Goal: Task Accomplishment & Management: Manage account settings

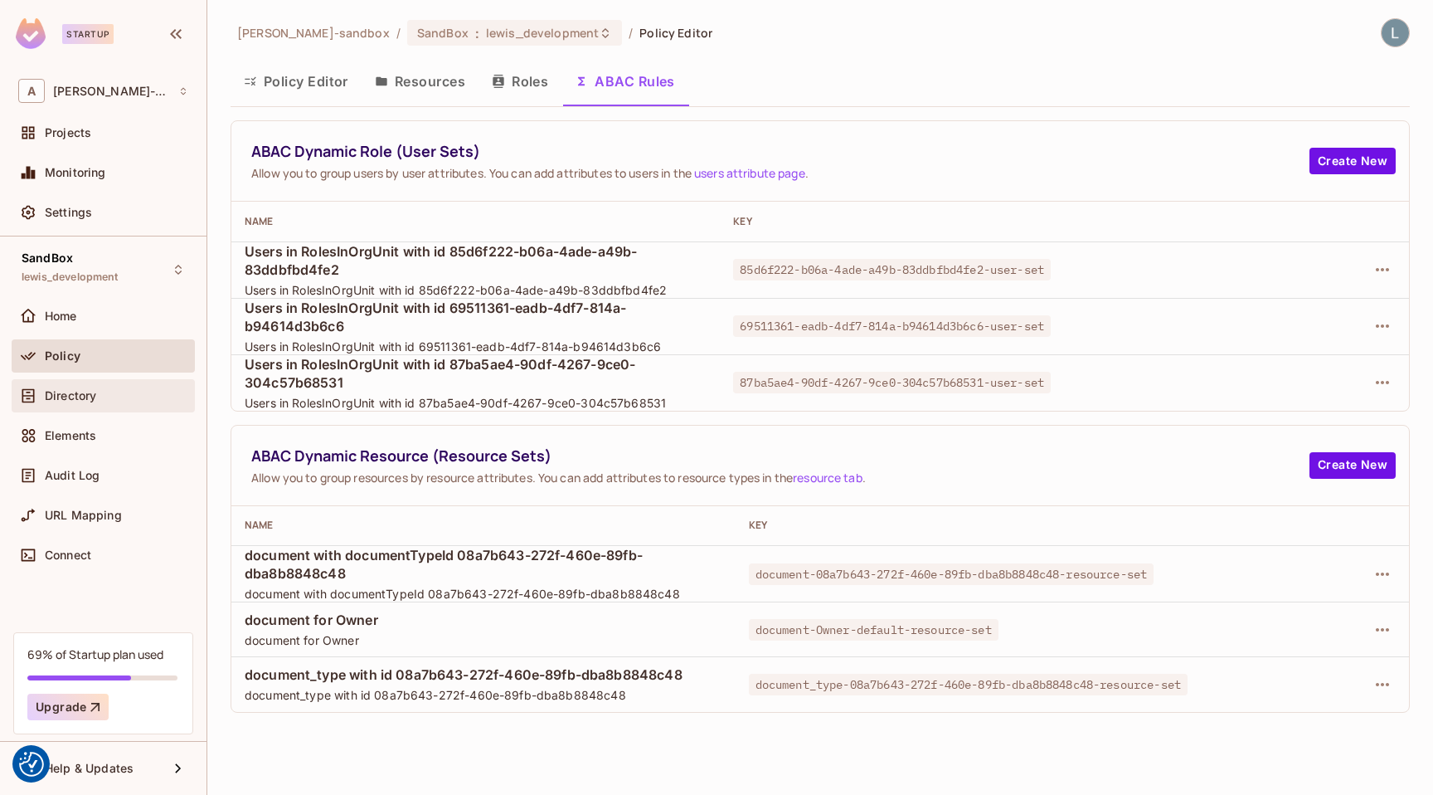
click at [91, 394] on span "Directory" at bounding box center [70, 395] width 51 height 13
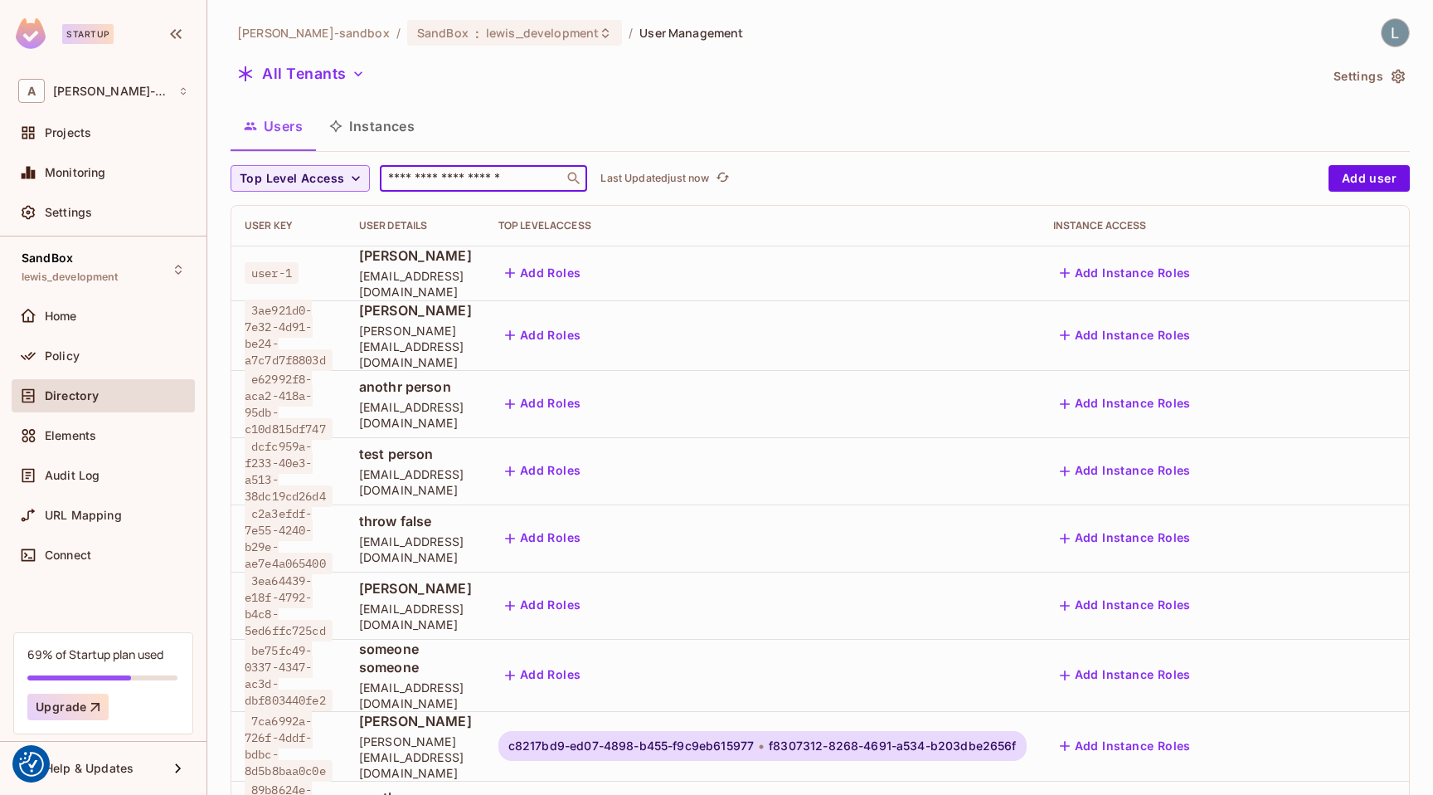
click at [430, 177] on input "text" at bounding box center [472, 178] width 174 height 17
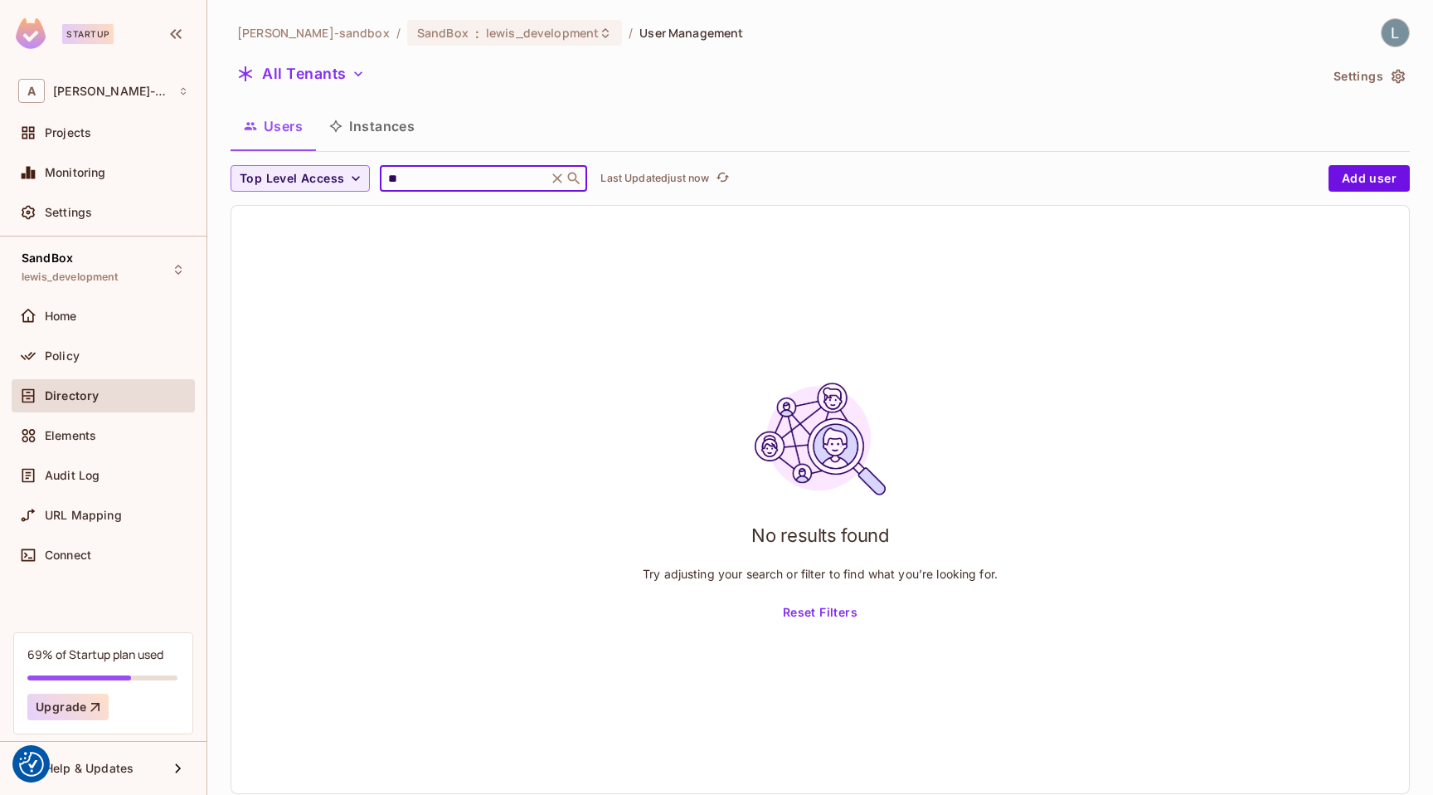
type input "*"
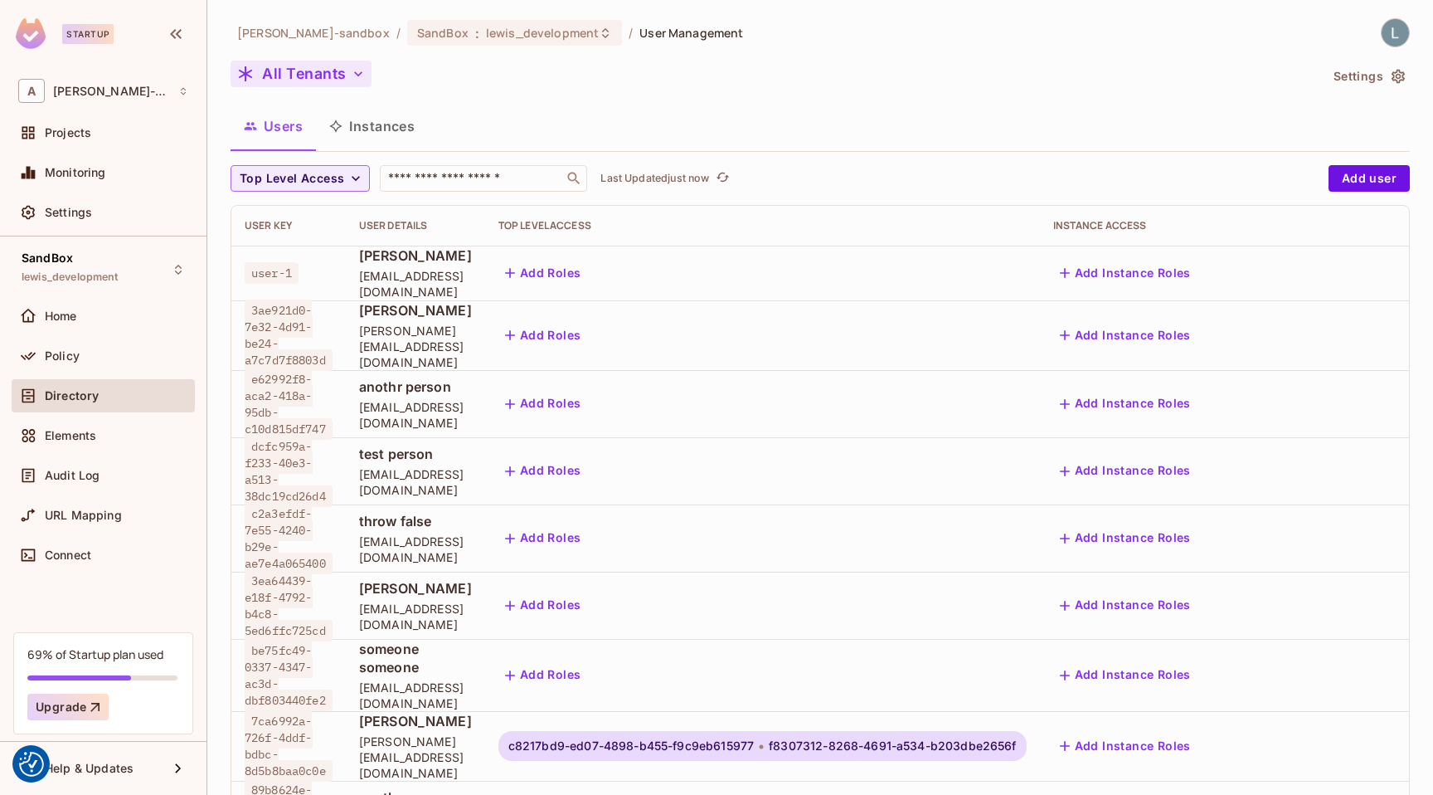
click at [338, 69] on button "All Tenants" at bounding box center [301, 74] width 141 height 27
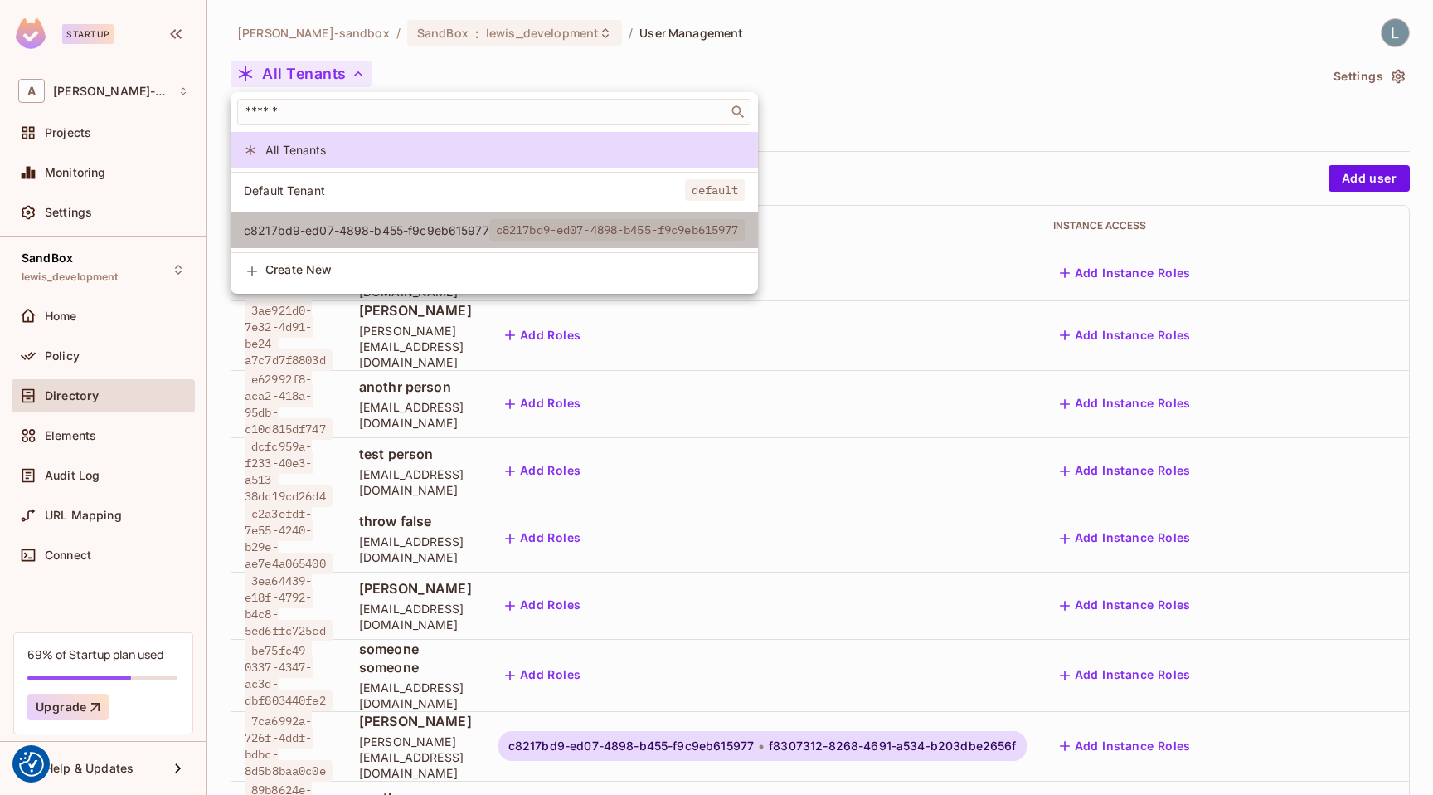
click at [322, 223] on span "c8217bd9-ed07-4898-b455-f9c9eb615977" at bounding box center [367, 230] width 246 height 16
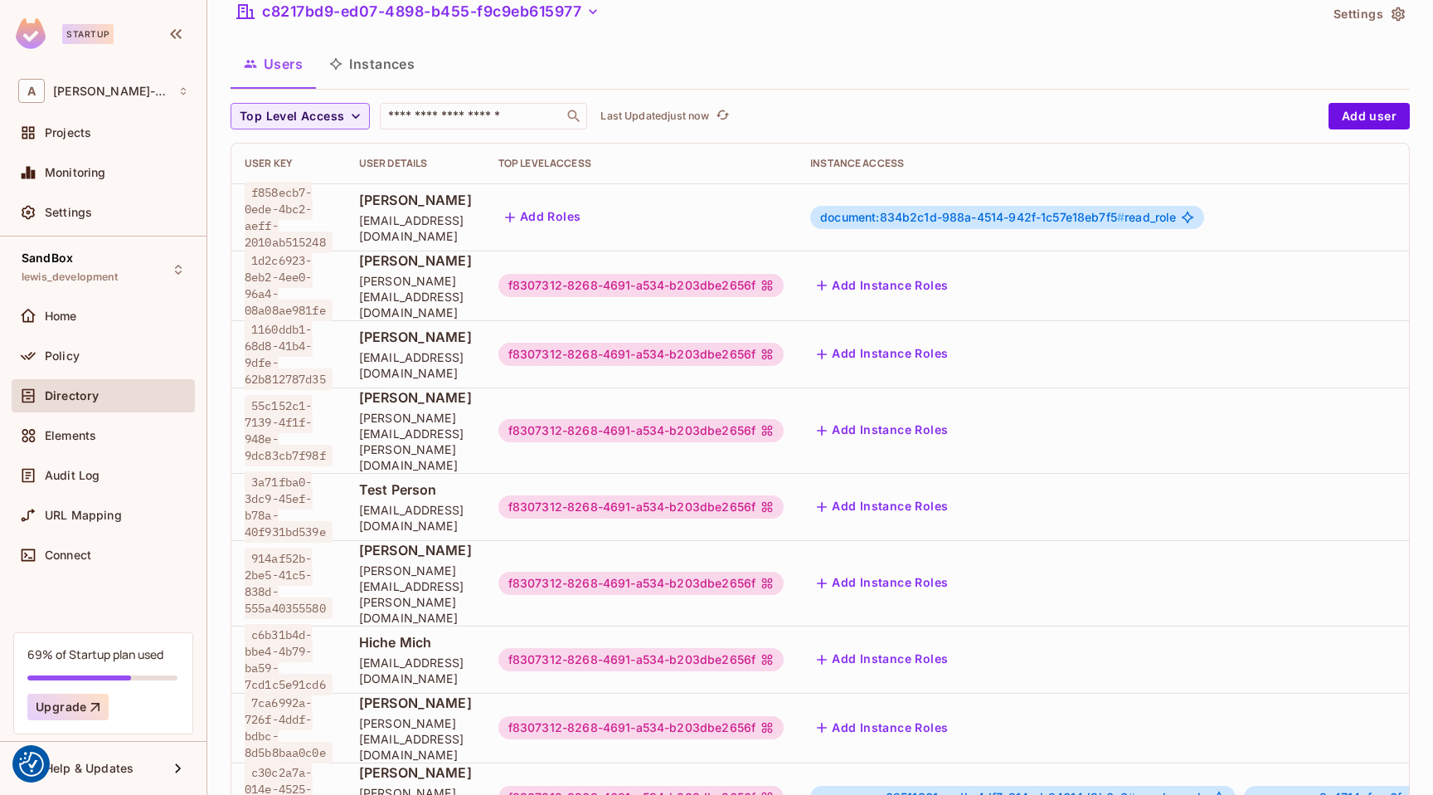
click at [725, 280] on div "f8307312-8268-4691-a534-b203dbe2656f" at bounding box center [640, 285] width 285 height 23
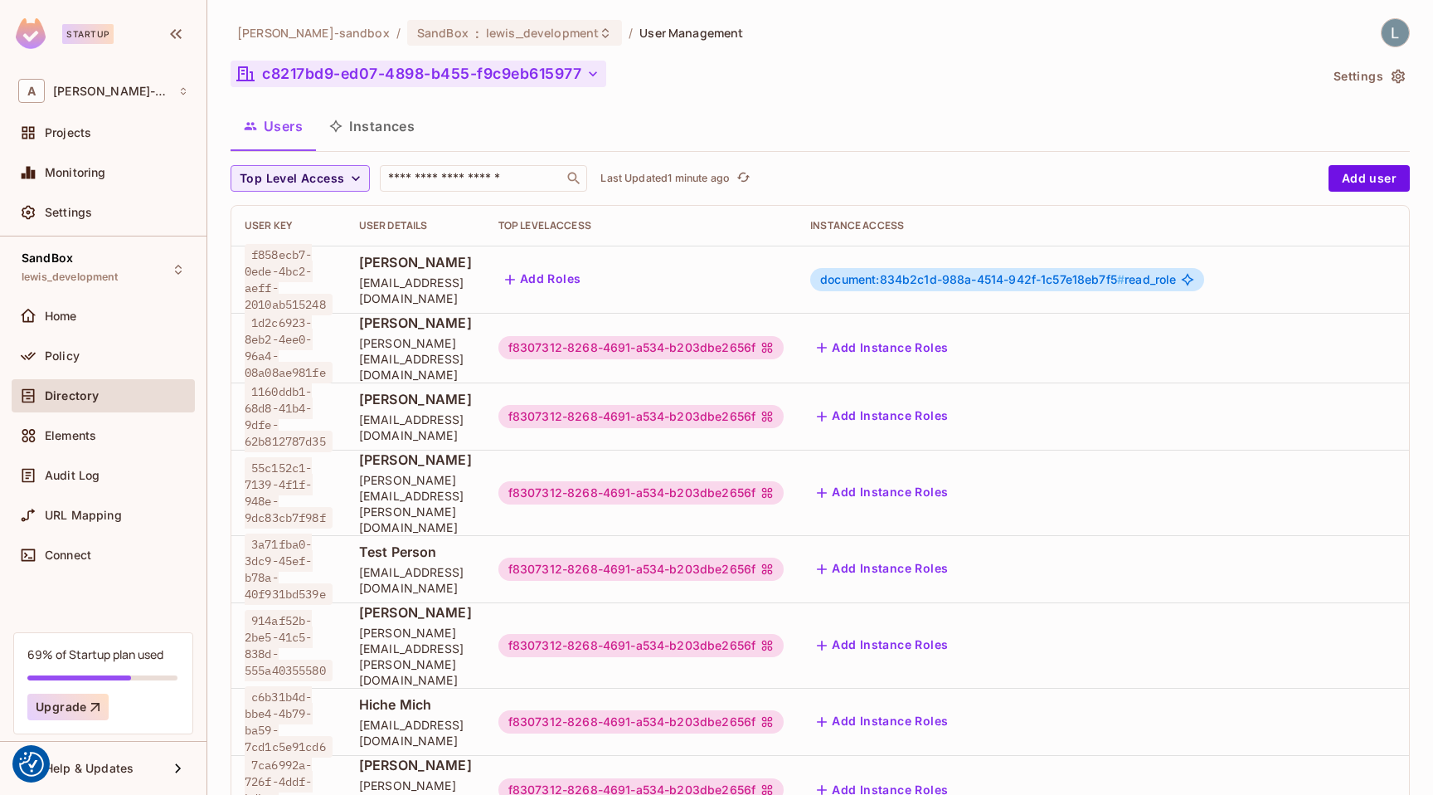
click at [552, 74] on button "c8217bd9-ed07-4898-b455-f9c9eb615977" at bounding box center [419, 74] width 376 height 27
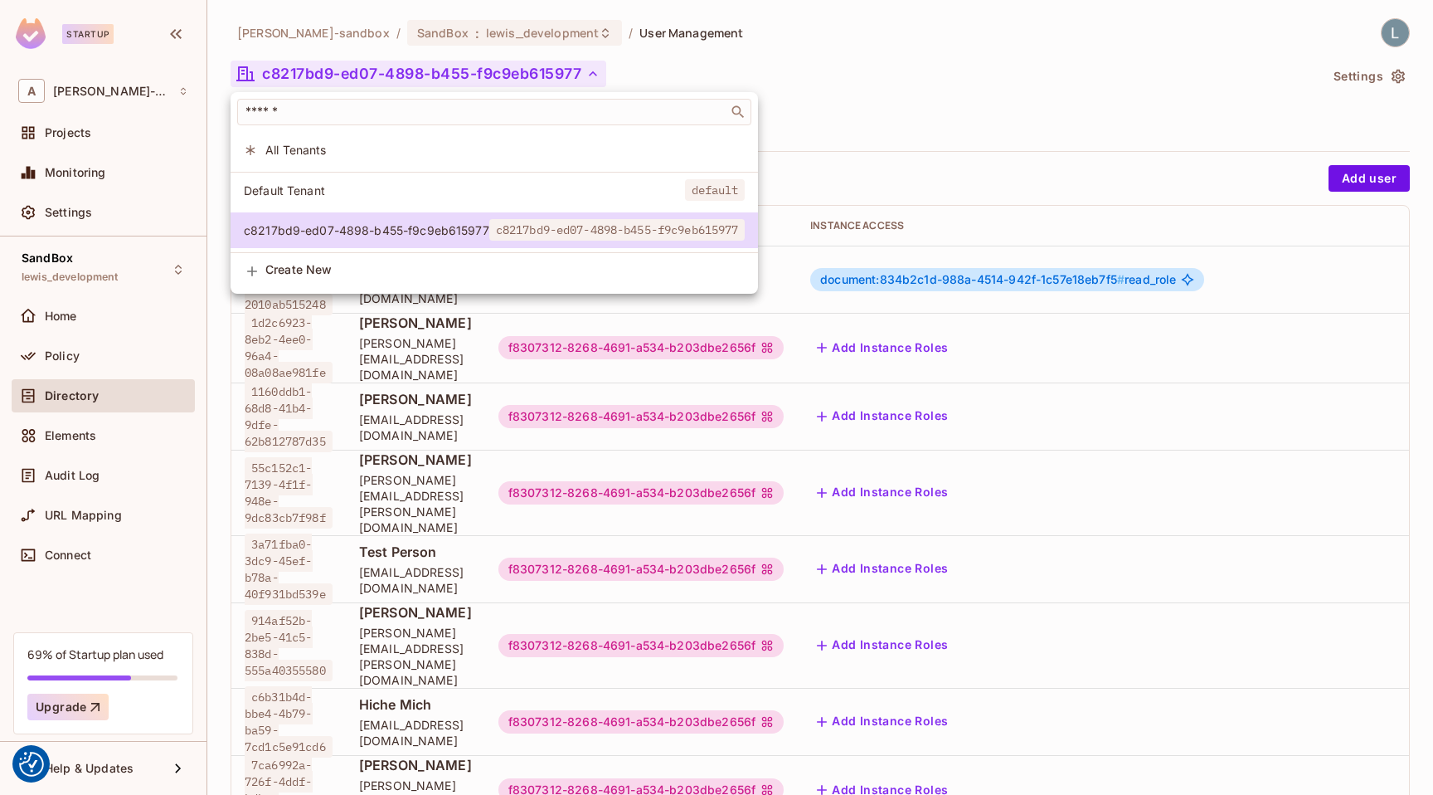
click at [397, 148] on span "All Tenants" at bounding box center [504, 150] width 479 height 16
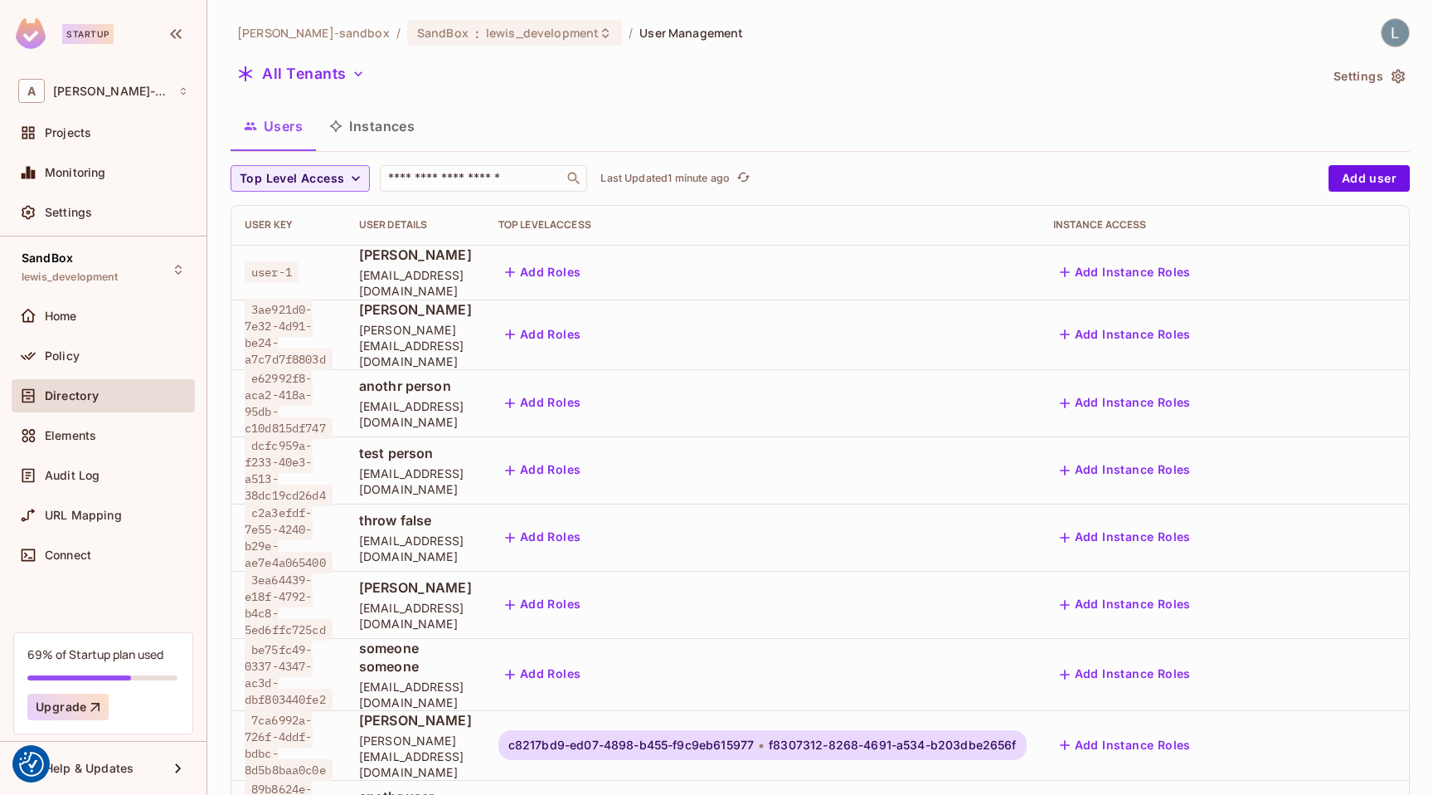
scroll to position [491, 0]
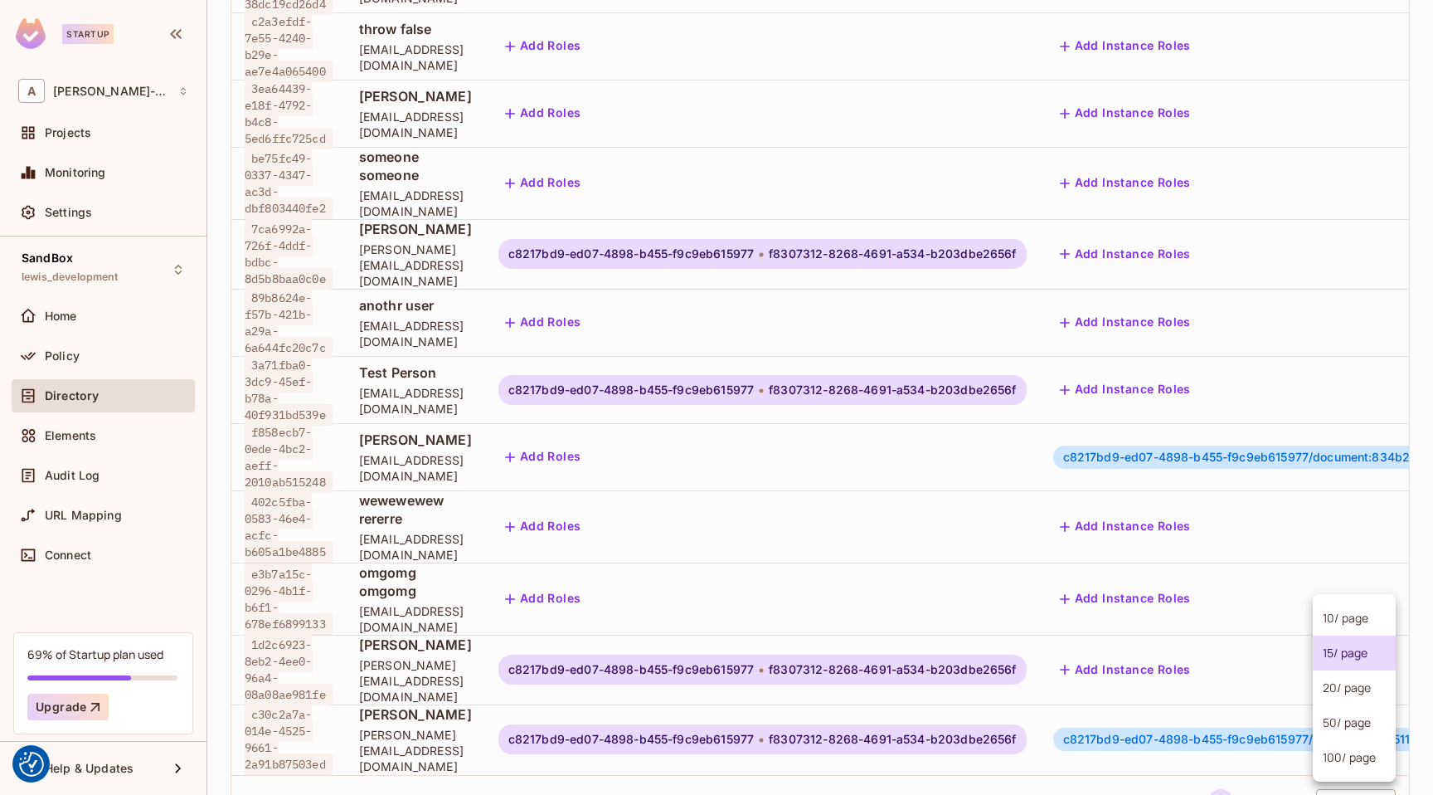
click at [1354, 724] on body "We use cookies to enhance your browsing experience, serve personalized ads or c…" at bounding box center [716, 397] width 1433 height 795
click at [1349, 761] on li "100 / page" at bounding box center [1354, 757] width 83 height 35
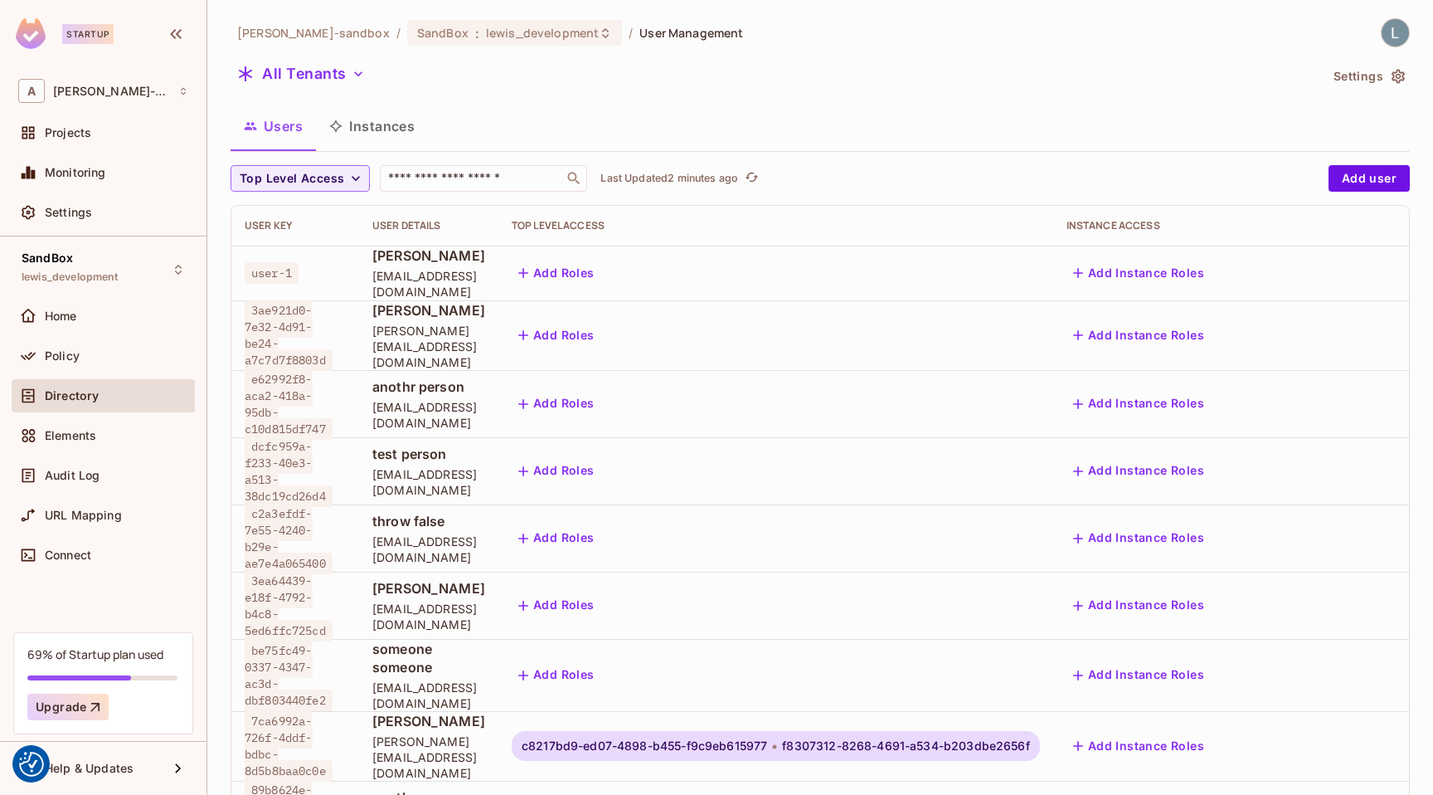
scroll to position [2, 0]
click at [350, 66] on icon "button" at bounding box center [358, 74] width 17 height 17
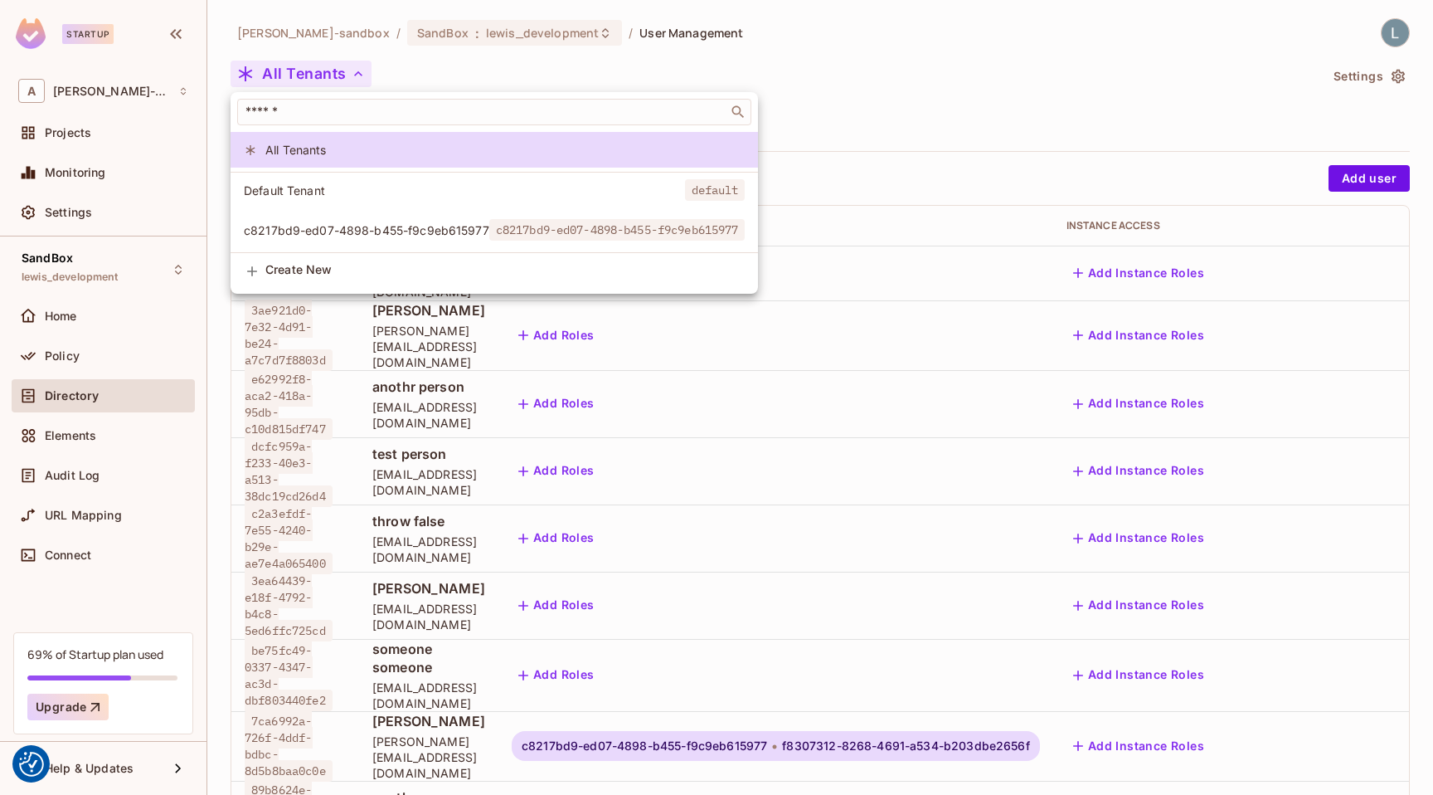
click at [320, 235] on span "c8217bd9-ed07-4898-b455-f9c9eb615977" at bounding box center [367, 230] width 246 height 16
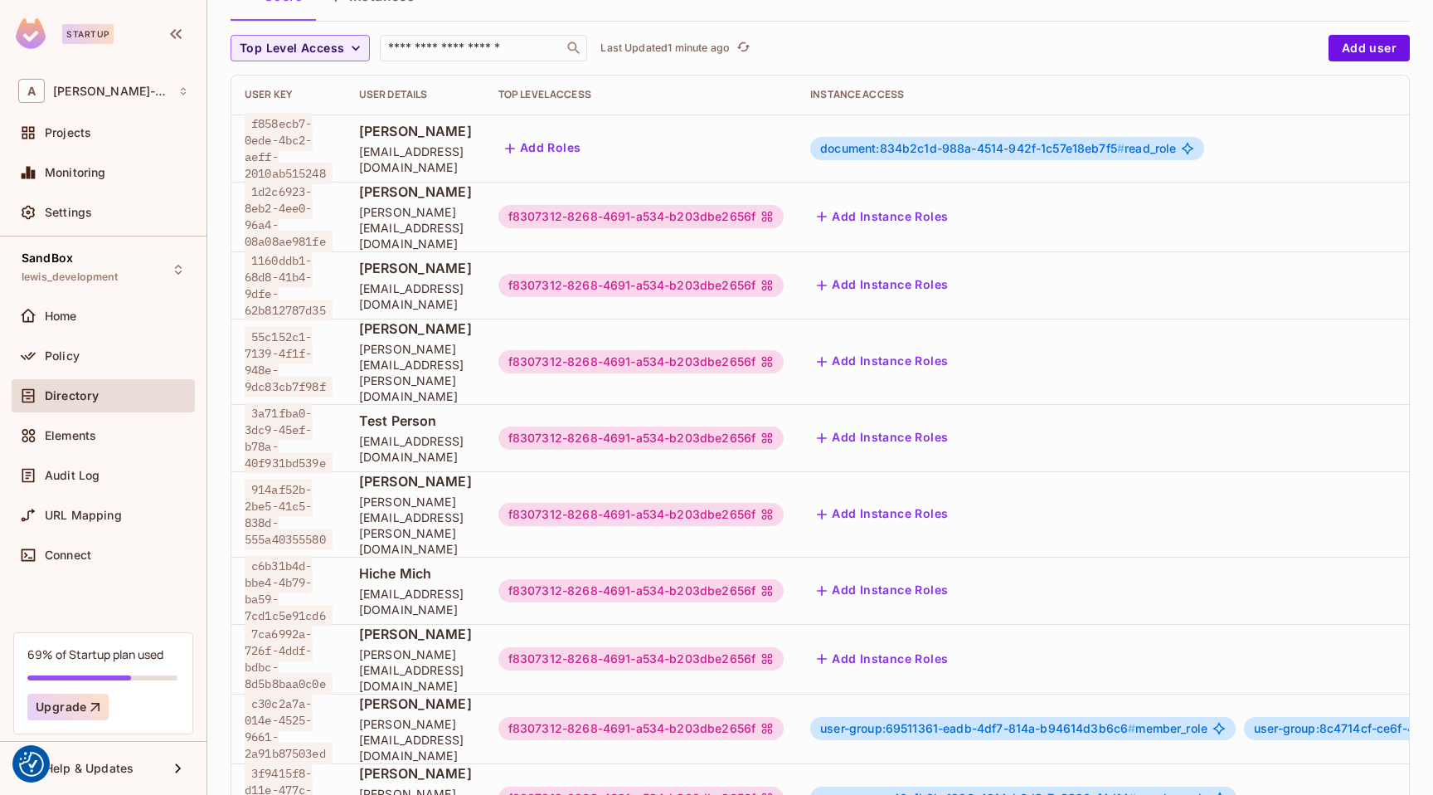
scroll to position [181, 0]
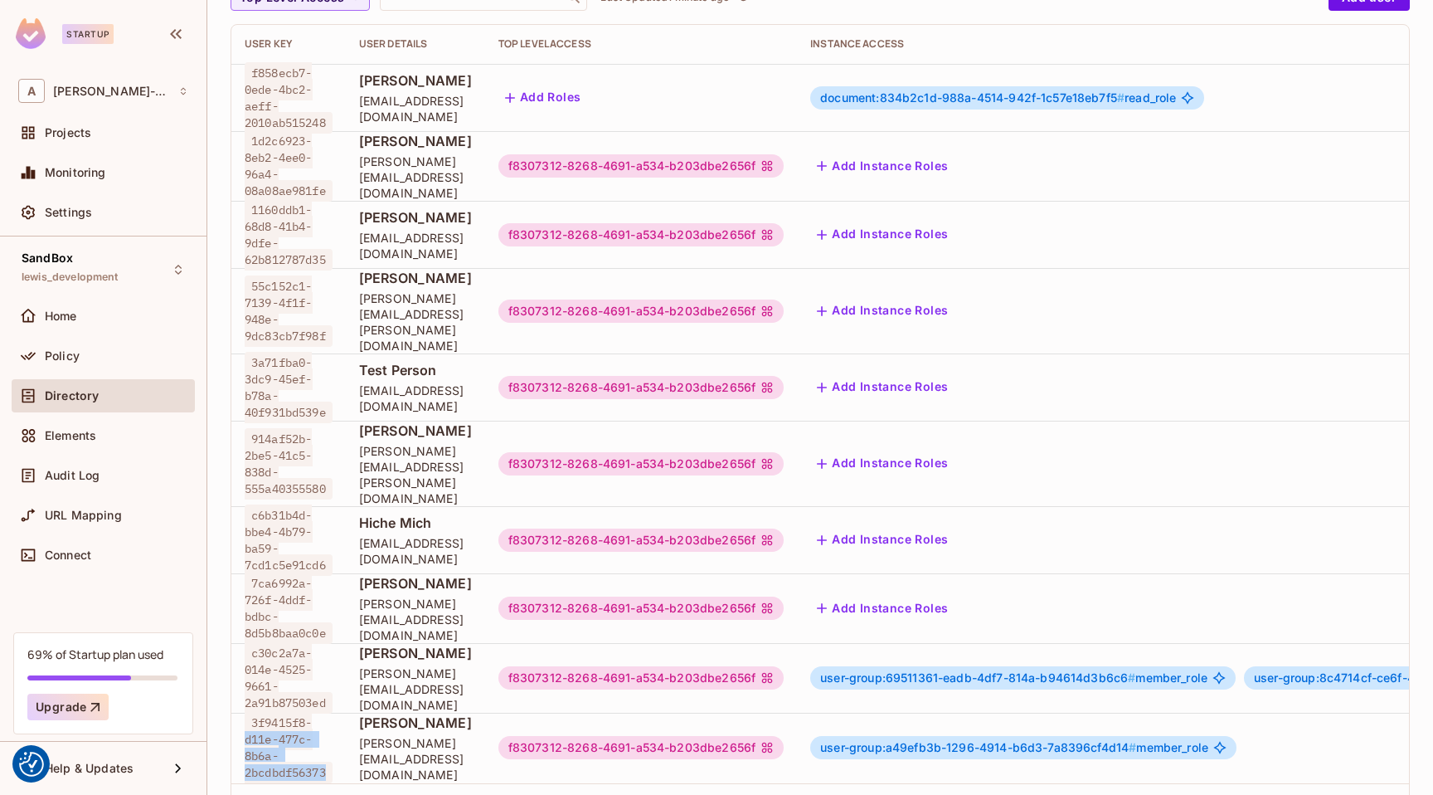
drag, startPoint x: 328, startPoint y: 694, endPoint x: 245, endPoint y: 657, distance: 91.7
click at [245, 712] on span "3f9415f8-d11e-477c-8b6a-2bcdbdf56373" at bounding box center [289, 747] width 88 height 71
copy span "d11e-477c-8b6a-2bcdbdf56373"
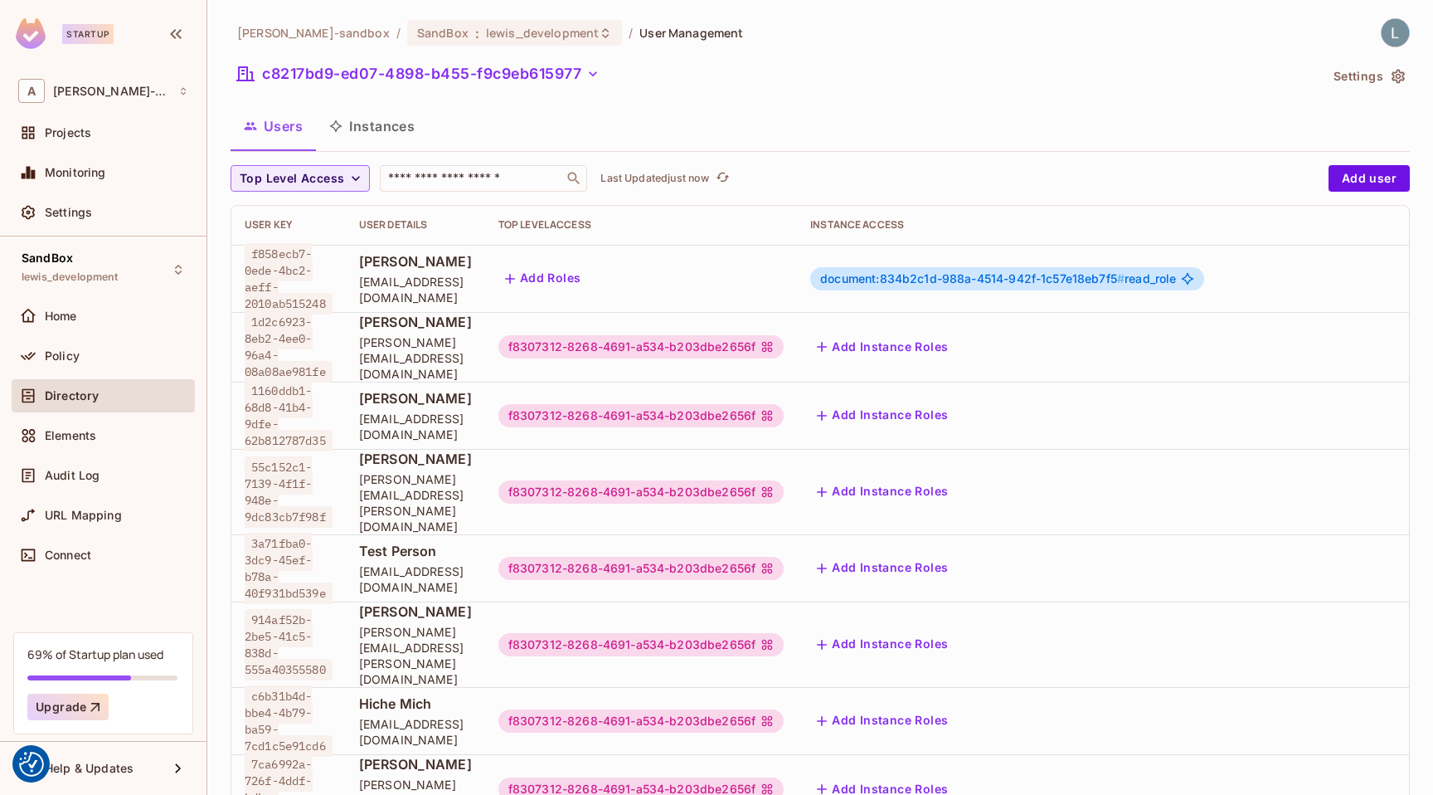
scroll to position [181, 0]
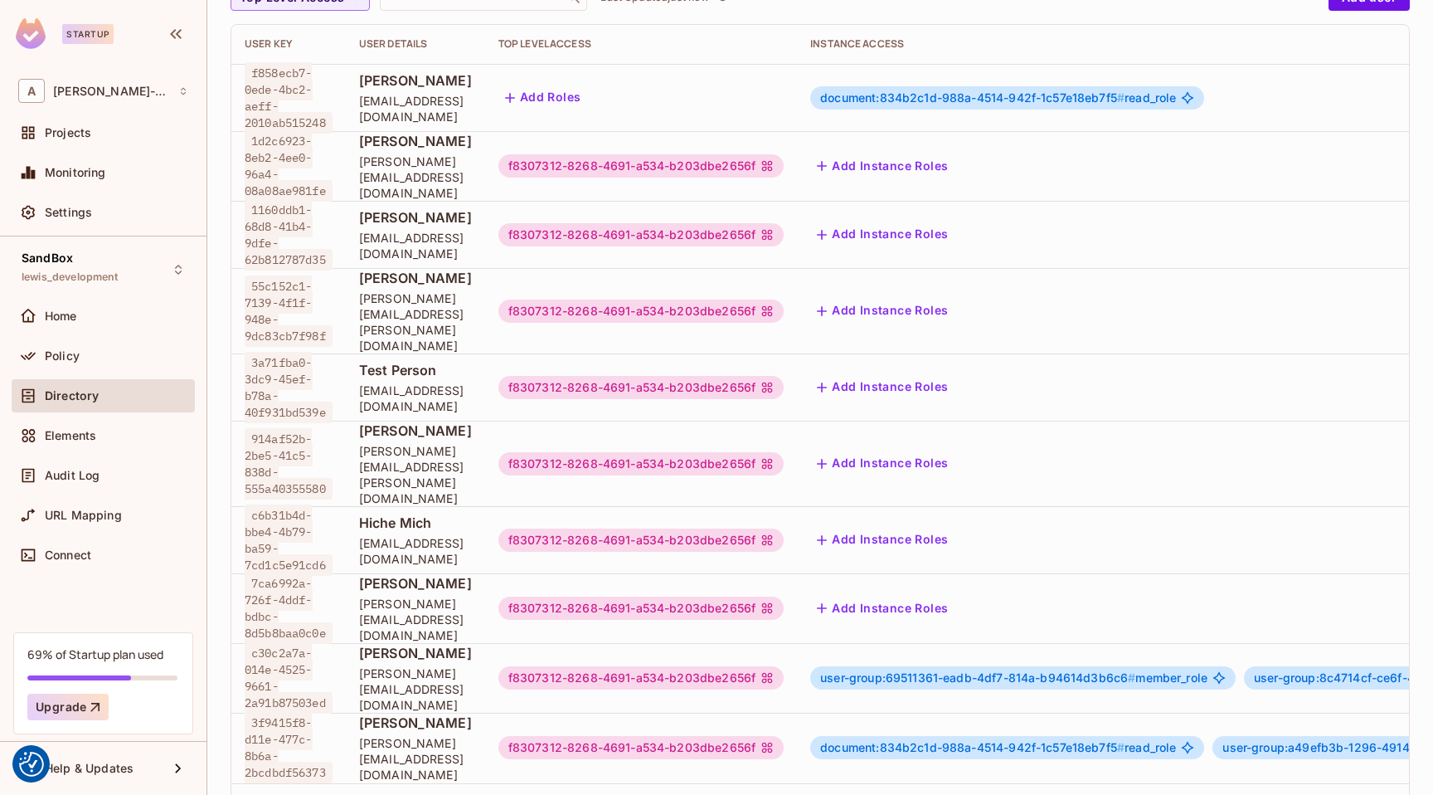
click at [1176, 741] on span "document:834b2c1d-988a-4514-942f-1c57e18eb7f5 # read_role" at bounding box center [998, 747] width 356 height 13
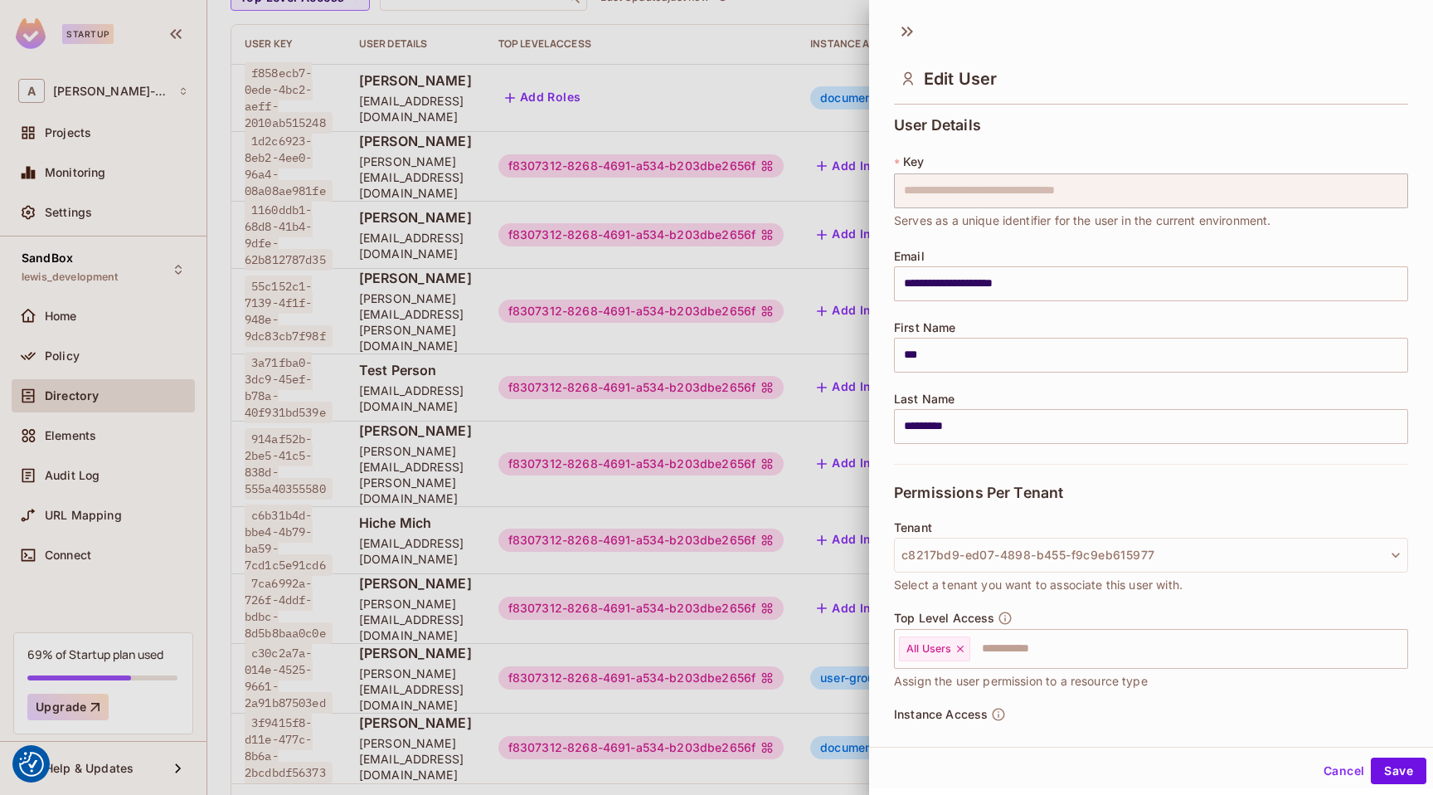
click at [1224, 671] on div "Top Level Access All Users ​ Assign the user permission to a resource type" at bounding box center [1151, 650] width 514 height 80
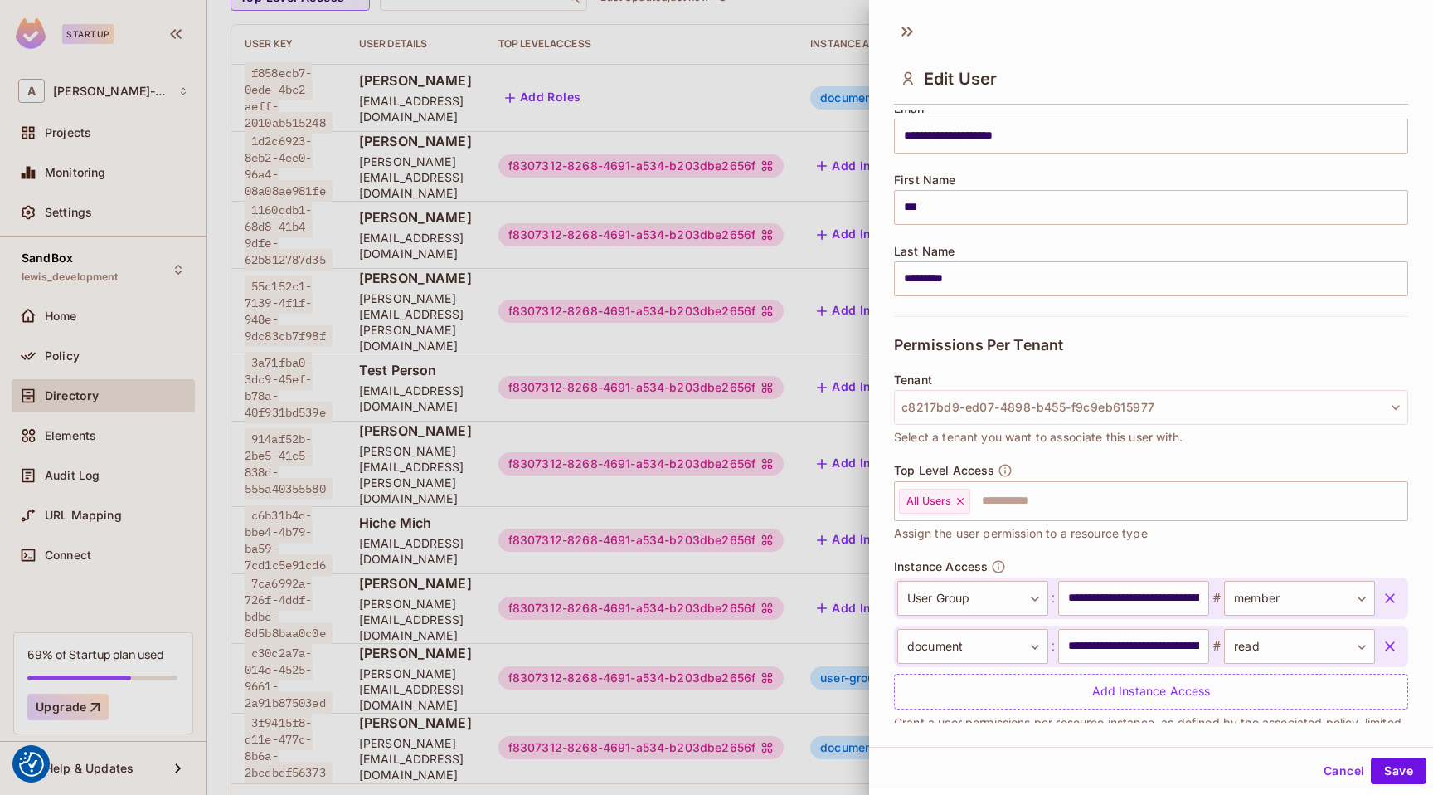
scroll to position [184, 0]
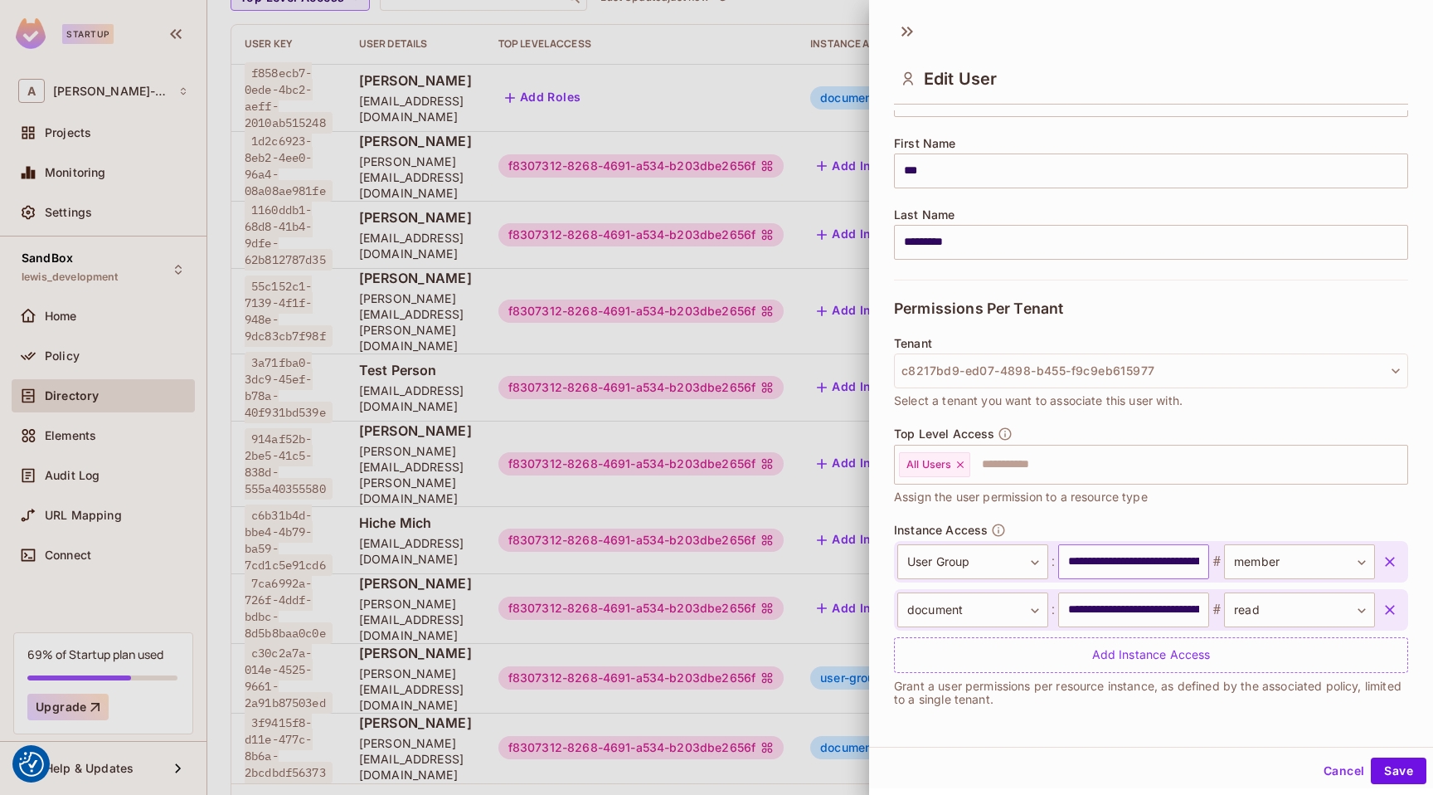
click at [1130, 560] on input "**********" at bounding box center [1133, 561] width 151 height 35
click at [1117, 607] on input "**********" at bounding box center [1133, 609] width 151 height 35
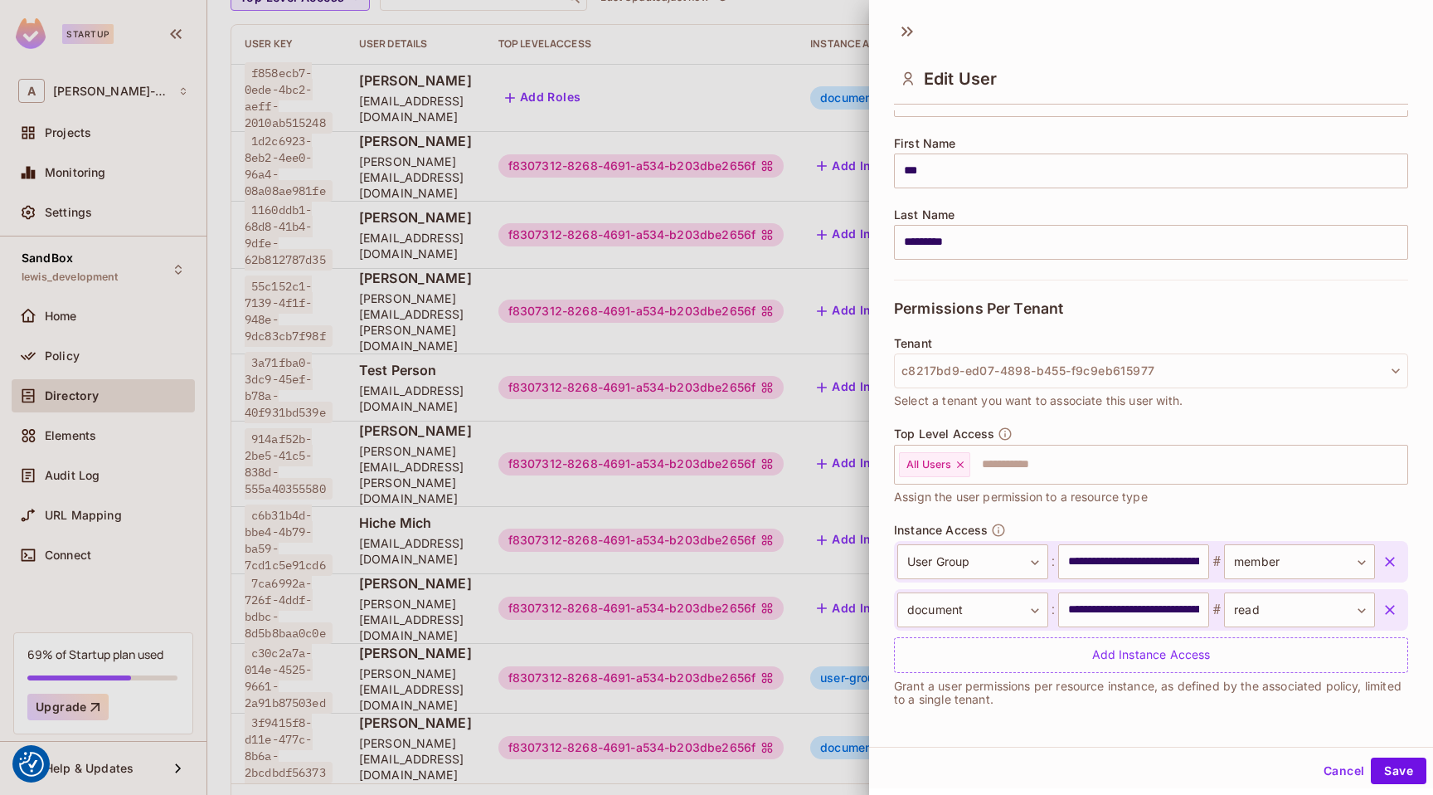
click at [853, 637] on div at bounding box center [716, 397] width 1433 height 795
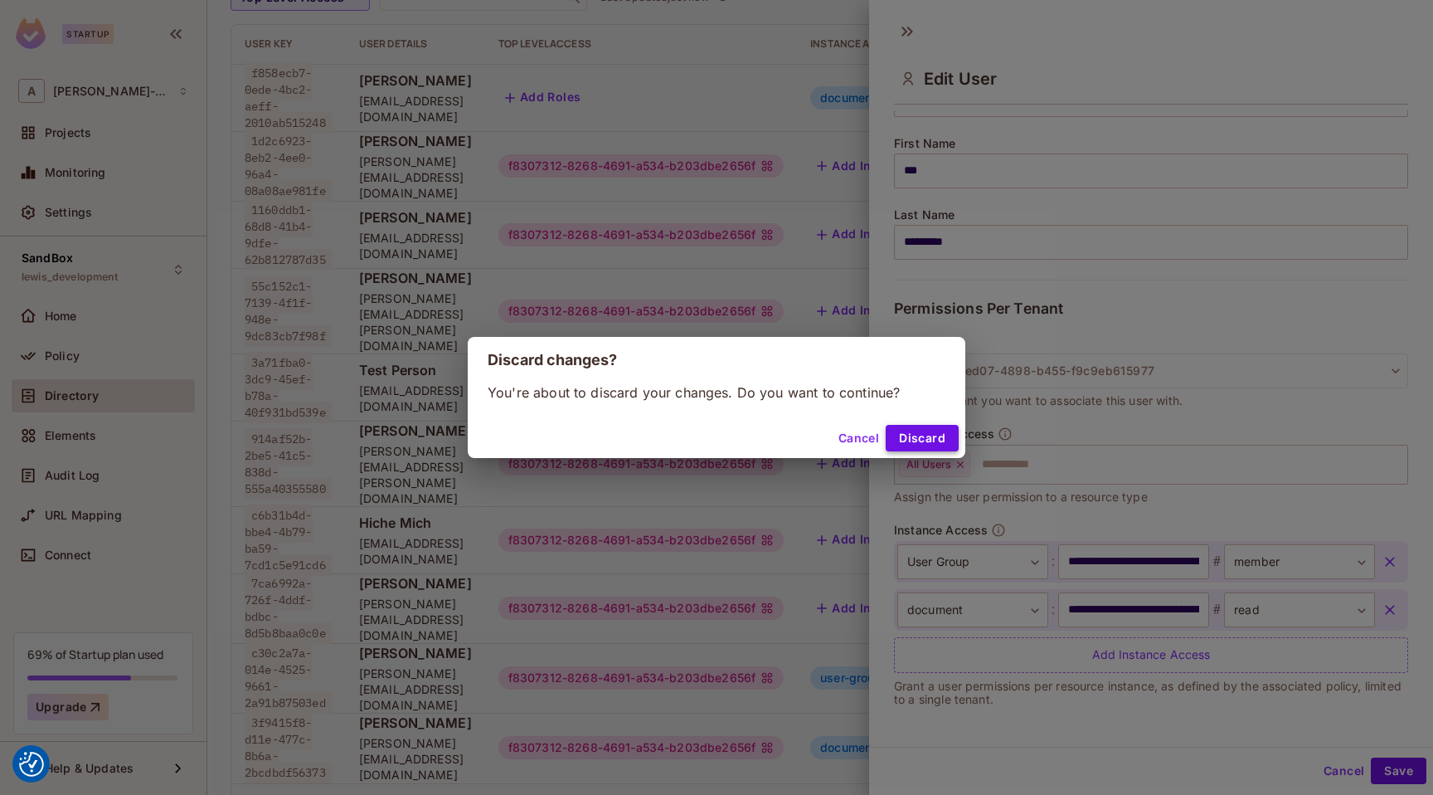
click at [910, 432] on button "Discard" at bounding box center [922, 438] width 73 height 27
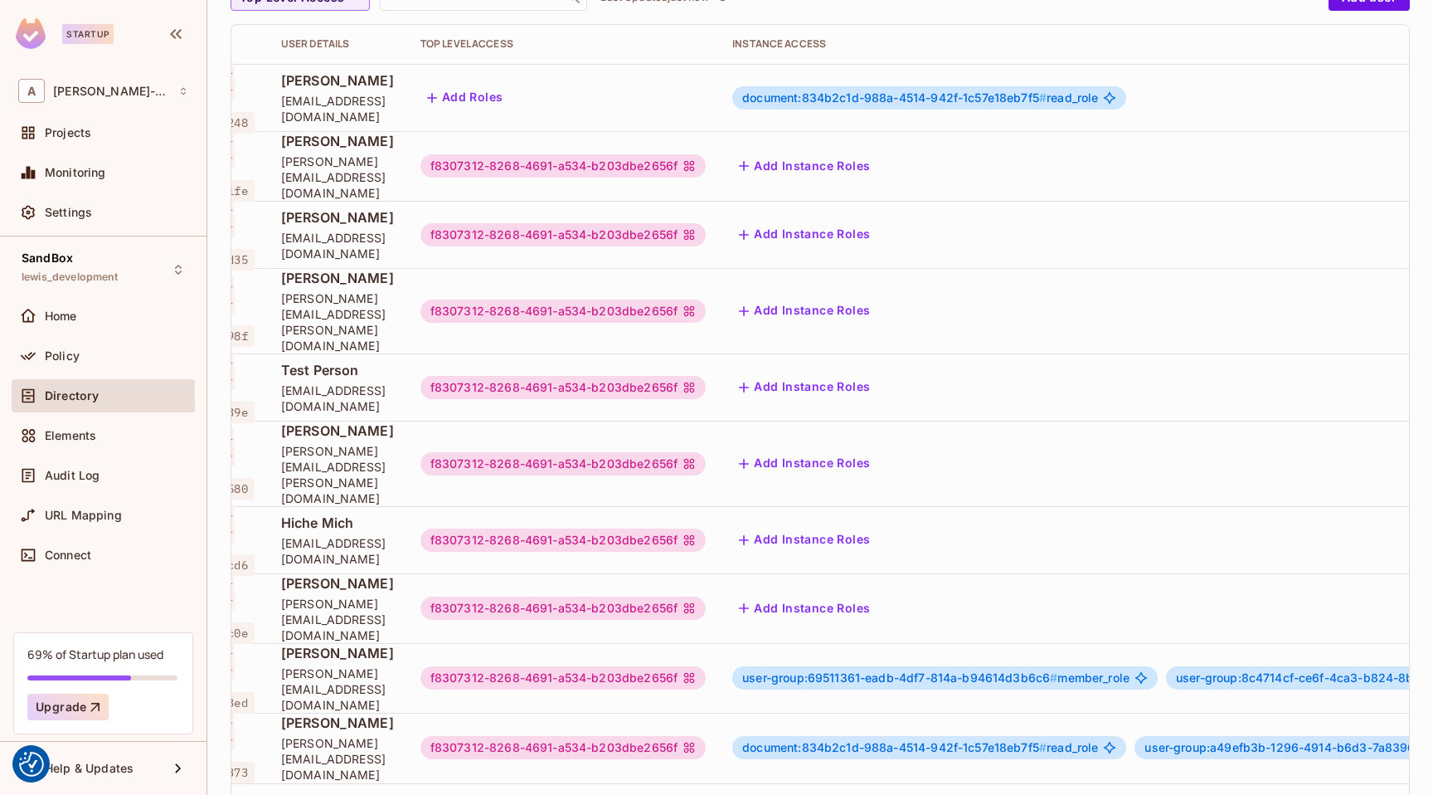
scroll to position [2, 0]
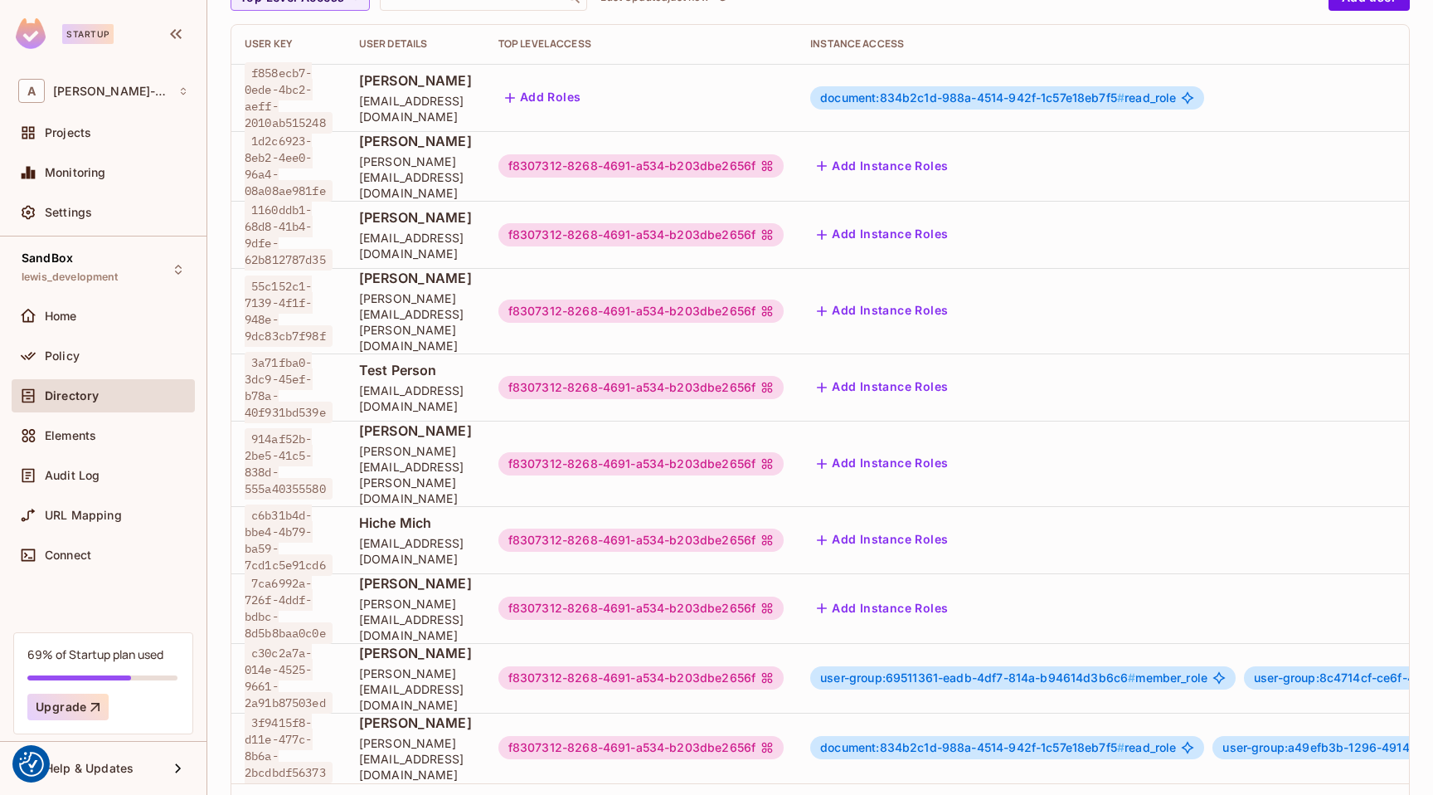
click at [1125, 740] on span "document:834b2c1d-988a-4514-942f-1c57e18eb7f5 #" at bounding box center [972, 747] width 304 height 14
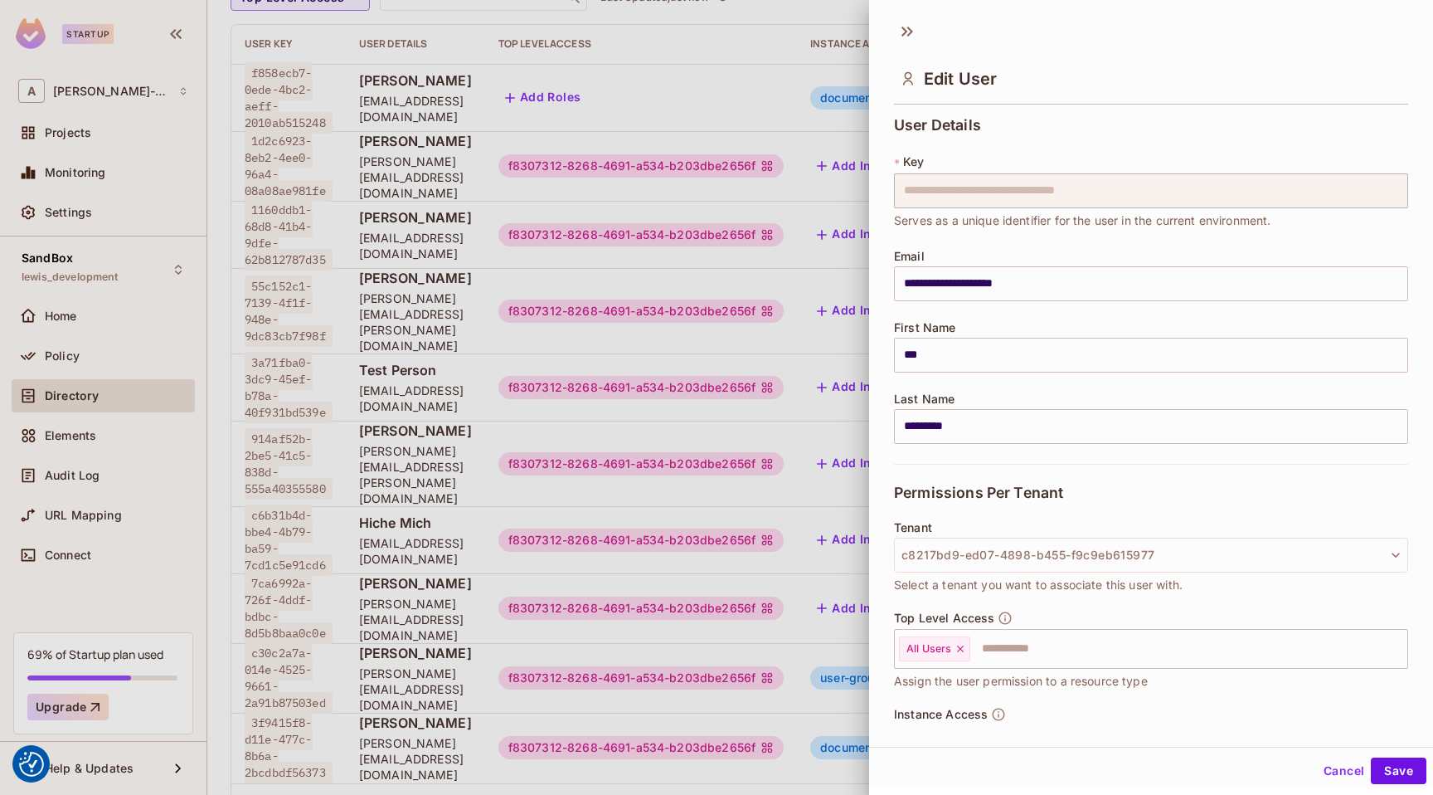
click at [1156, 665] on div "All Users ​" at bounding box center [1151, 649] width 514 height 40
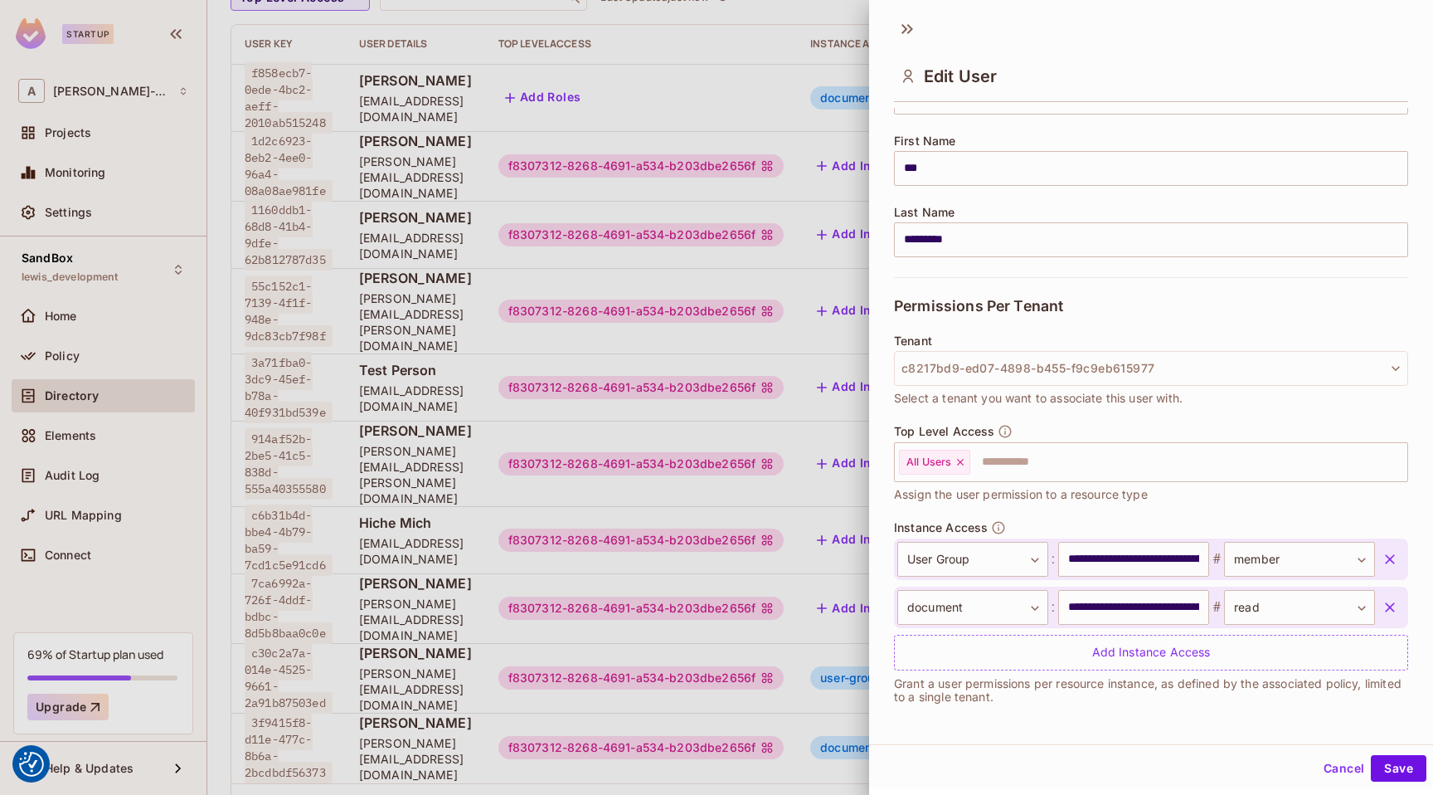
click at [1058, 723] on div "**********" at bounding box center [1151, 376] width 564 height 735
click at [1284, 608] on body "We use cookies to enhance your browsing experience, serve personalized ads or c…" at bounding box center [716, 397] width 1433 height 795
click at [1273, 554] on div at bounding box center [716, 397] width 1433 height 795
click at [1287, 555] on body "We use cookies to enhance your browsing experience, serve personalized ads or c…" at bounding box center [716, 397] width 1433 height 795
click at [1287, 555] on div at bounding box center [716, 397] width 1433 height 795
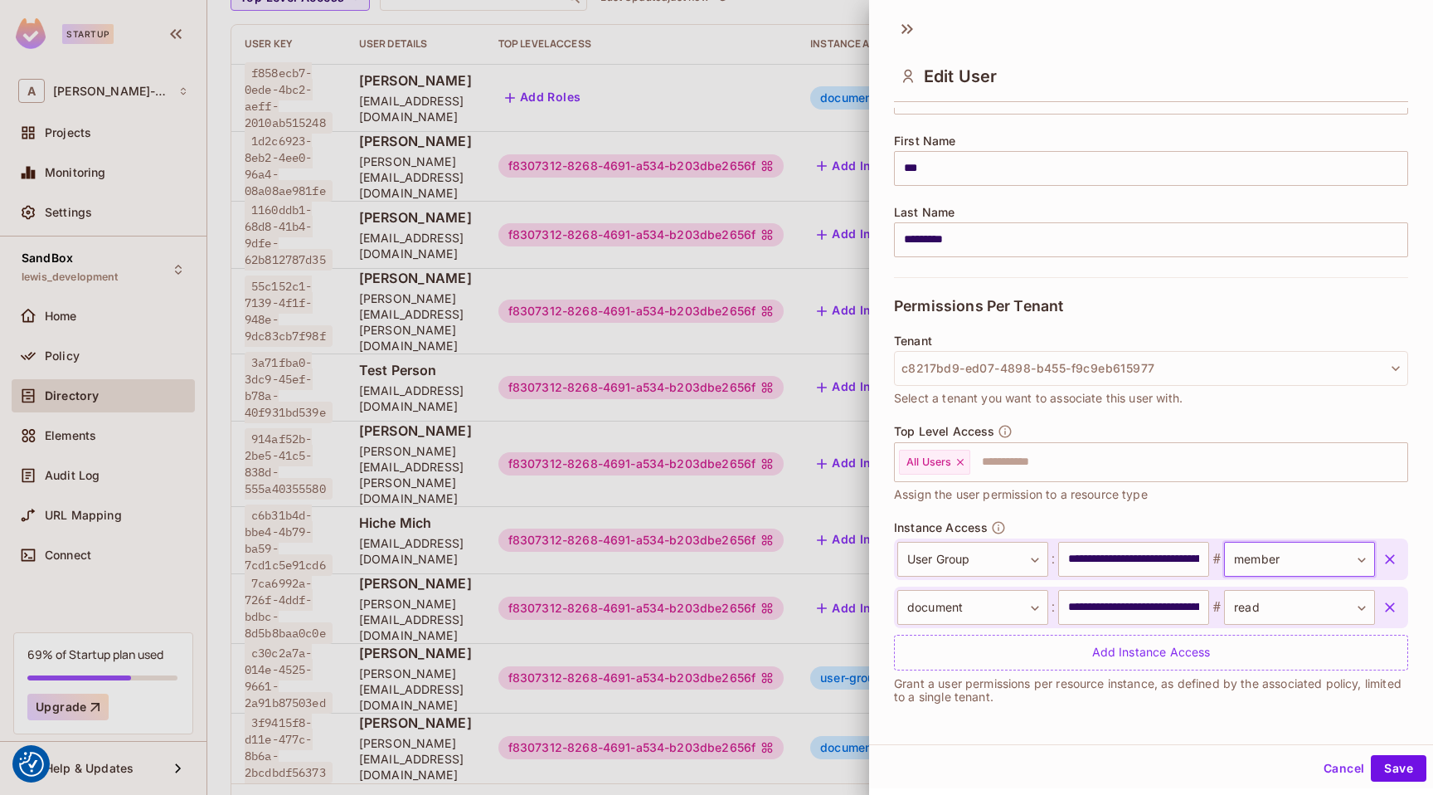
click at [634, 725] on div at bounding box center [716, 397] width 1433 height 795
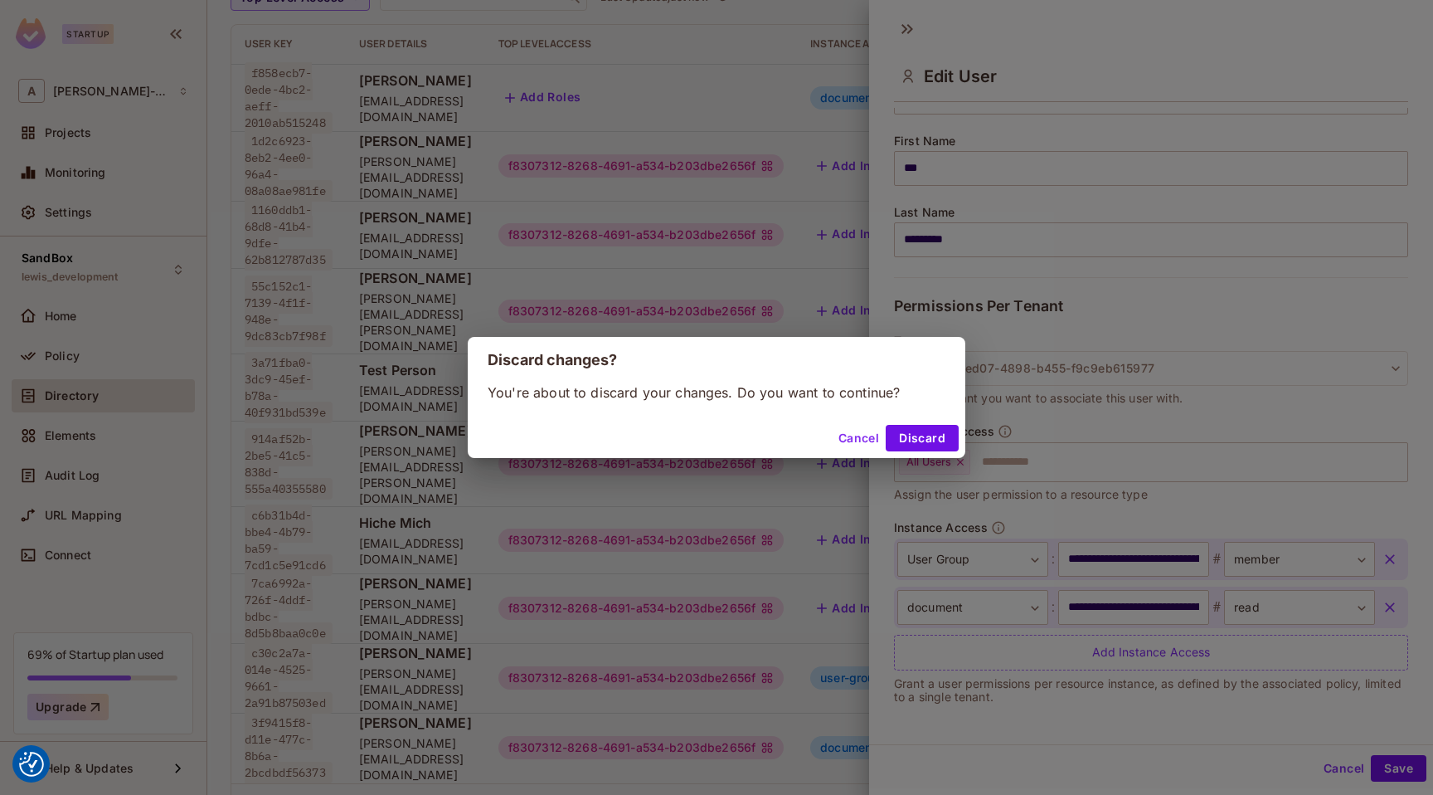
click at [1116, 638] on div "Discard changes? You're about to discard your changes. Do you want to continue?…" at bounding box center [716, 397] width 1433 height 795
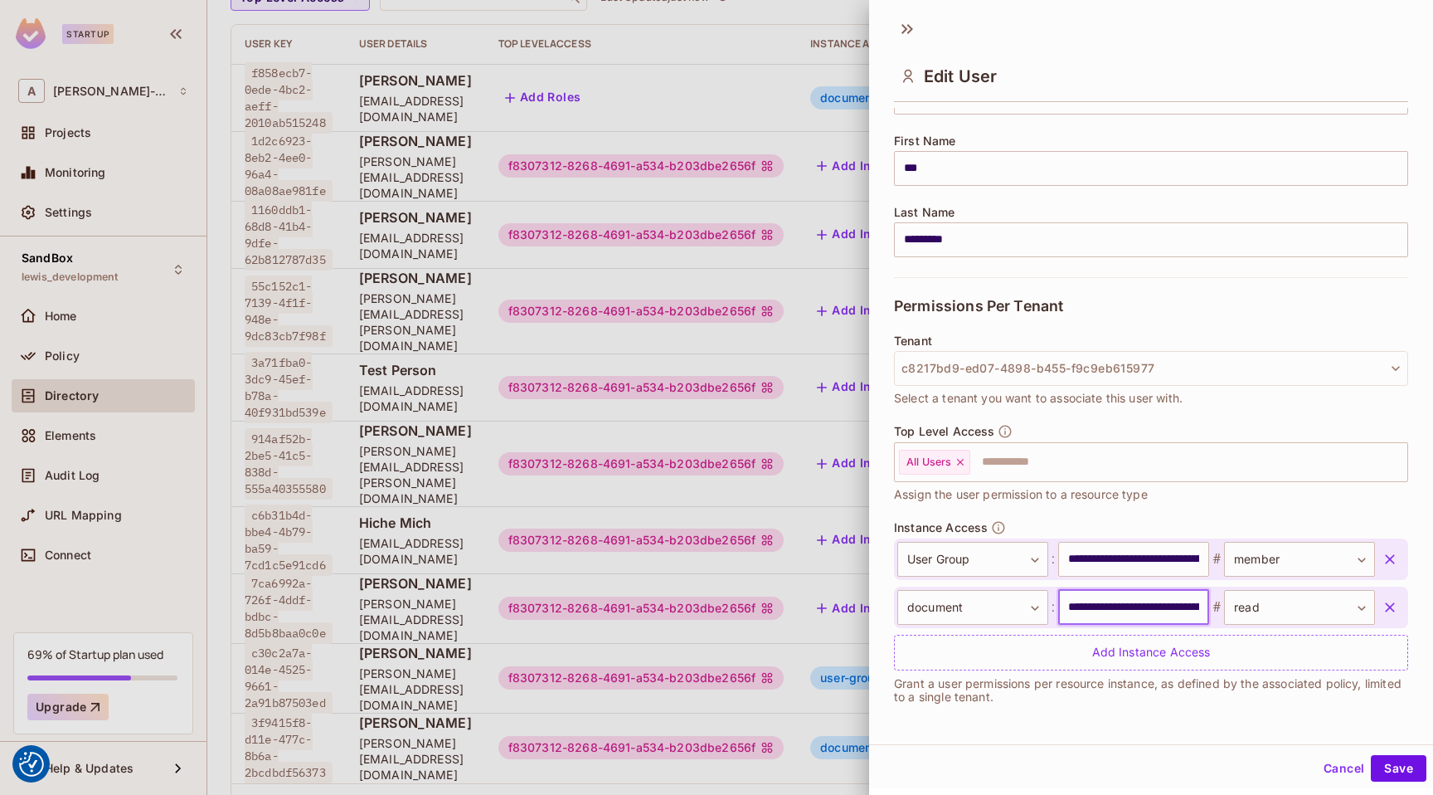
click at [1099, 610] on input "**********" at bounding box center [1133, 607] width 151 height 35
click at [290, 177] on div at bounding box center [716, 397] width 1433 height 795
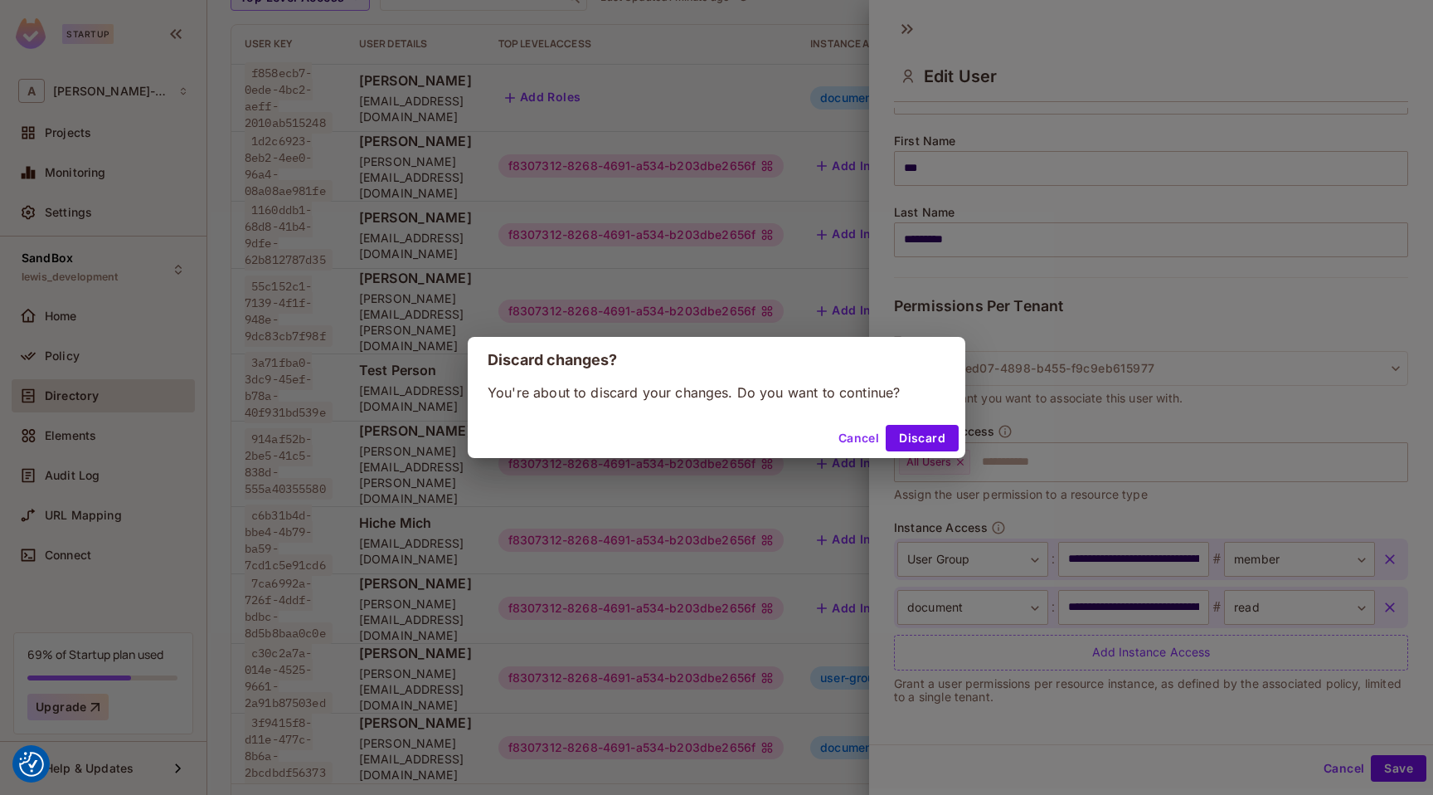
click at [75, 457] on div "Discard changes? You're about to discard your changes. Do you want to continue?…" at bounding box center [716, 397] width 1433 height 795
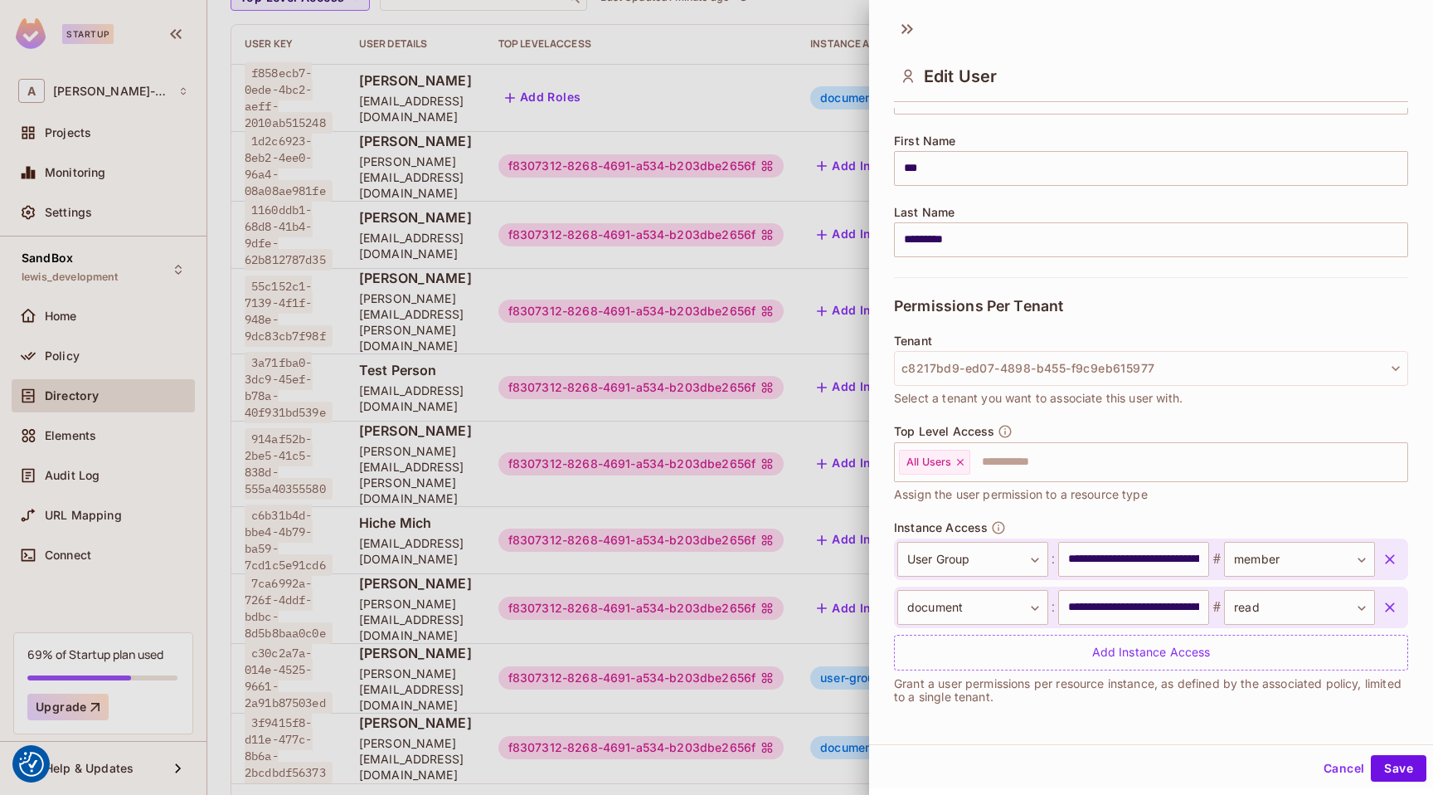
click at [69, 473] on div at bounding box center [716, 397] width 1433 height 795
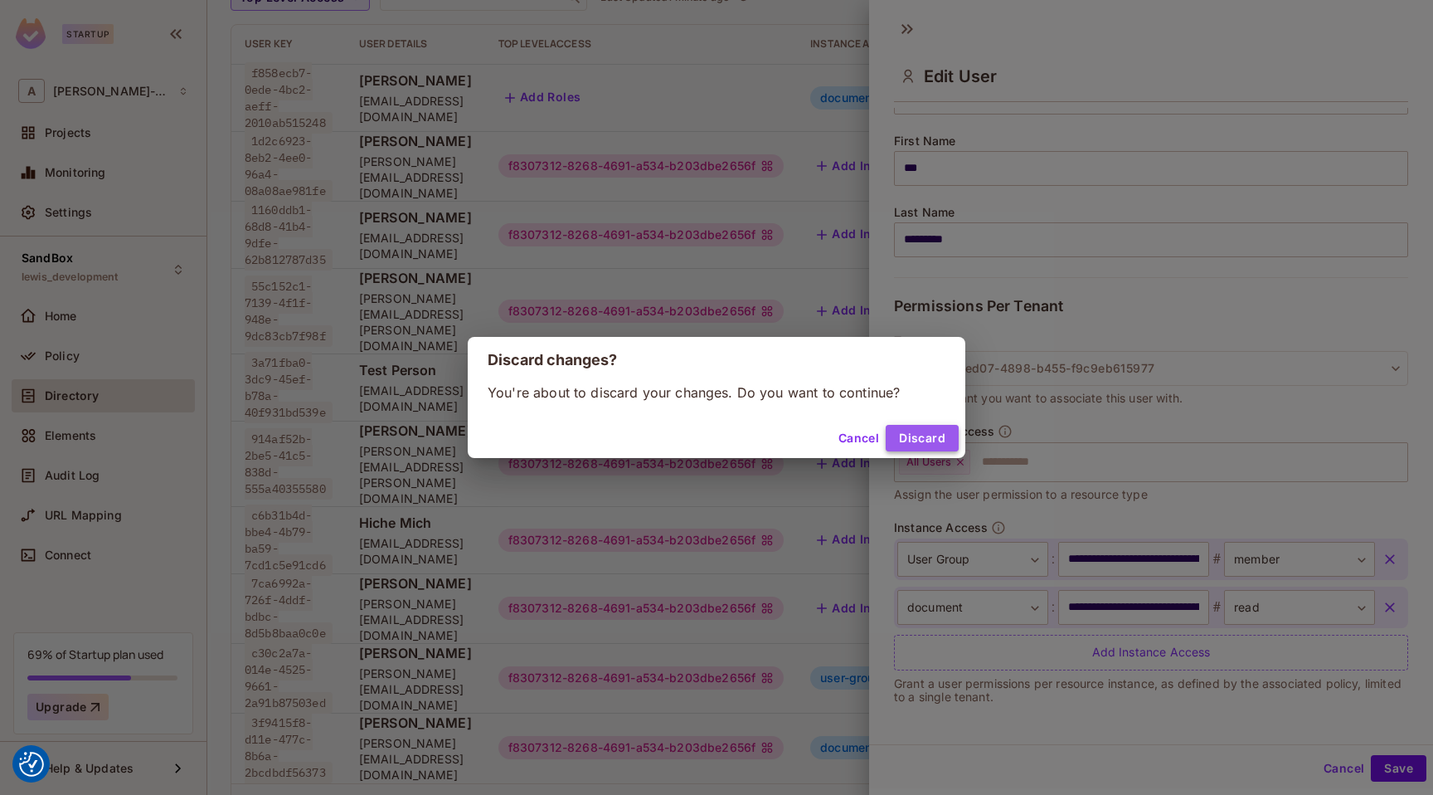
click at [916, 436] on button "Discard" at bounding box center [922, 438] width 73 height 27
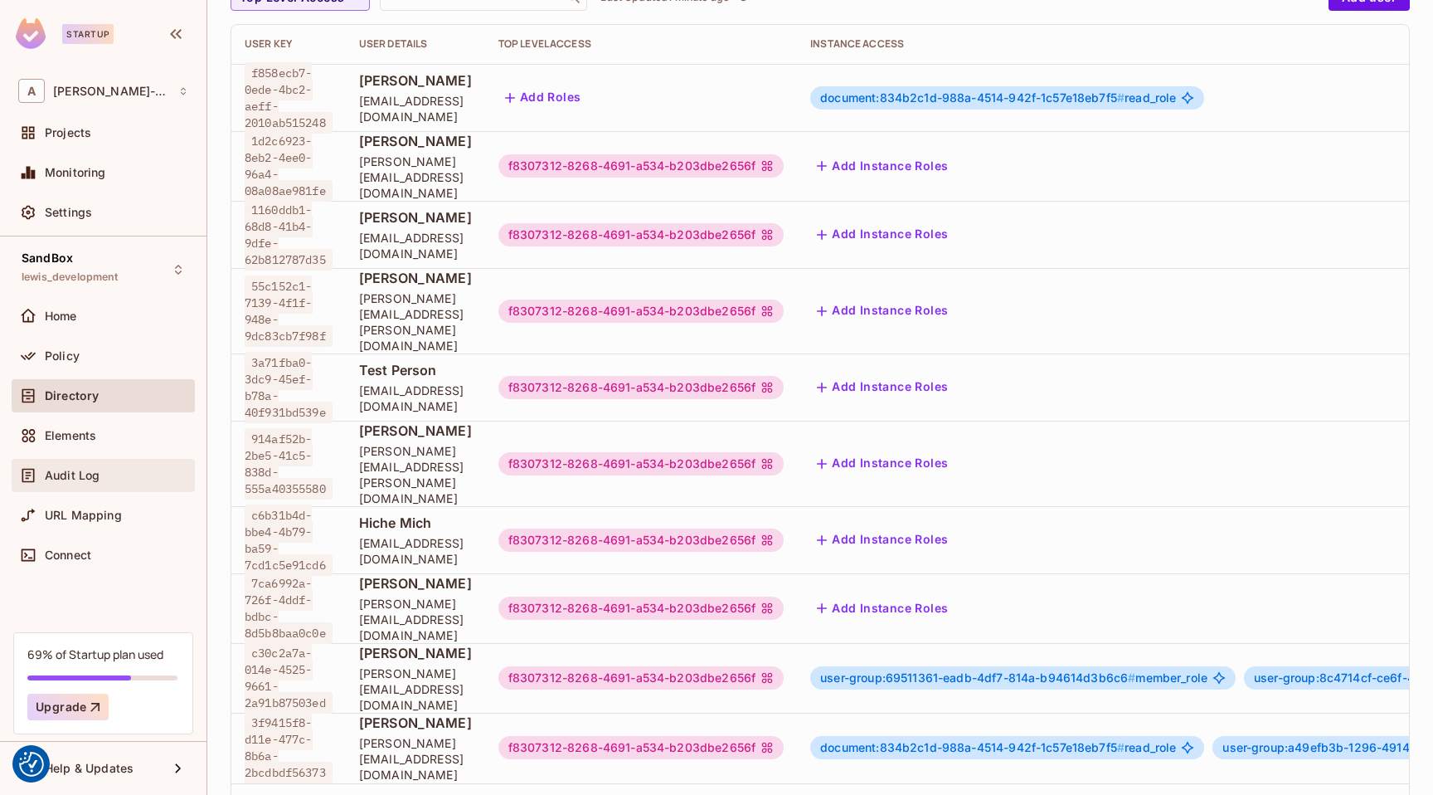
click at [77, 466] on div "Audit Log" at bounding box center [103, 475] width 170 height 20
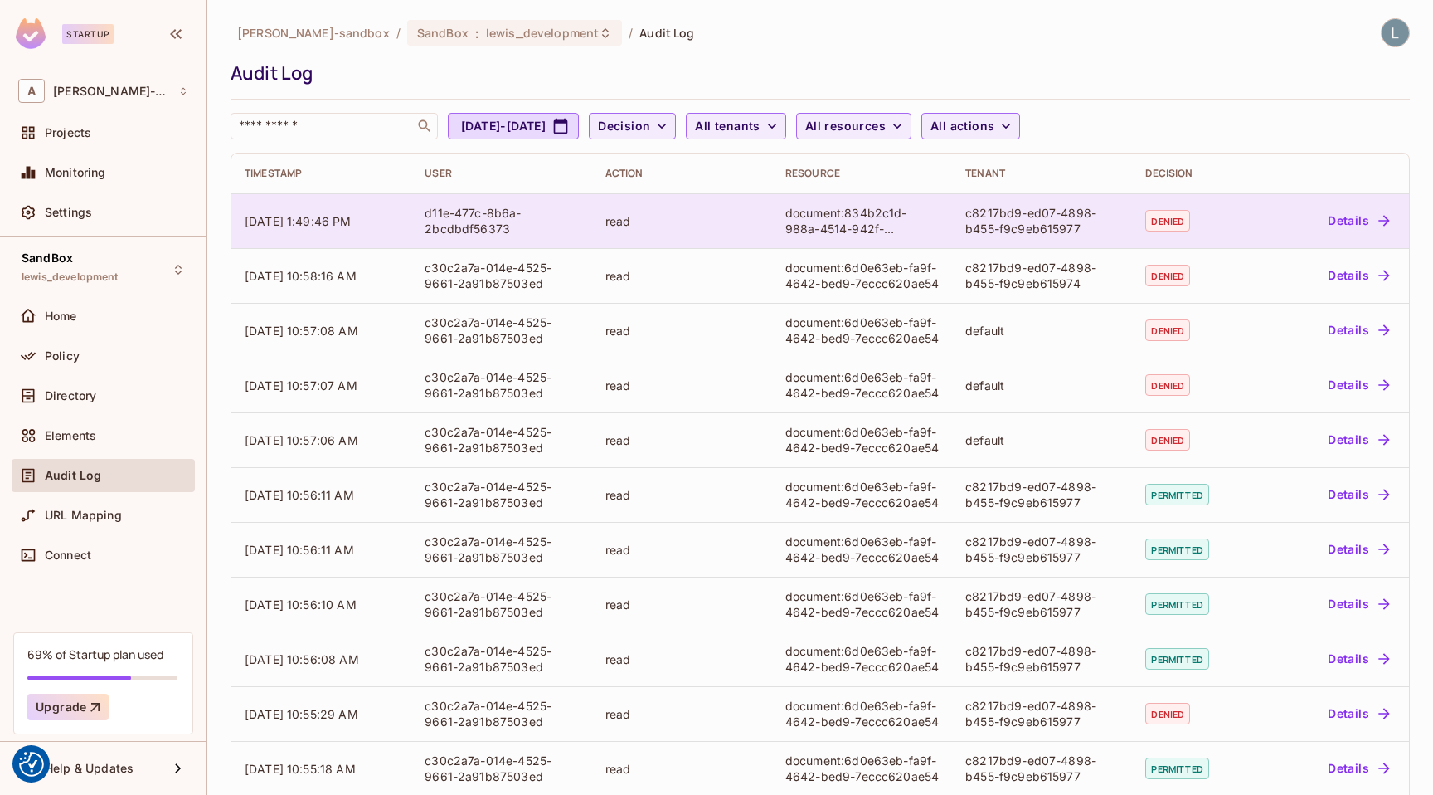
click at [1365, 221] on button "Details" at bounding box center [1358, 220] width 75 height 27
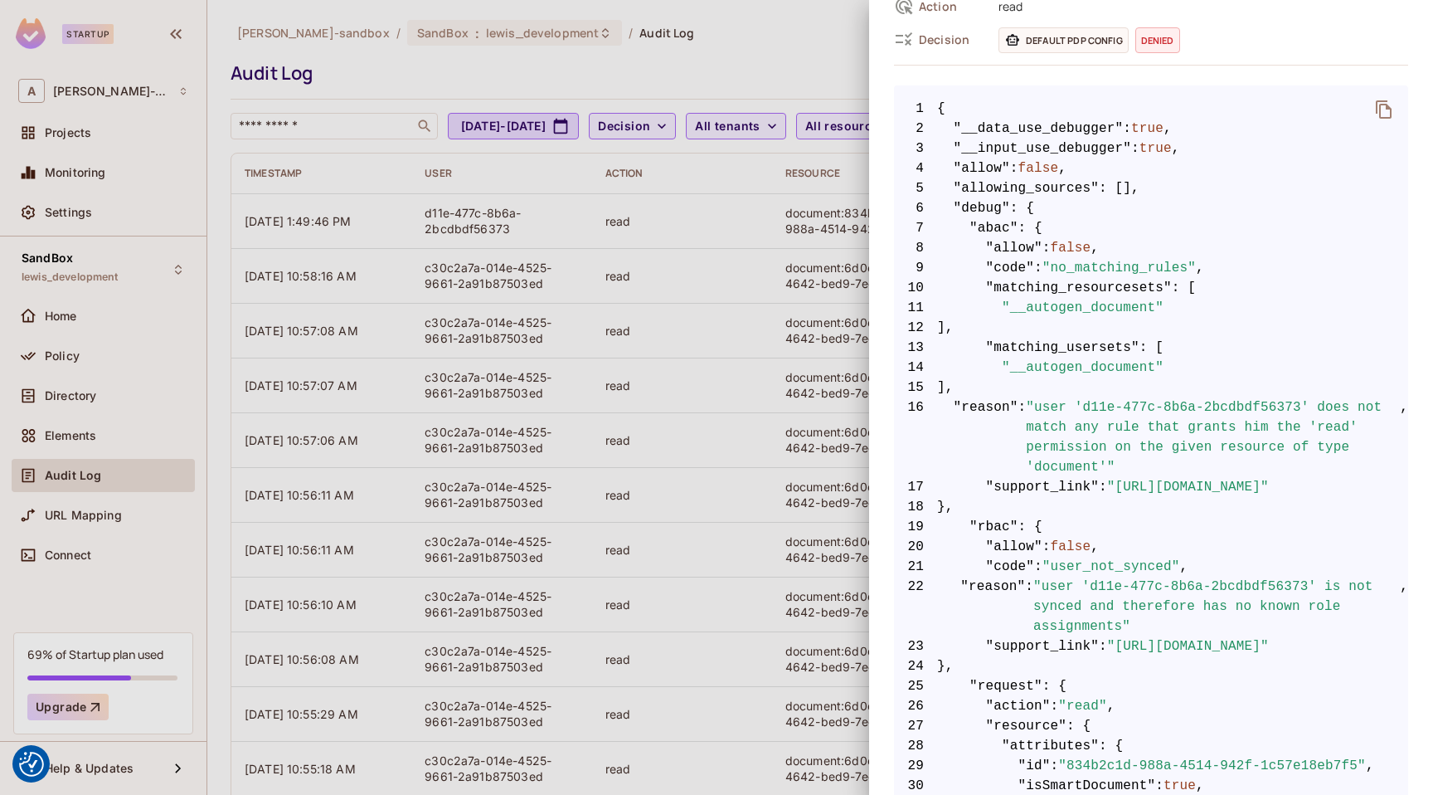
scroll to position [247, 0]
click at [753, 32] on div at bounding box center [716, 397] width 1433 height 795
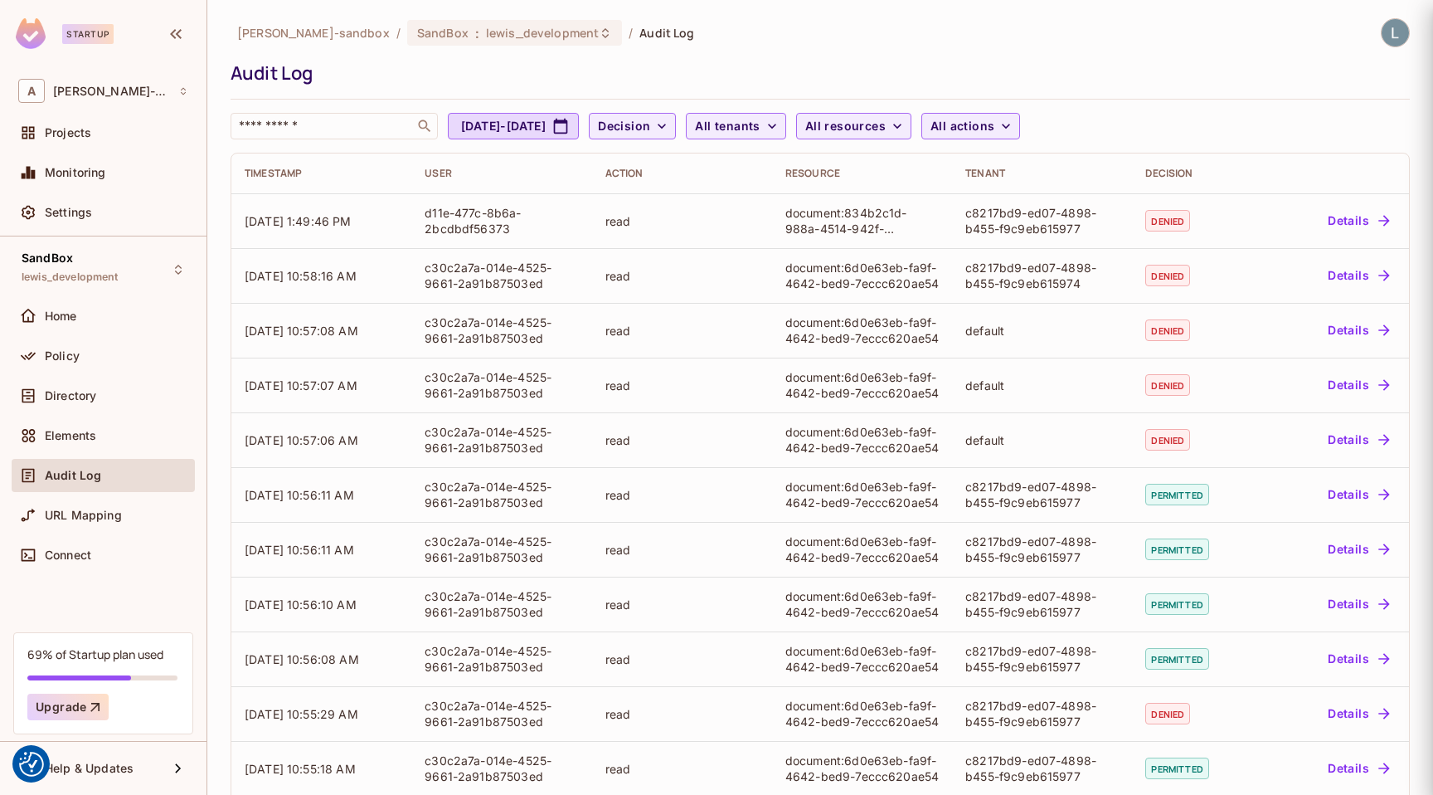
scroll to position [0, 0]
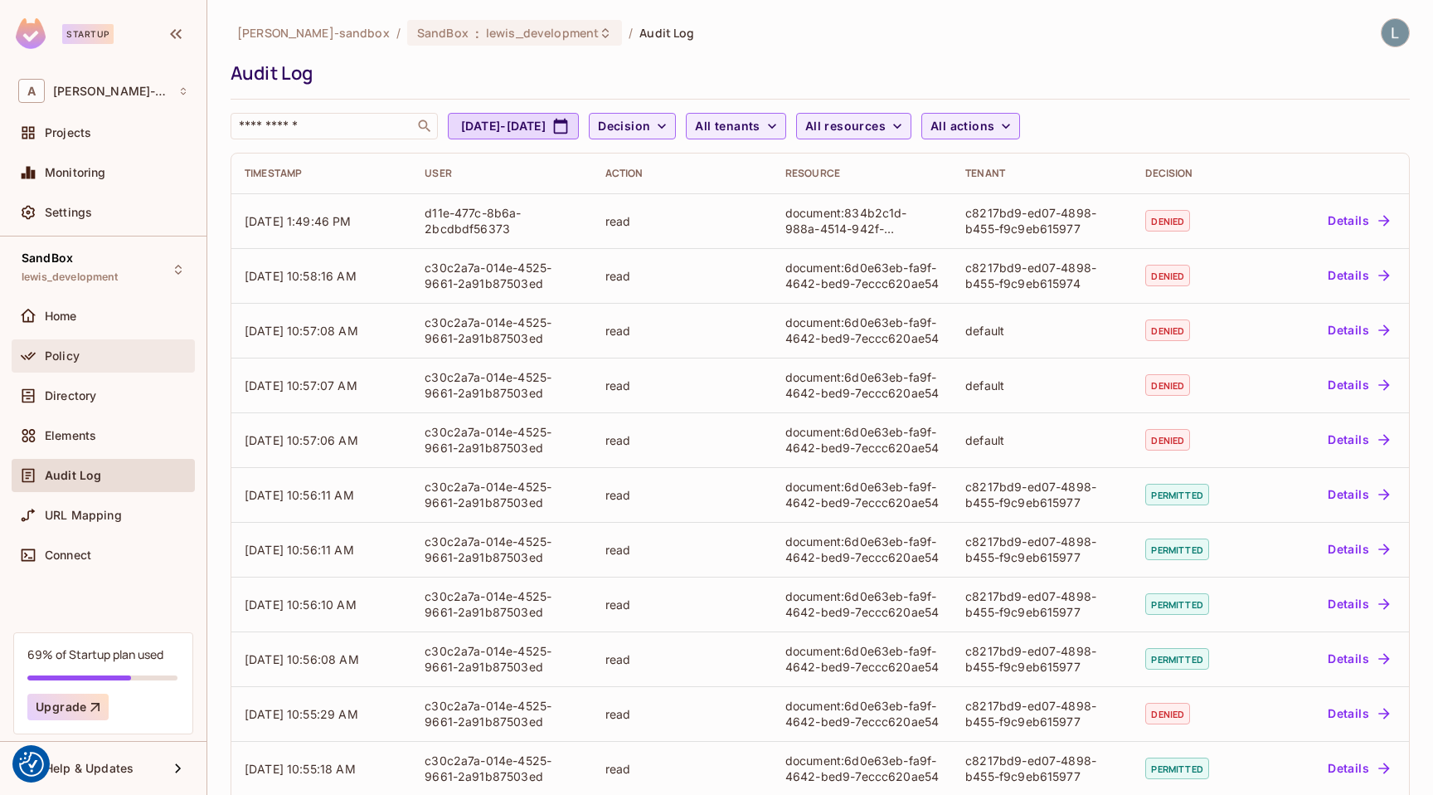
click at [147, 357] on div "Policy" at bounding box center [116, 355] width 143 height 13
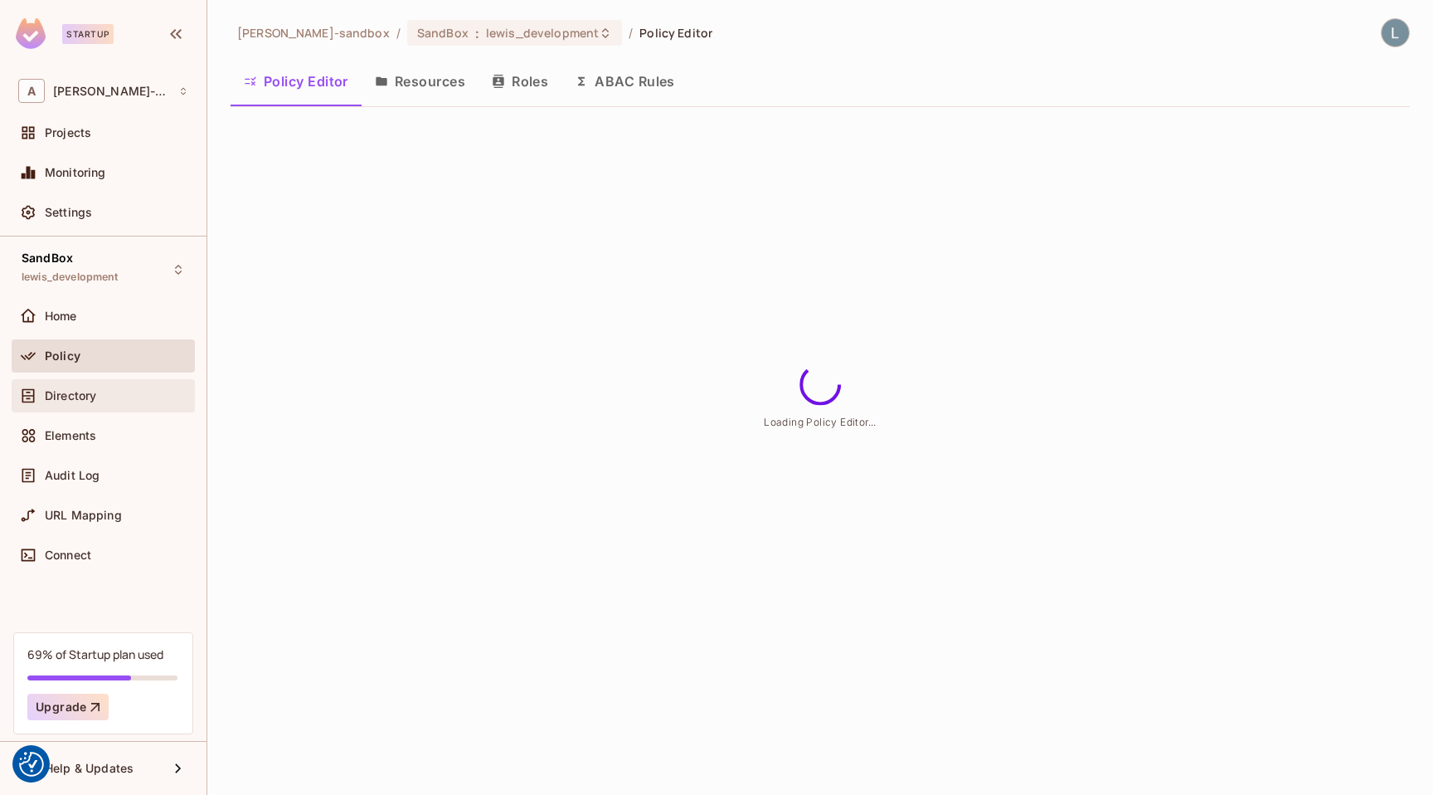
click at [106, 401] on div "Directory" at bounding box center [103, 396] width 170 height 20
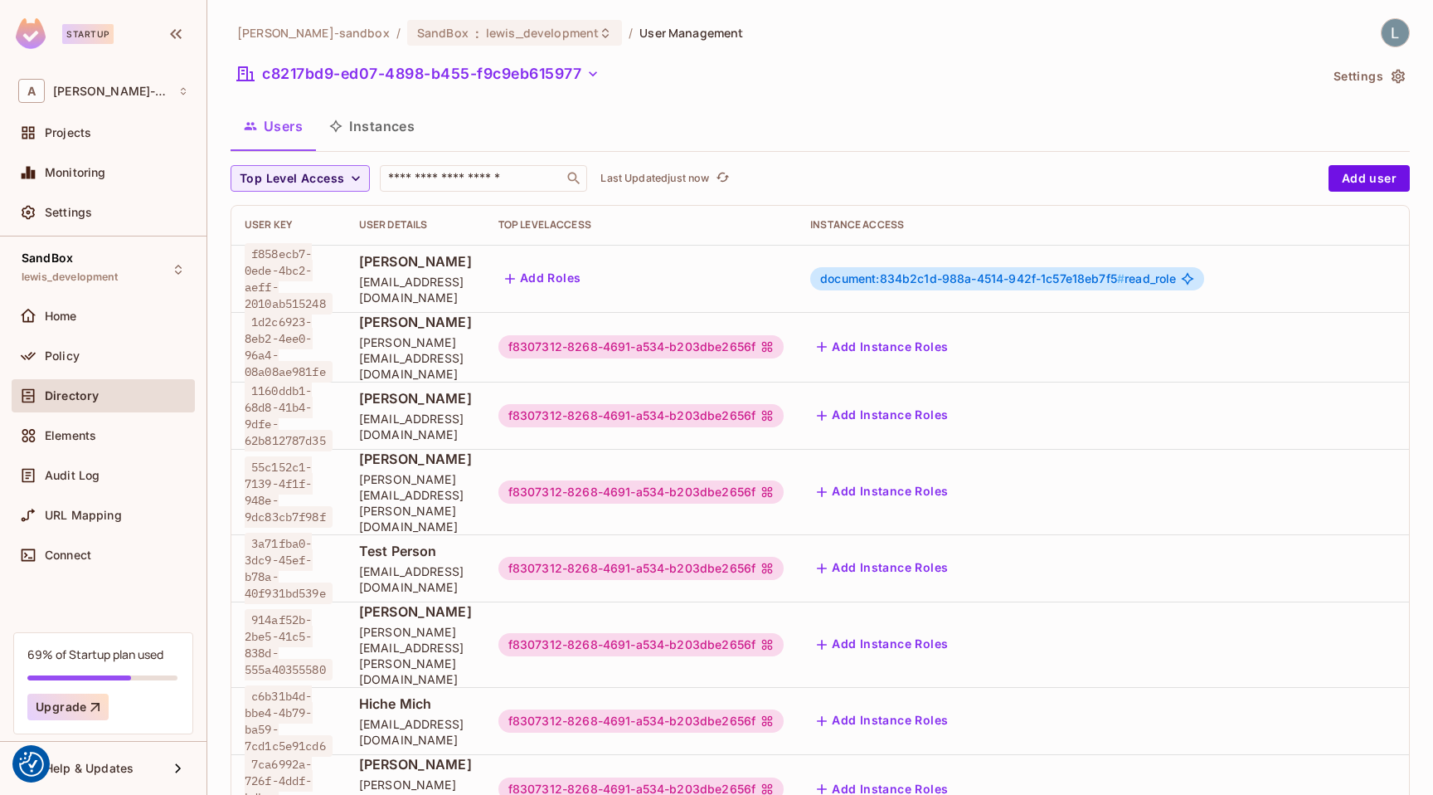
scroll to position [181, 0]
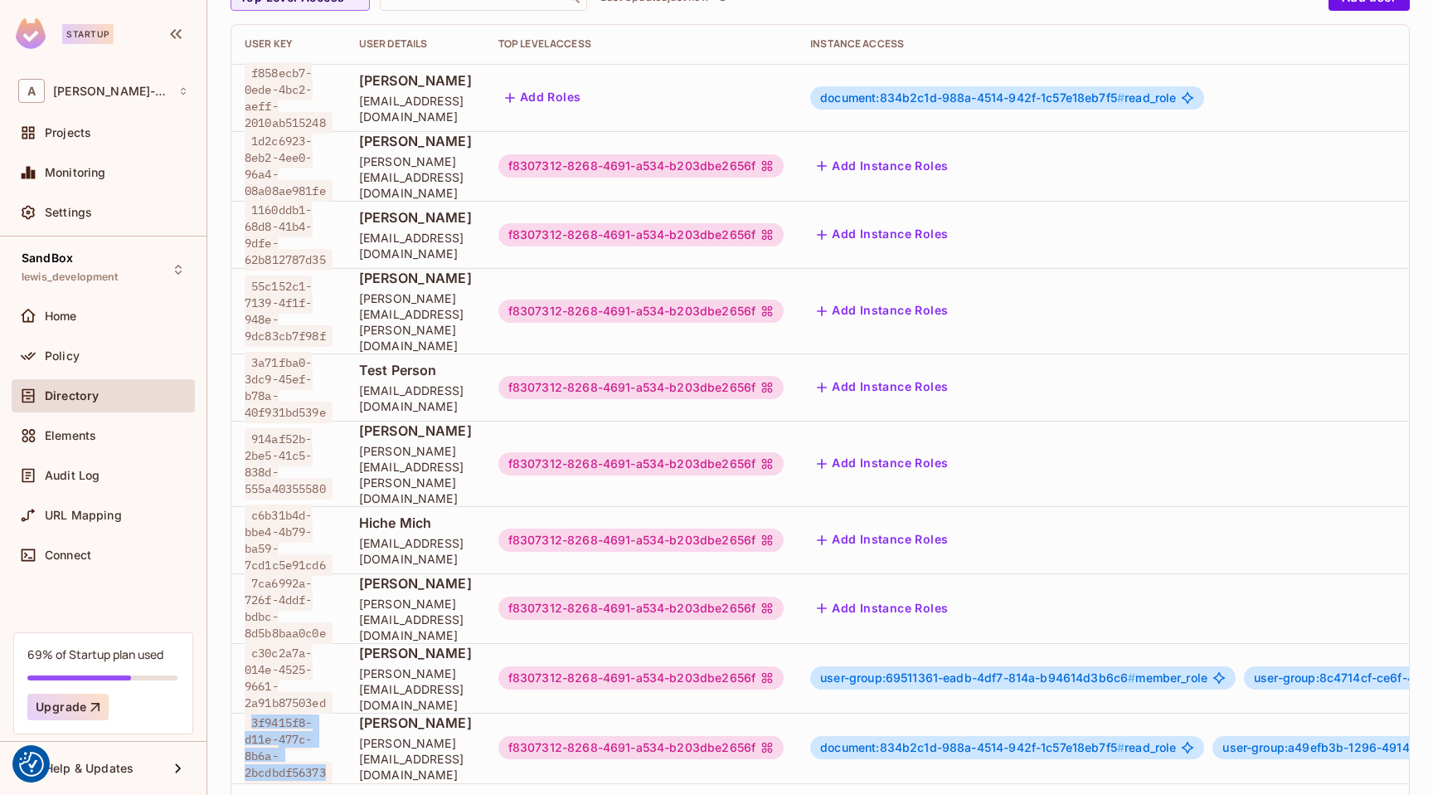
drag, startPoint x: 253, startPoint y: 644, endPoint x: 330, endPoint y: 693, distance: 91.3
click at [330, 712] on span "3f9415f8-d11e-477c-8b6a-2bcdbdf56373" at bounding box center [289, 747] width 88 height 71
copy span "3f9415f8-d11e-477c-8b6a-2bcdbdf56373"
click at [601, 783] on div "1 - 10 of 10 items 1 15 / page ** ​" at bounding box center [820, 810] width 1178 height 55
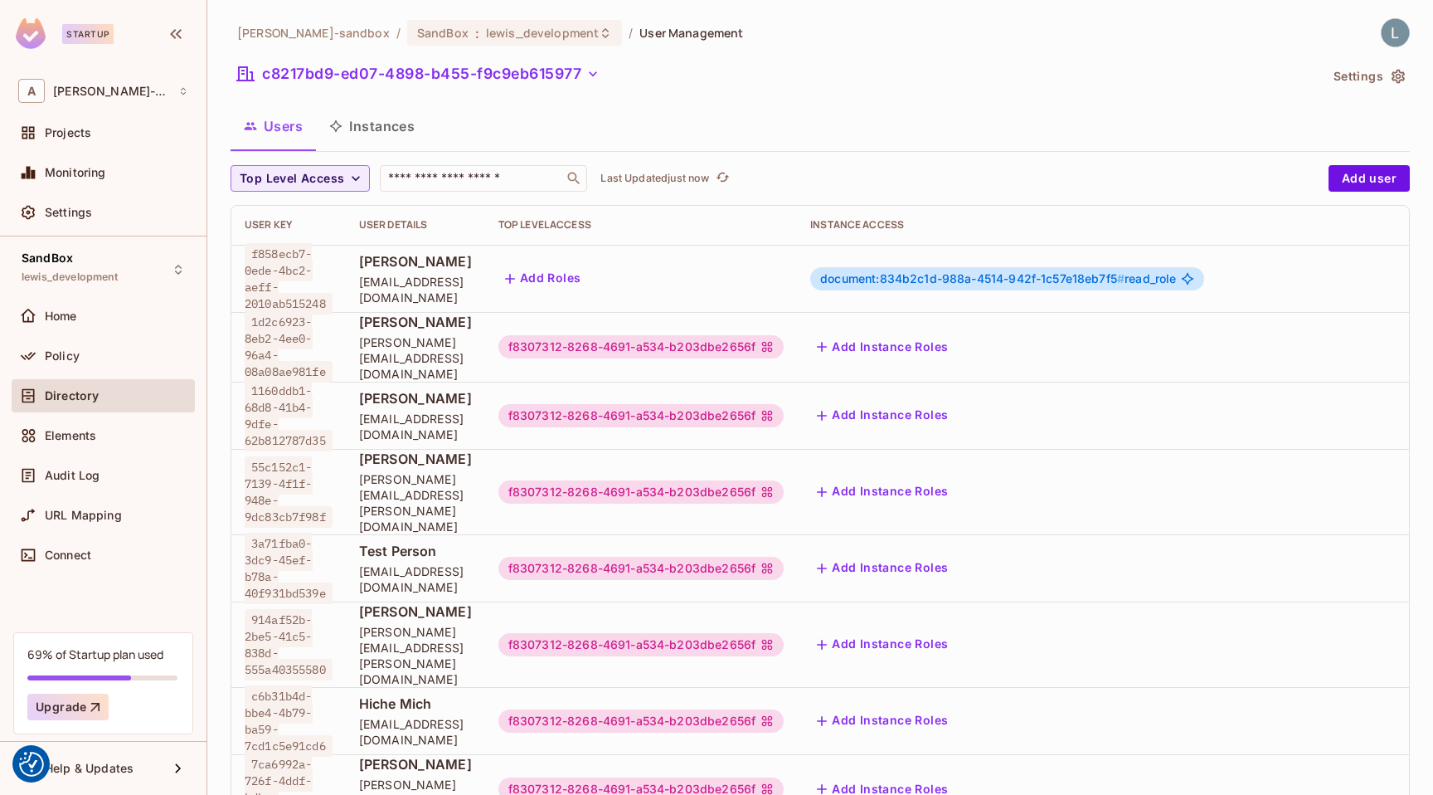
scroll to position [181, 0]
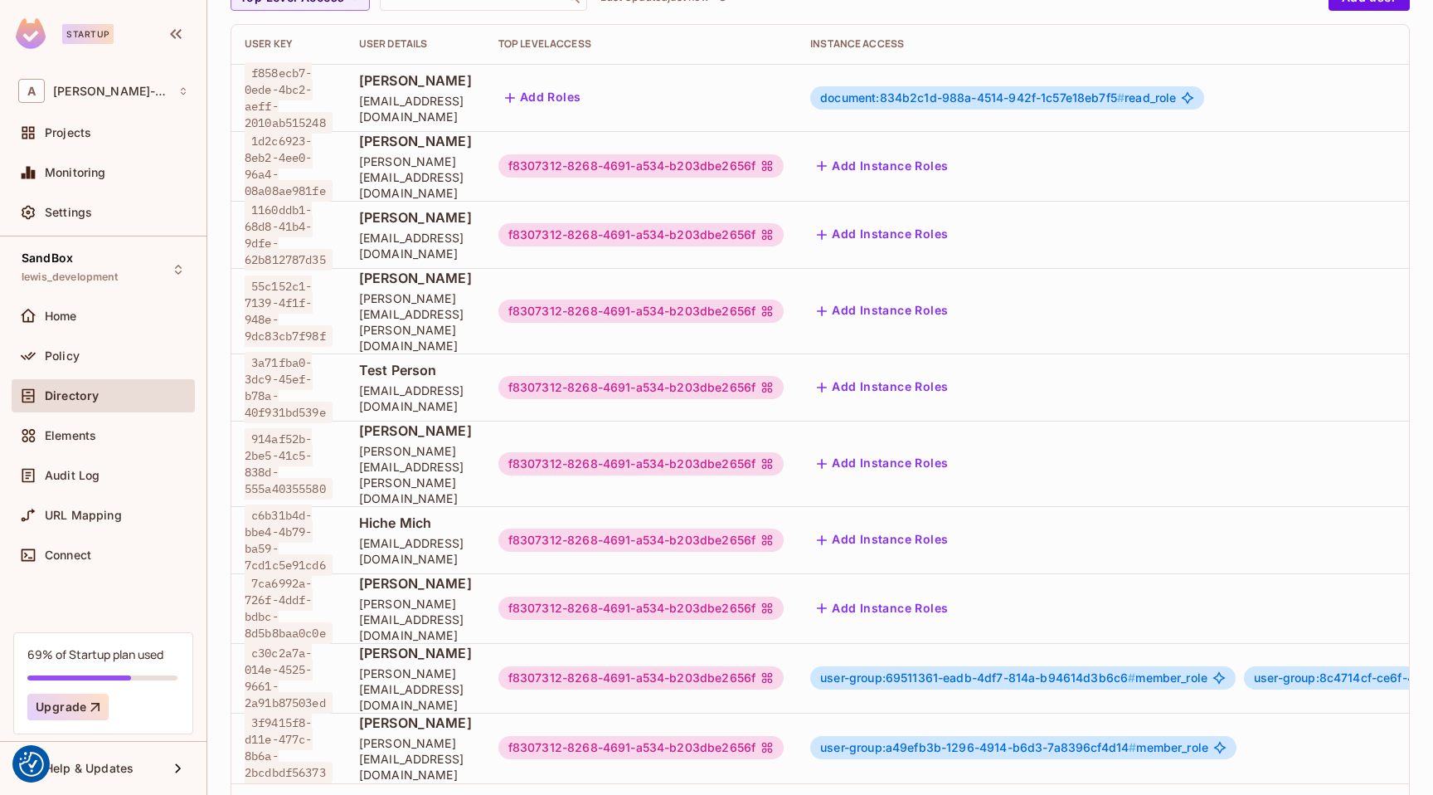
click at [1004, 740] on span "user-group:a49efb3b-1296-4914-b6d3-7a8396cf4d14 #" at bounding box center [978, 747] width 316 height 14
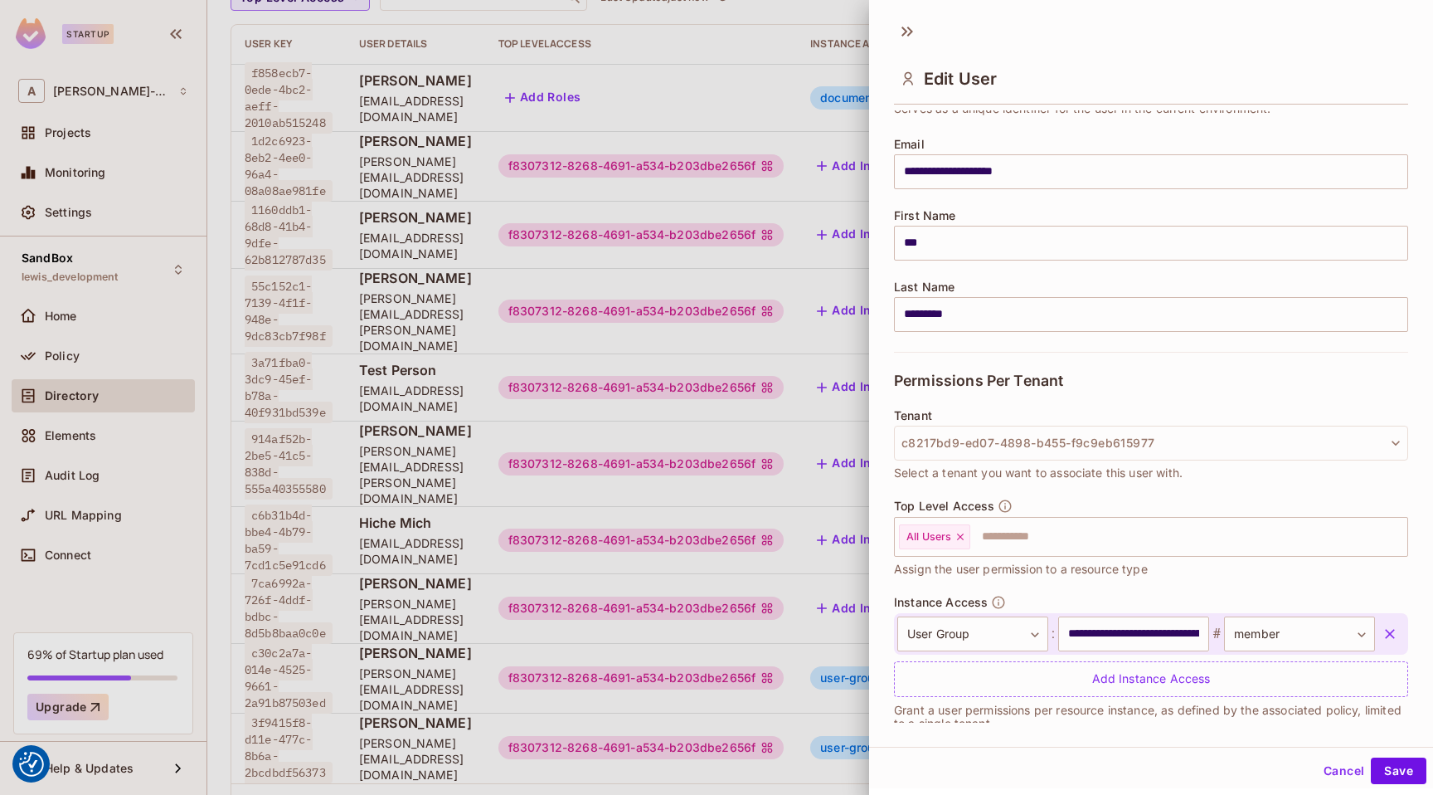
scroll to position [136, 0]
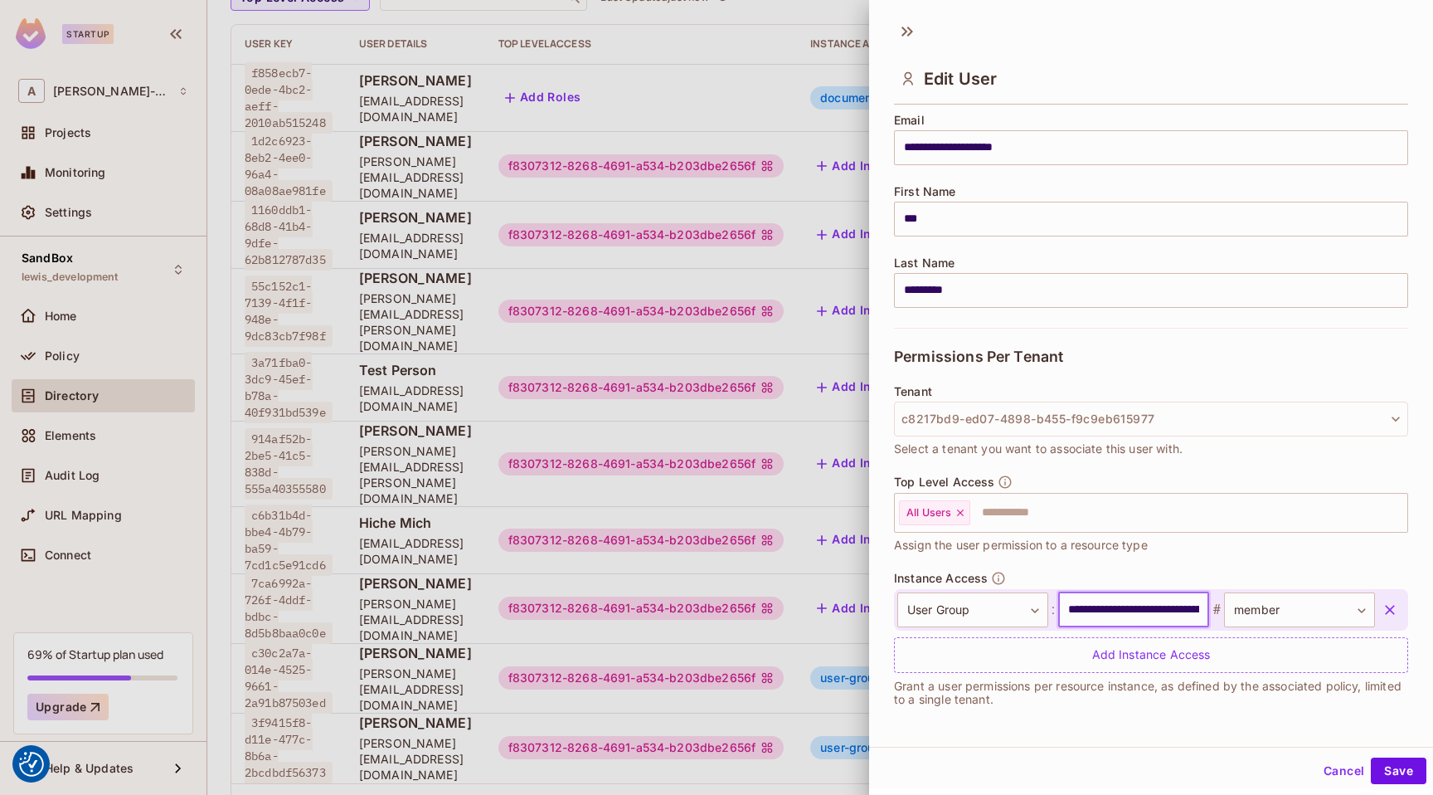
click at [1109, 607] on input "**********" at bounding box center [1133, 609] width 151 height 35
click at [366, 406] on div at bounding box center [716, 397] width 1433 height 795
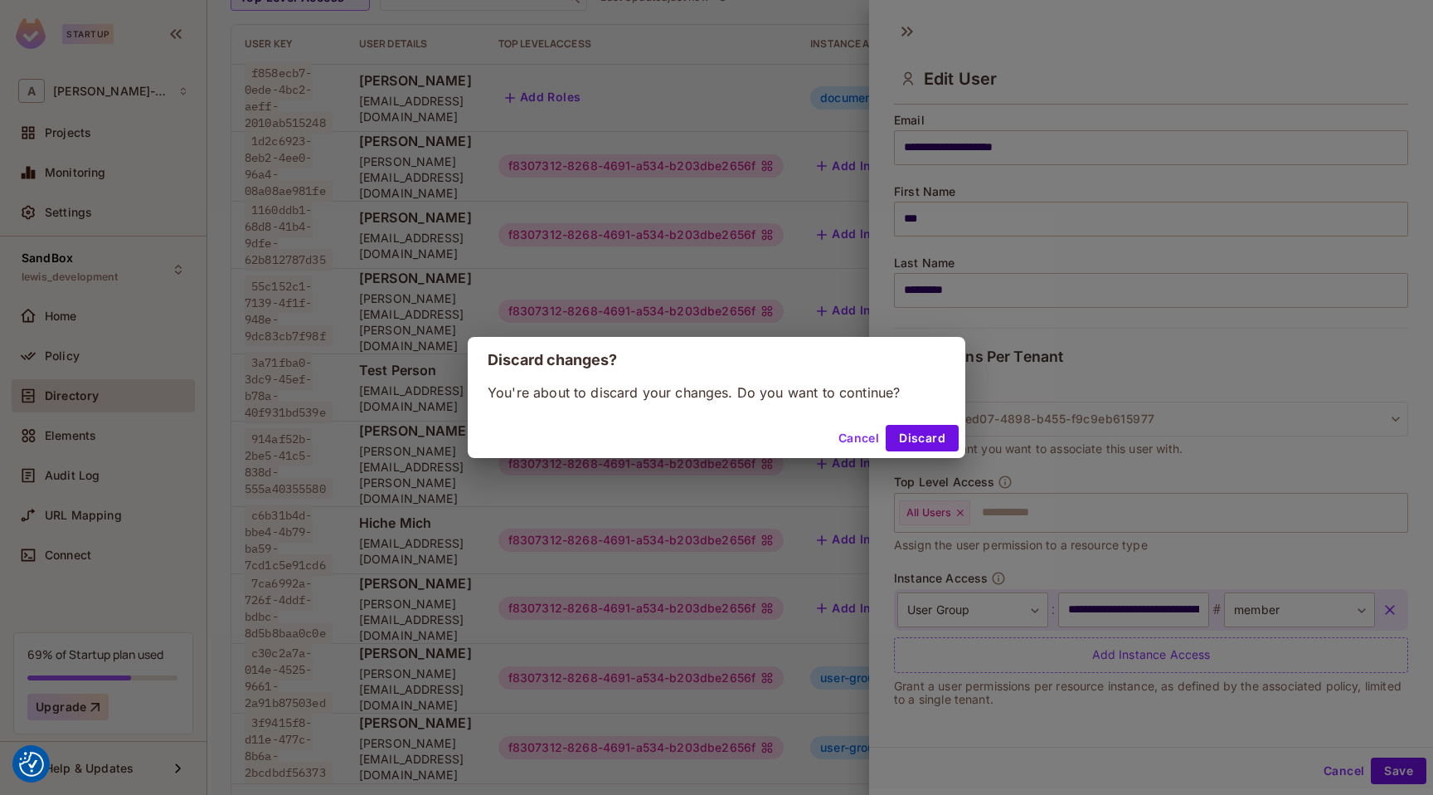
click at [112, 421] on div "Discard changes? You're about to discard your changes. Do you want to continue?…" at bounding box center [716, 397] width 1433 height 795
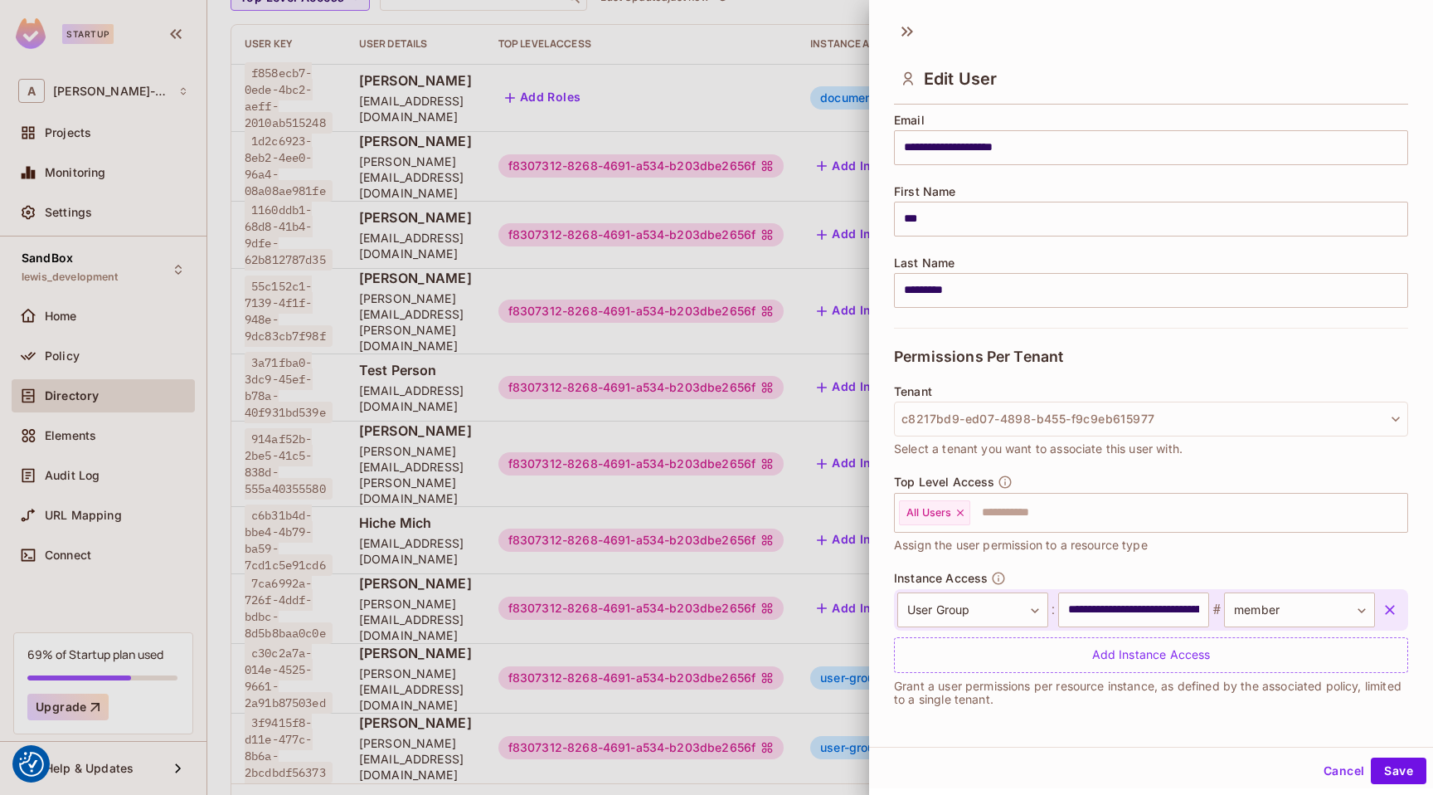
click at [376, 320] on div at bounding box center [716, 397] width 1433 height 795
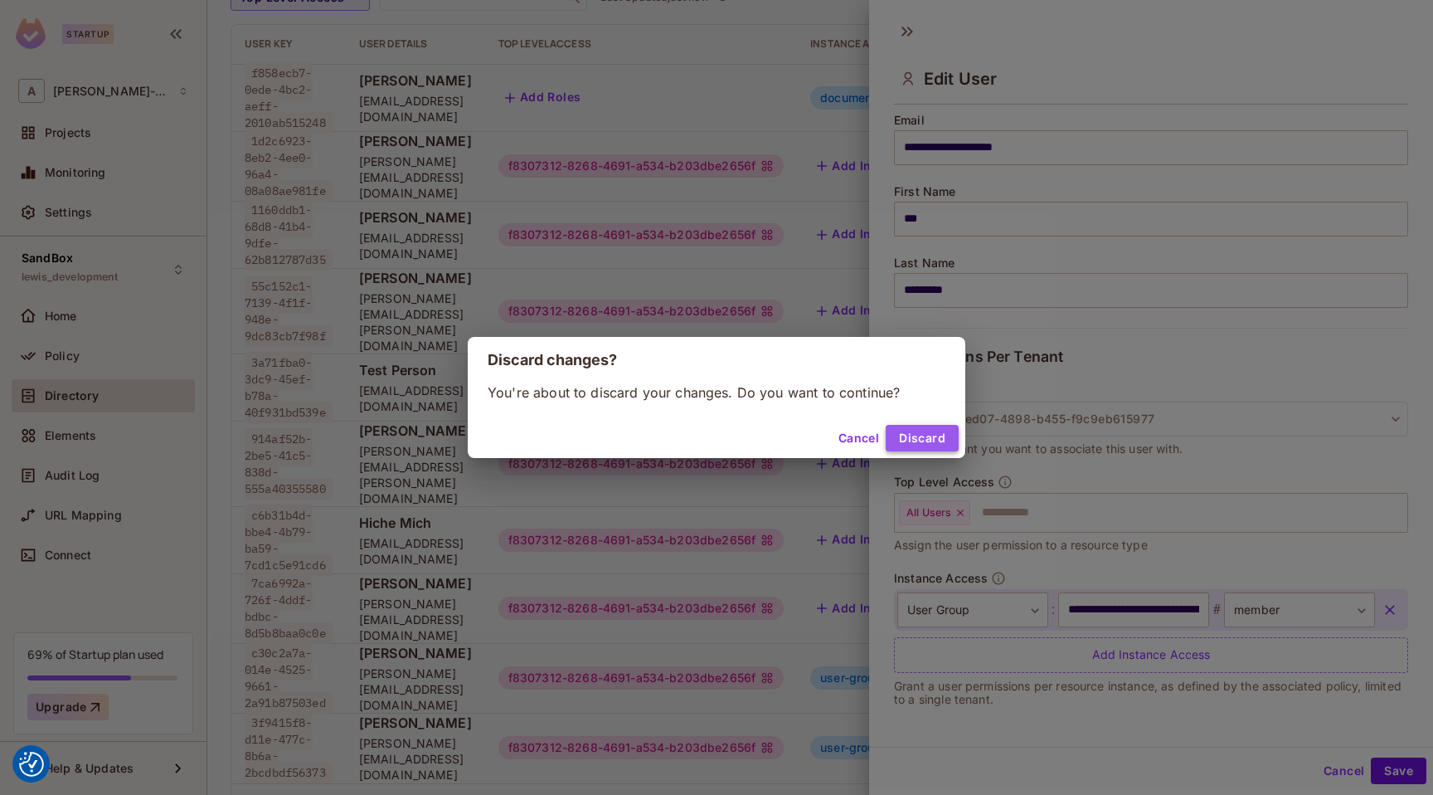
click at [907, 434] on button "Discard" at bounding box center [922, 438] width 73 height 27
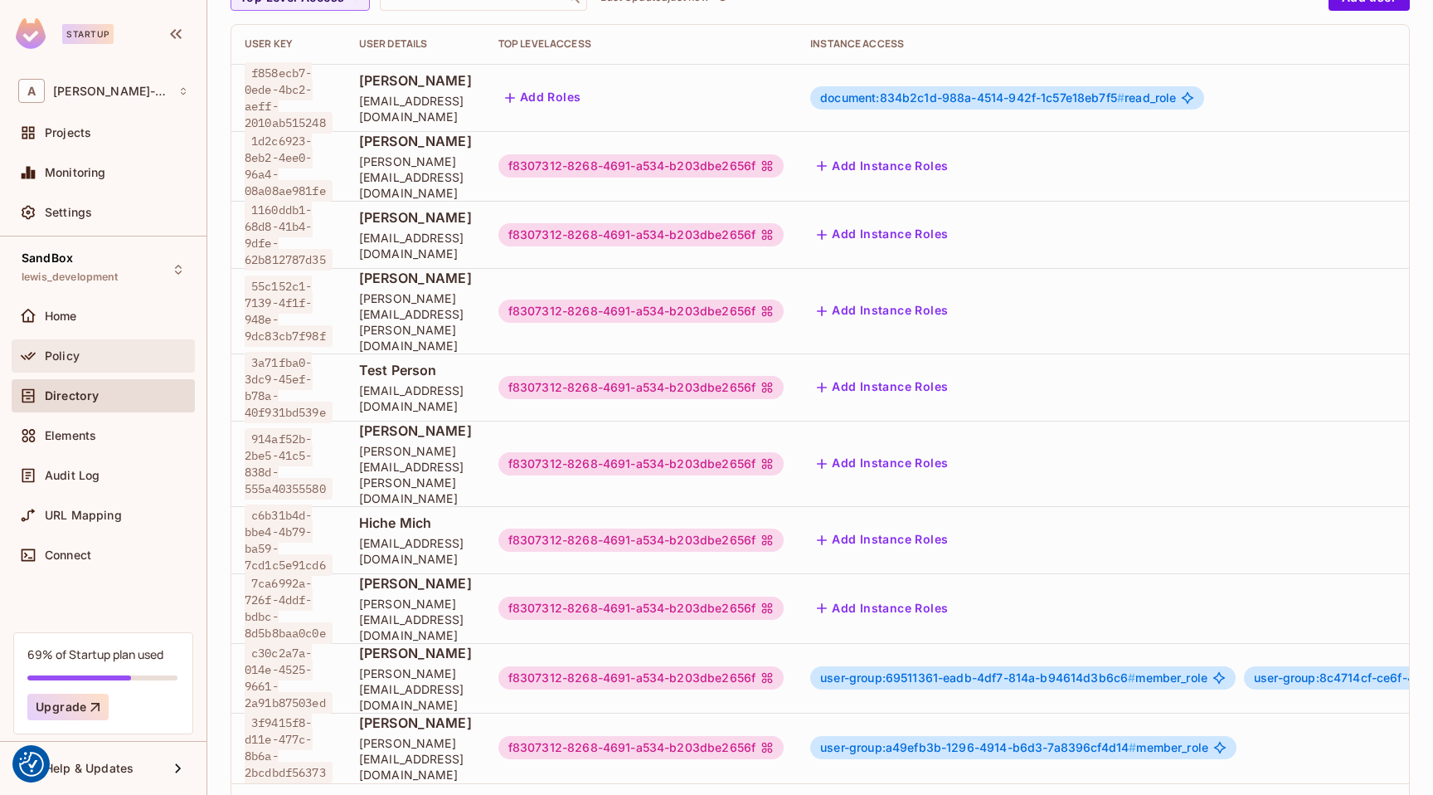
click at [113, 353] on div "Policy" at bounding box center [116, 355] width 143 height 13
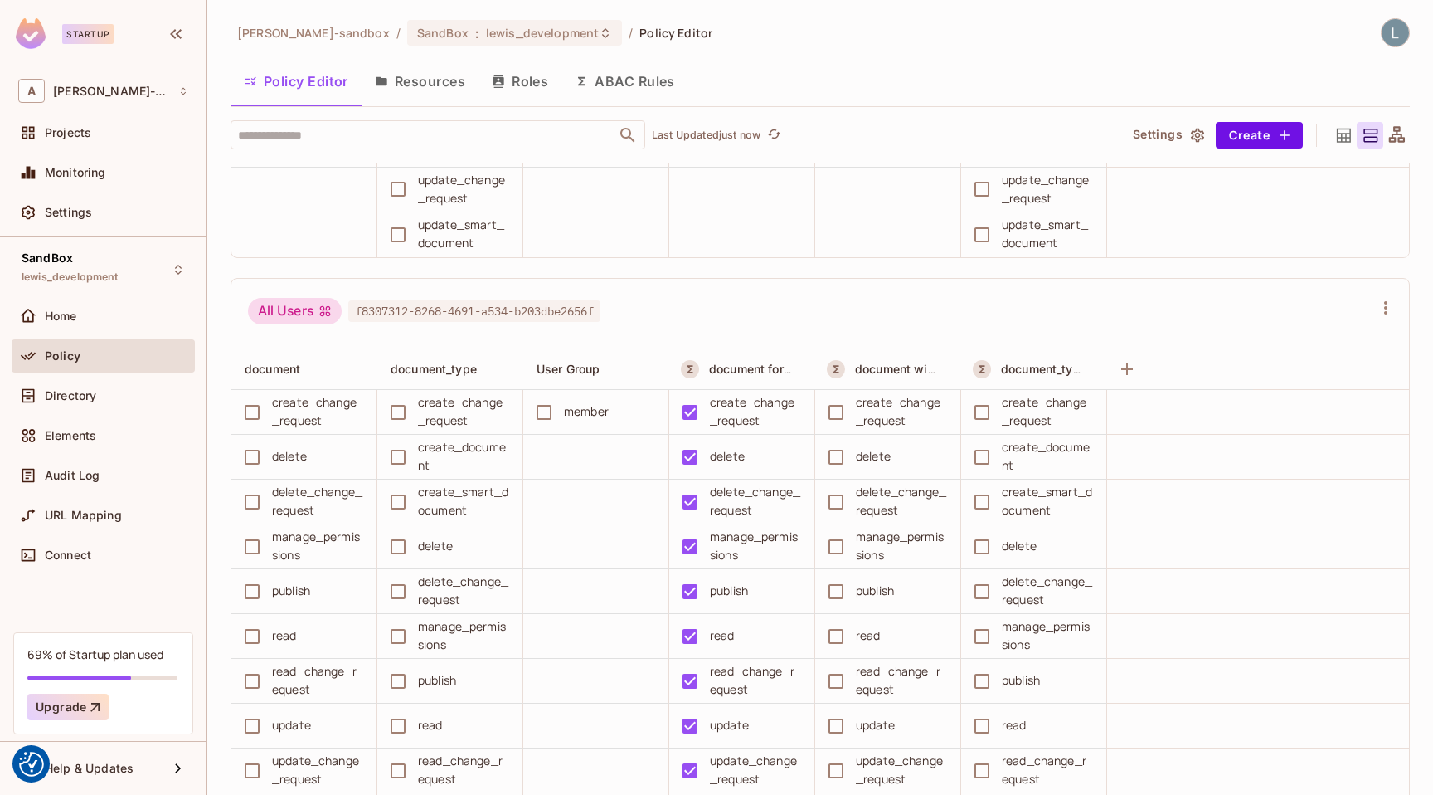
scroll to position [367, 0]
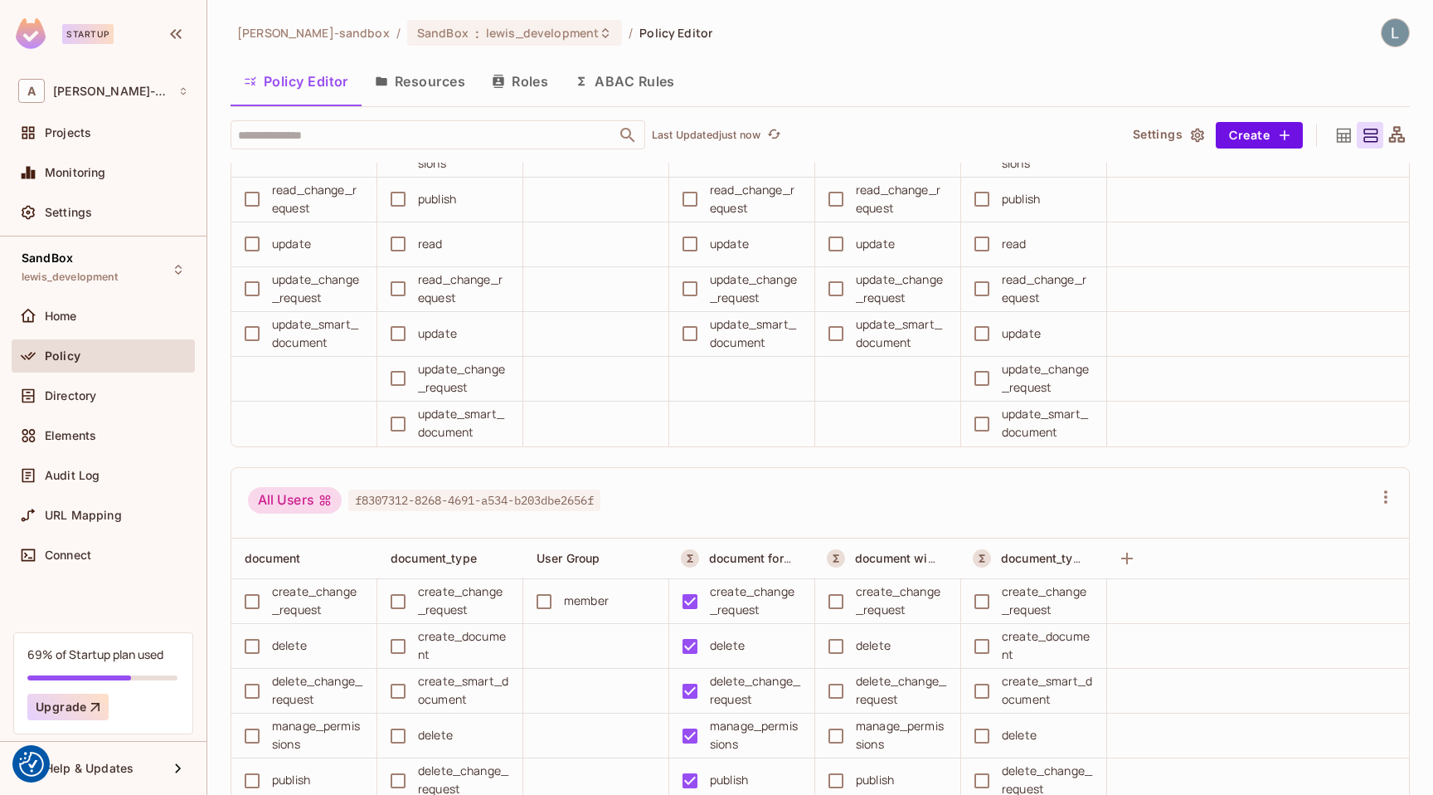
click at [727, 470] on div "All Users f8307312-8268-4691-a534-b203dbe2656f" at bounding box center [820, 503] width 1178 height 71
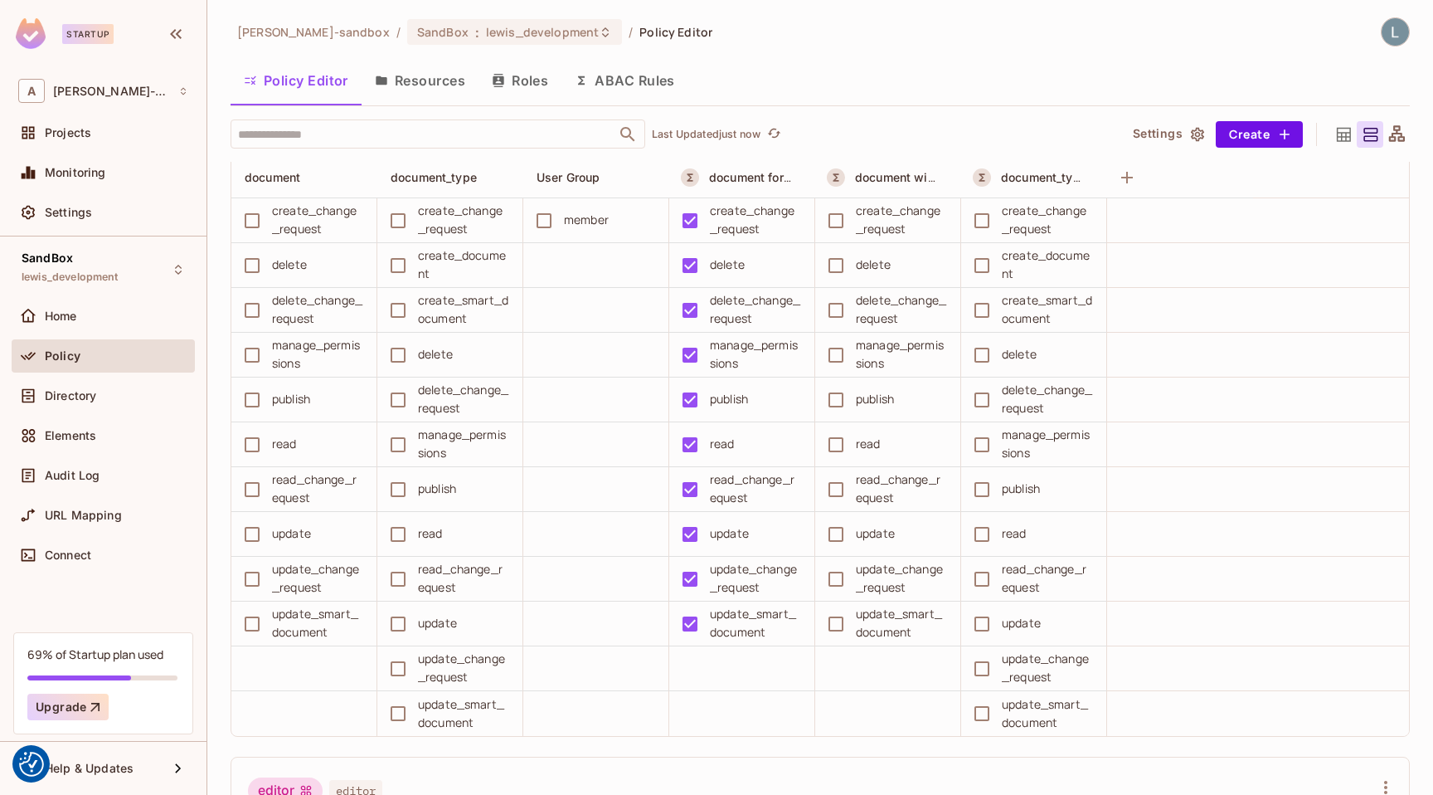
scroll to position [422, 0]
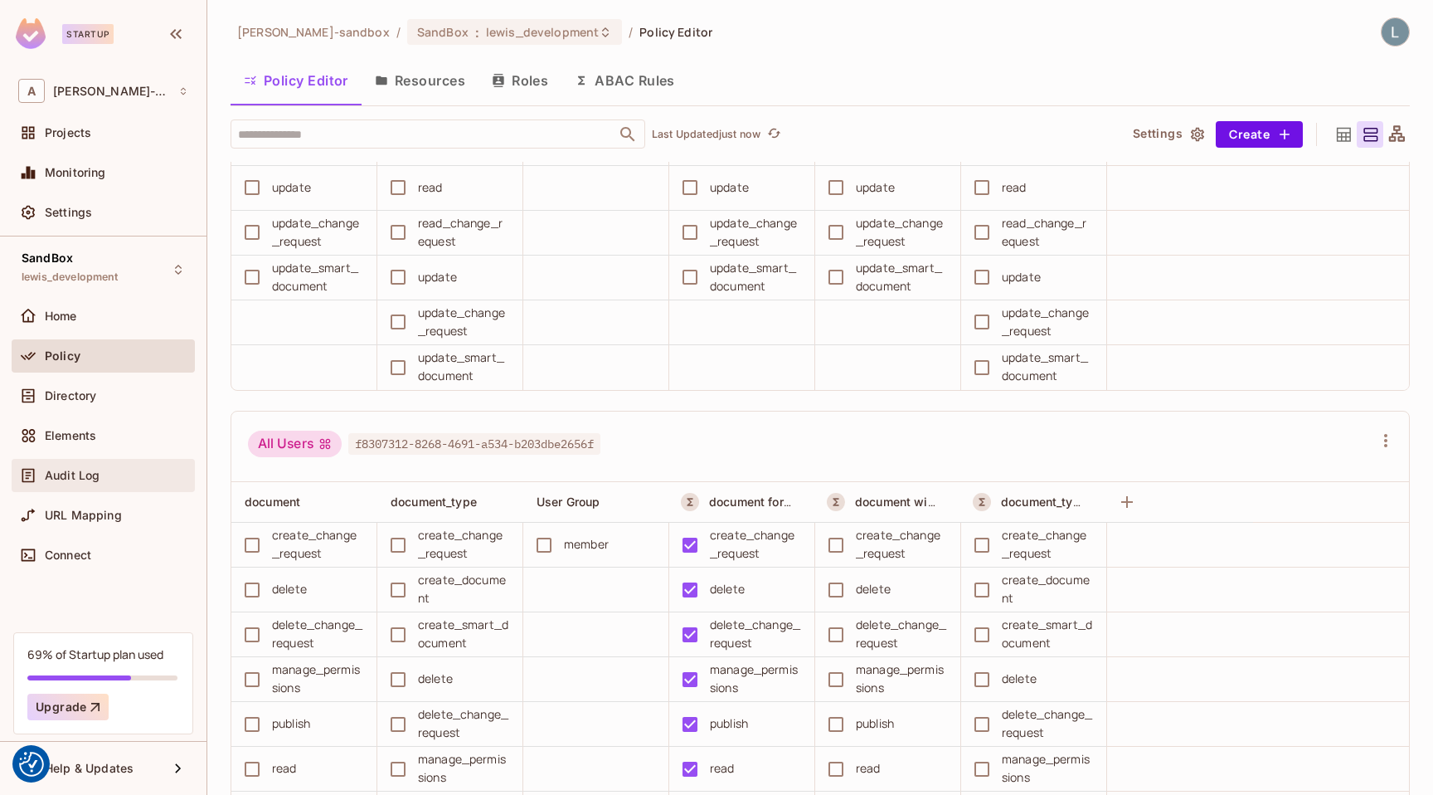
click at [126, 481] on div "Audit Log" at bounding box center [116, 475] width 143 height 13
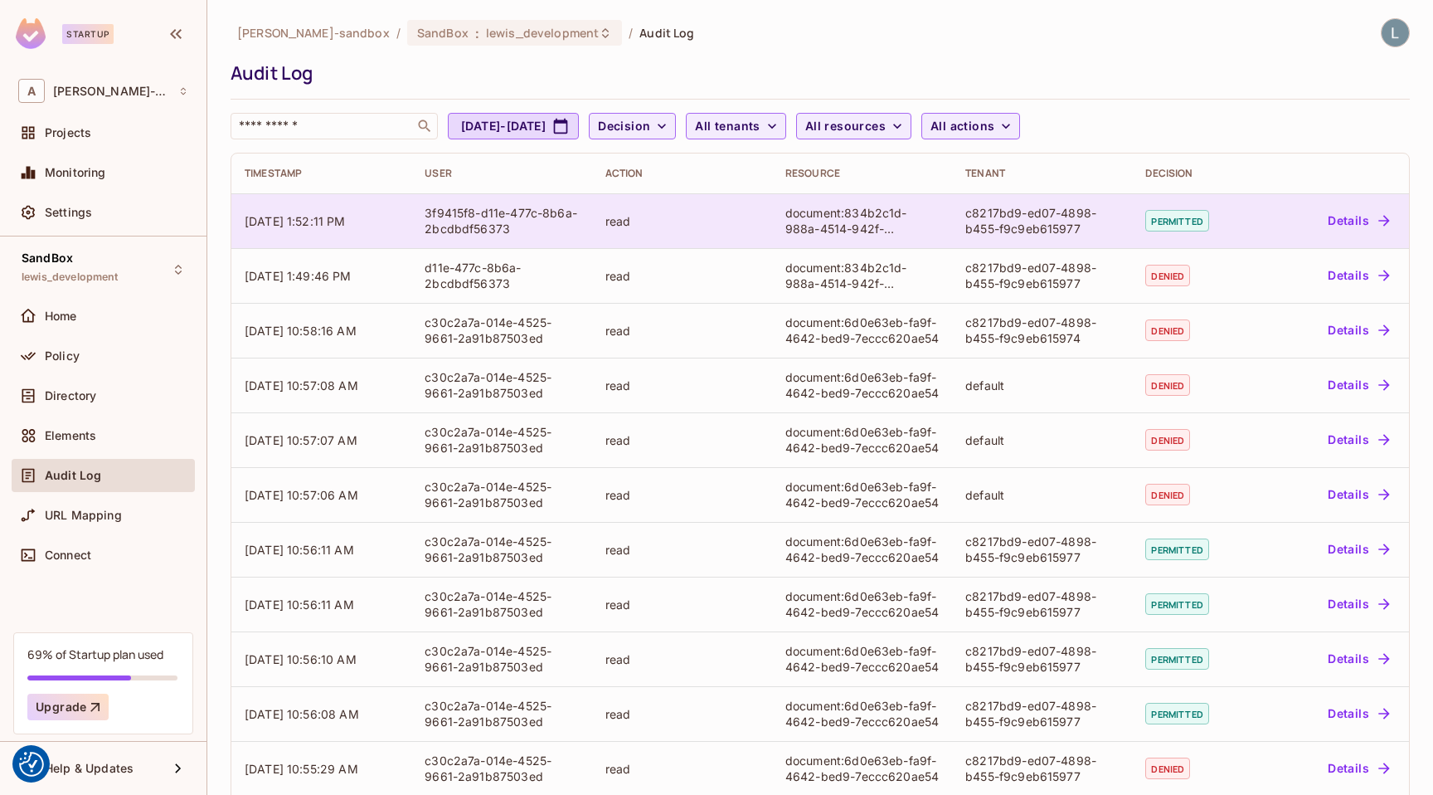
click at [1351, 227] on button "Details" at bounding box center [1358, 220] width 75 height 27
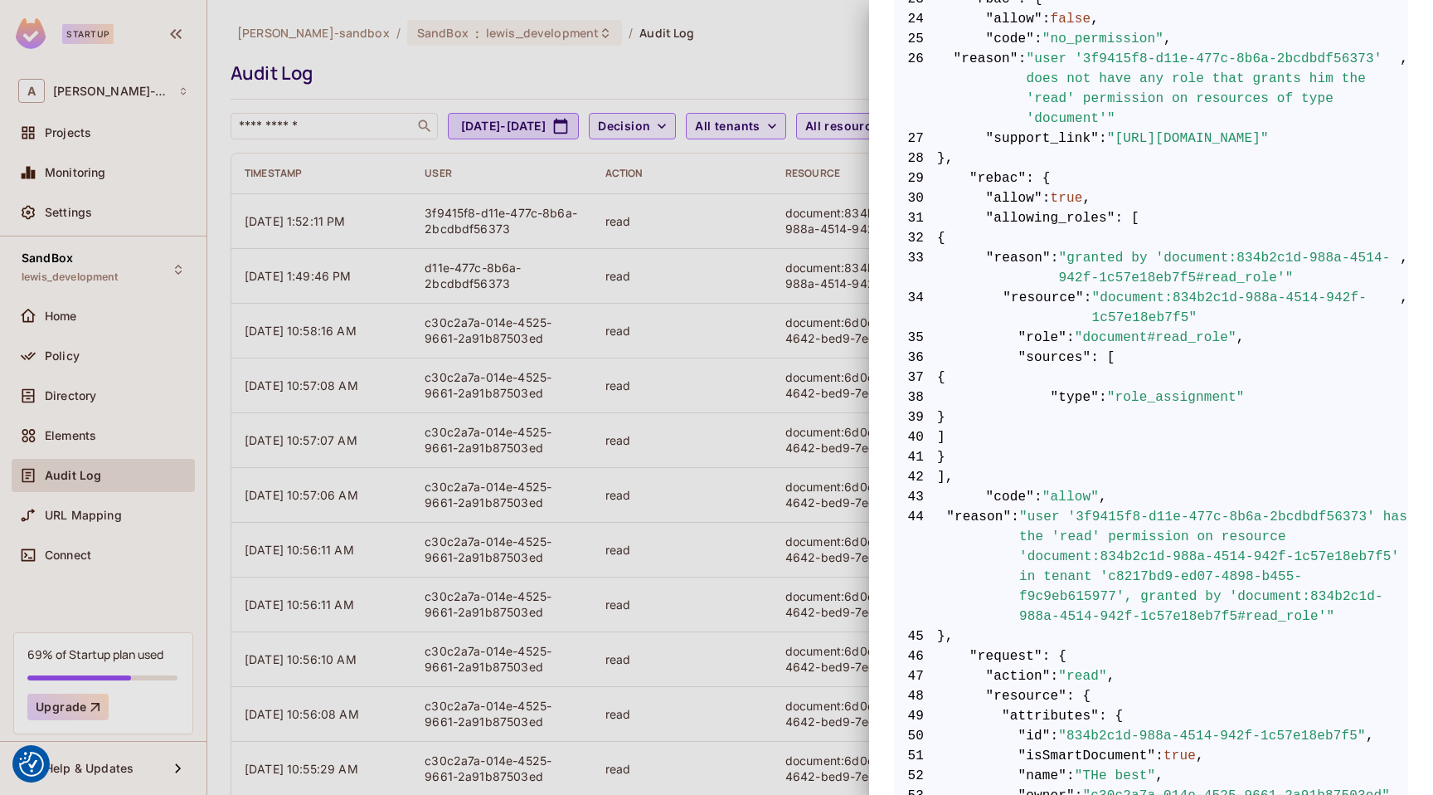
scroll to position [804, 0]
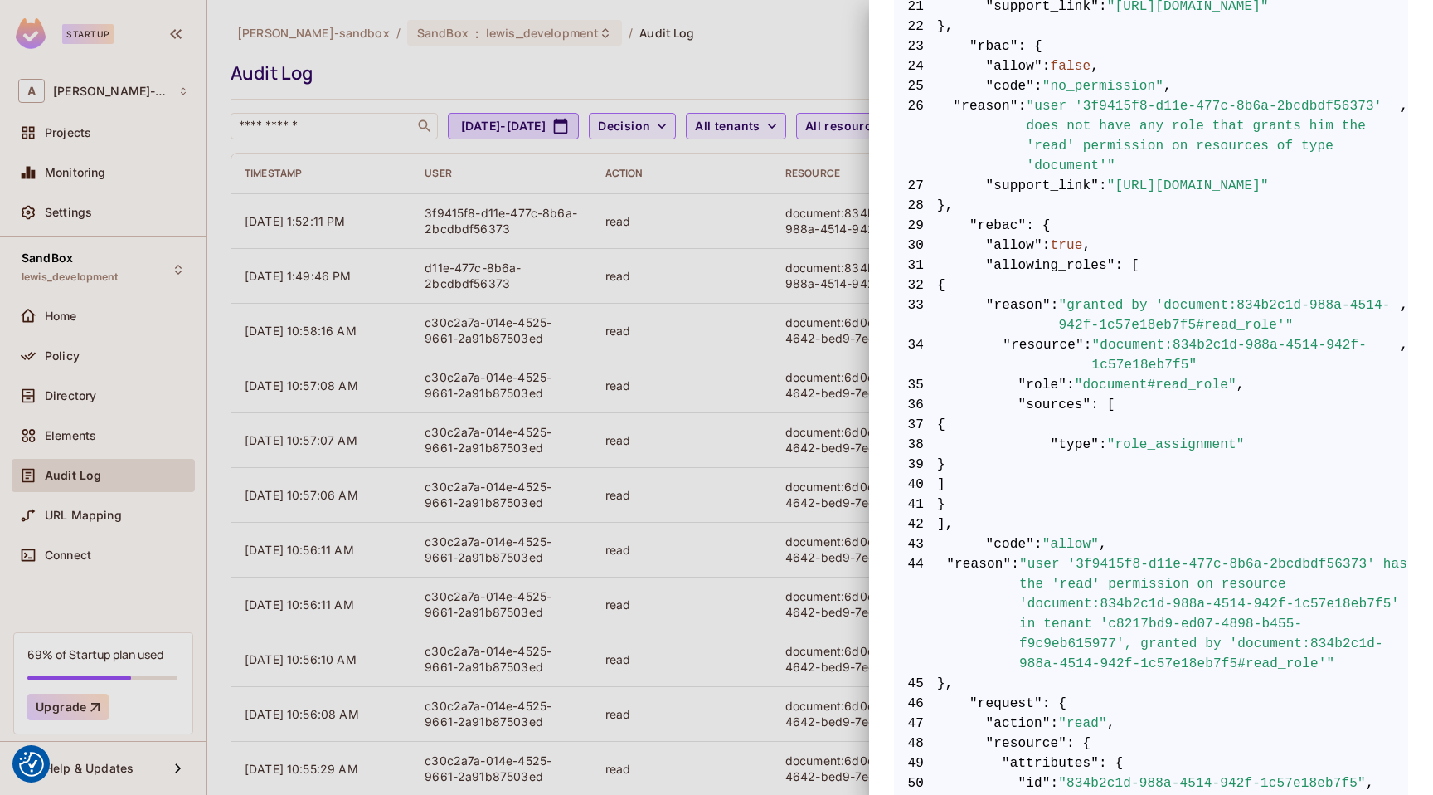
click at [688, 168] on div at bounding box center [716, 397] width 1433 height 795
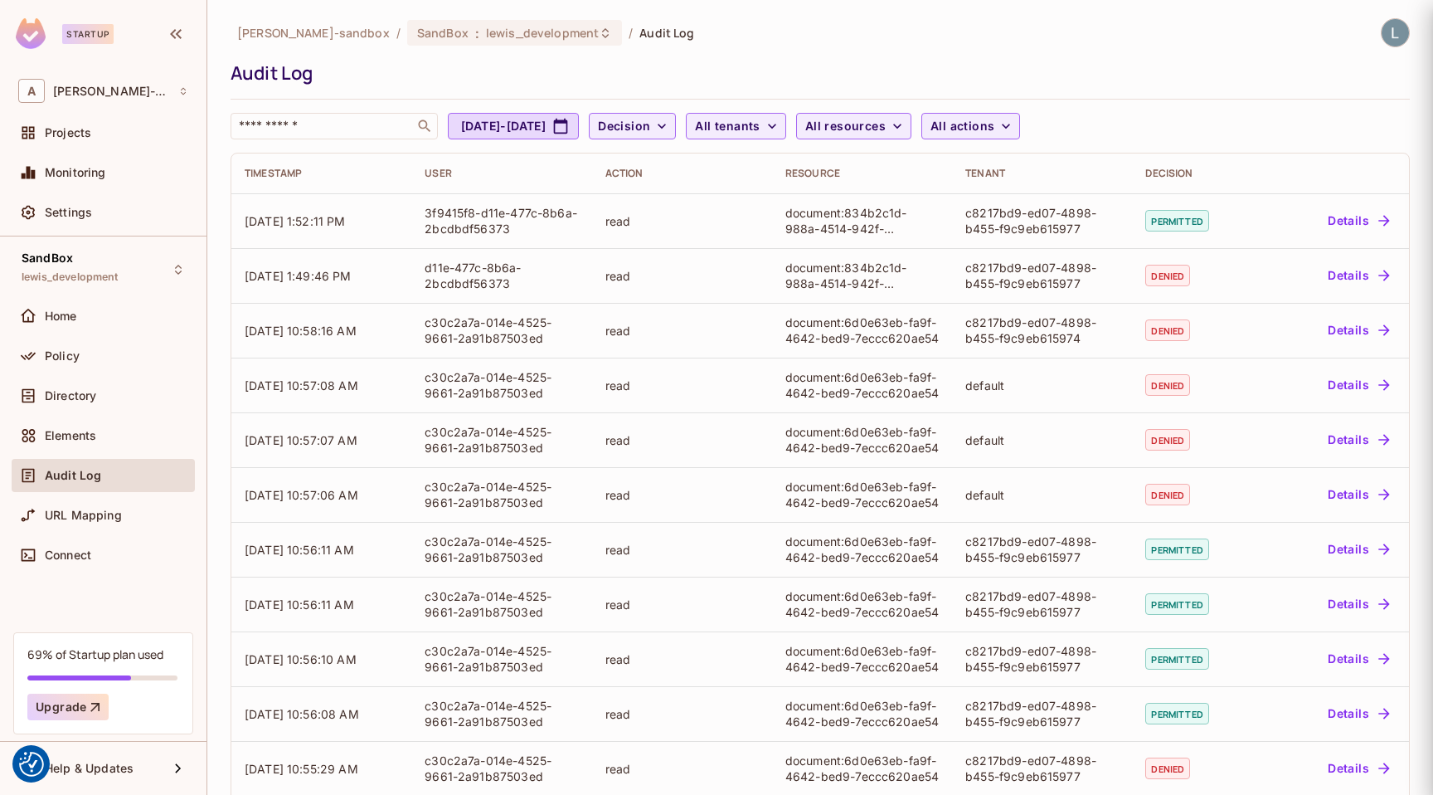
scroll to position [0, 0]
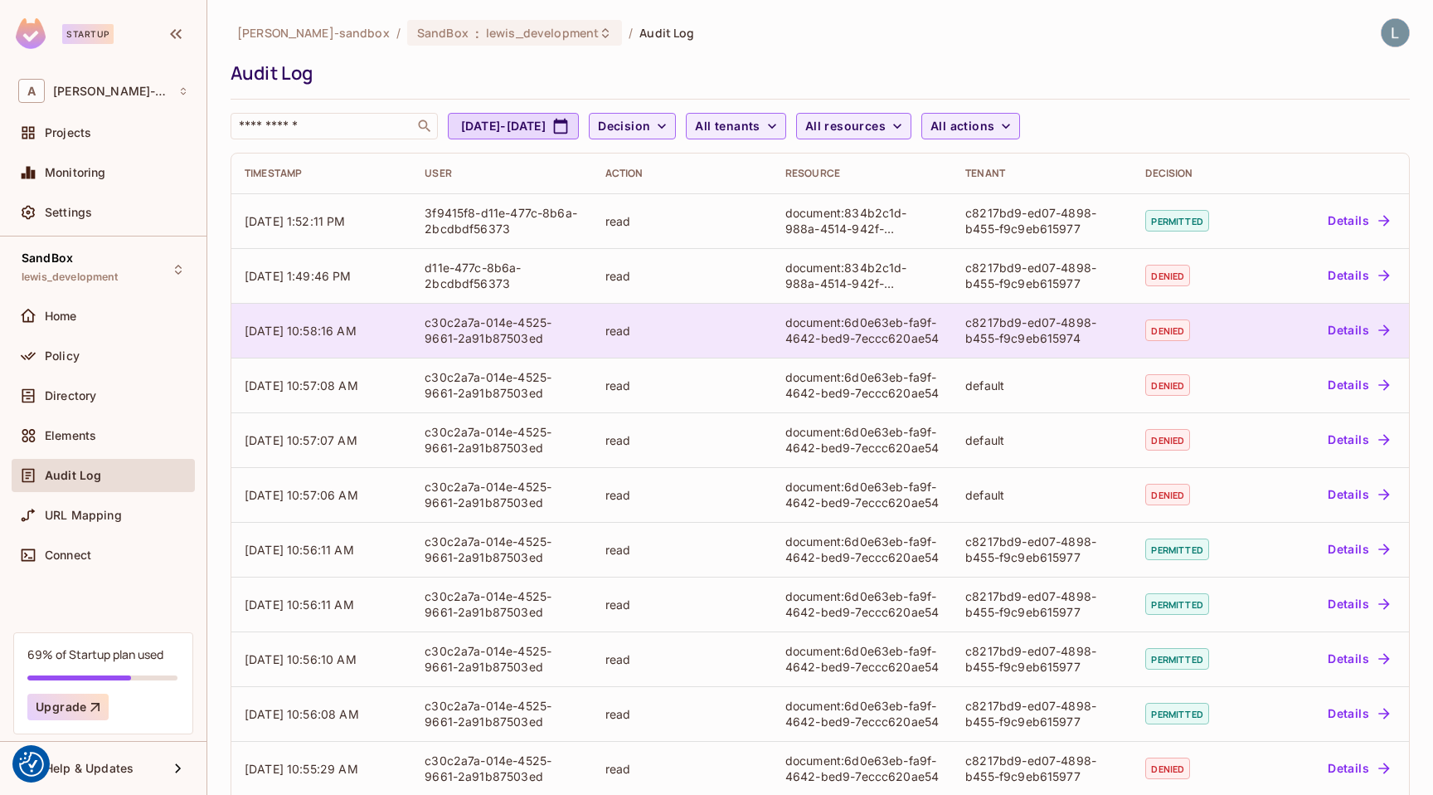
click at [848, 342] on div "document:6d0e63eb-fa9f-4642-bed9-7eccc620ae54" at bounding box center [861, 330] width 153 height 32
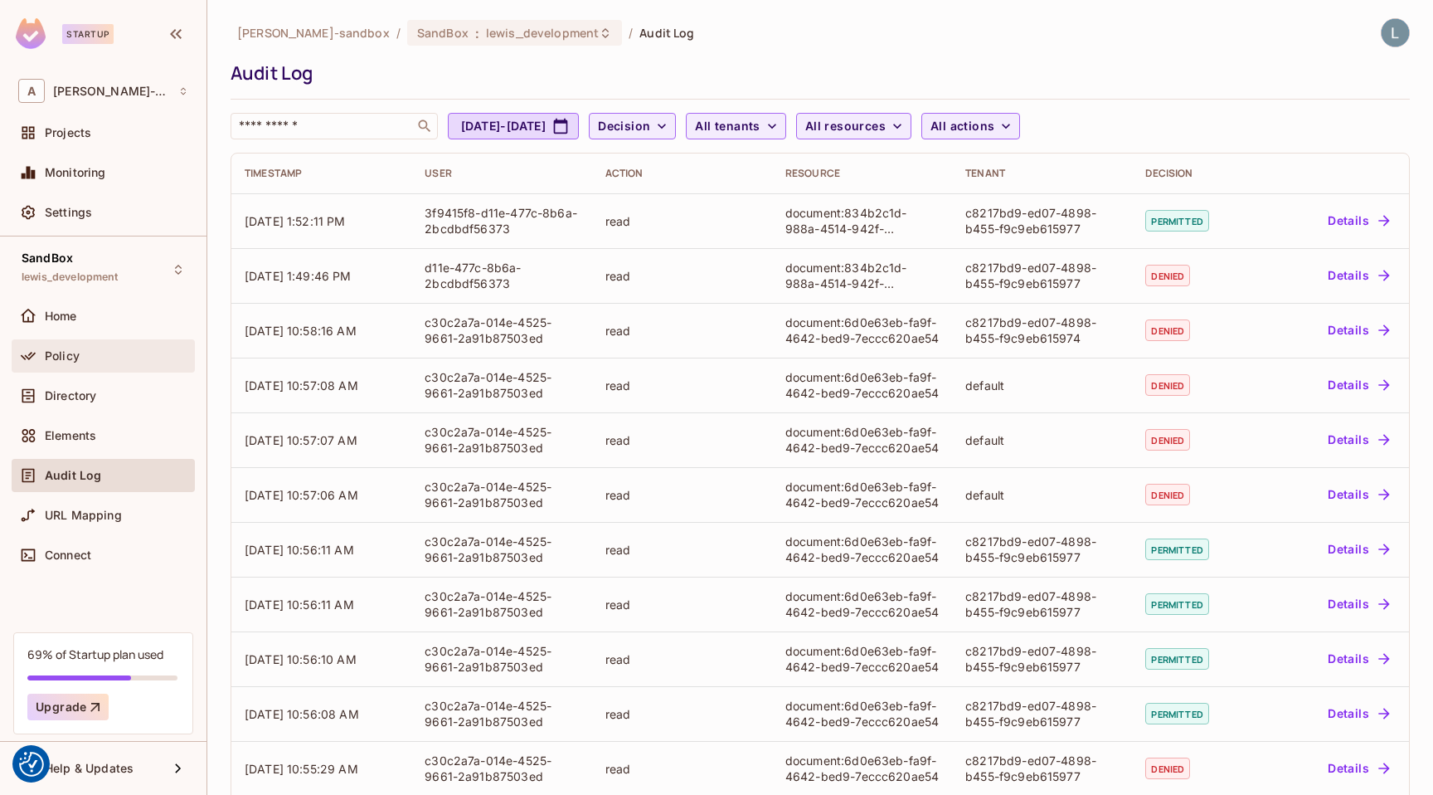
click at [117, 352] on div "Policy" at bounding box center [116, 355] width 143 height 13
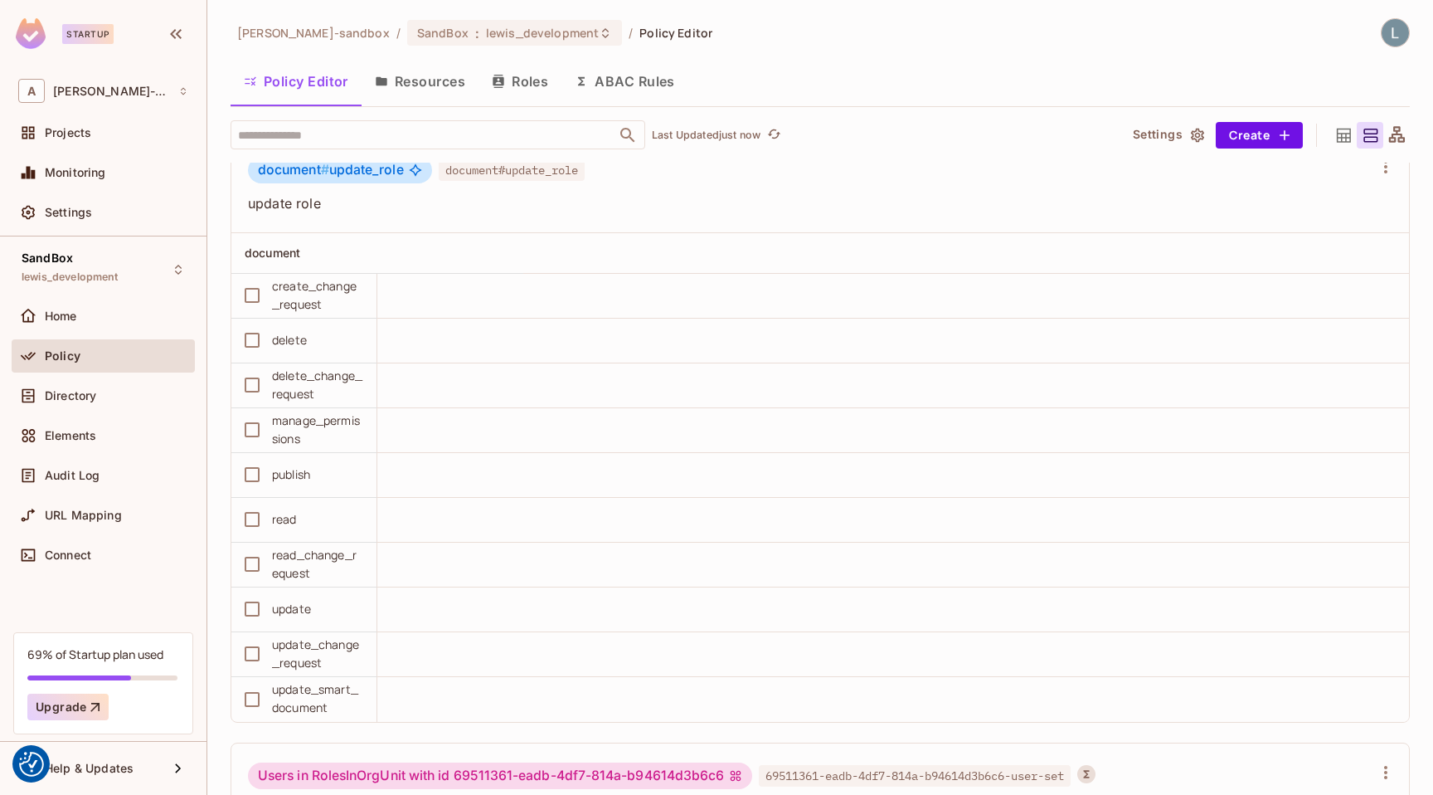
scroll to position [3518, 0]
click at [805, 133] on icon "refresh" at bounding box center [802, 134] width 14 height 14
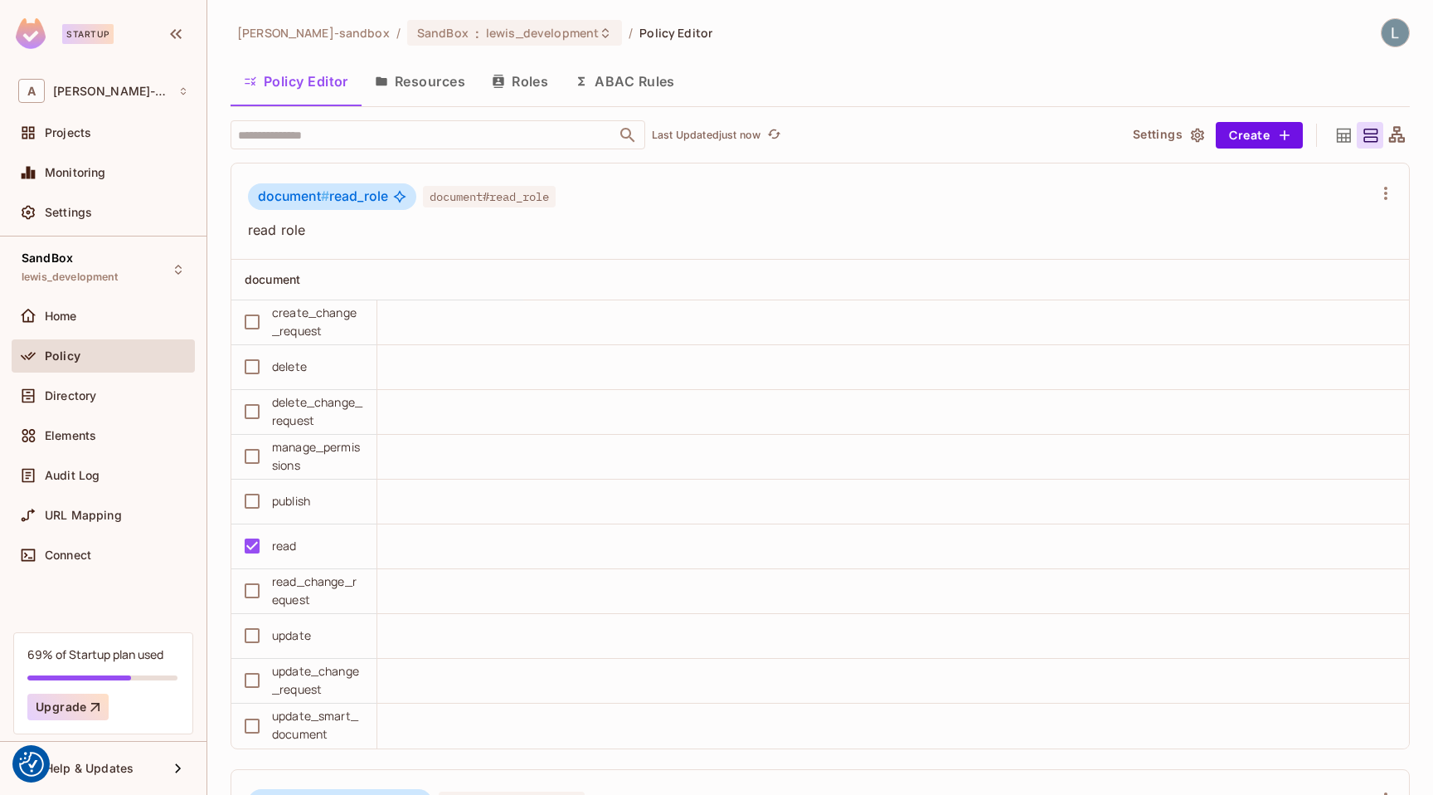
scroll to position [3493, 0]
click at [797, 133] on button "Click to refresh data" at bounding box center [803, 135] width 20 height 20
click at [779, 128] on icon "refresh" at bounding box center [774, 134] width 14 height 14
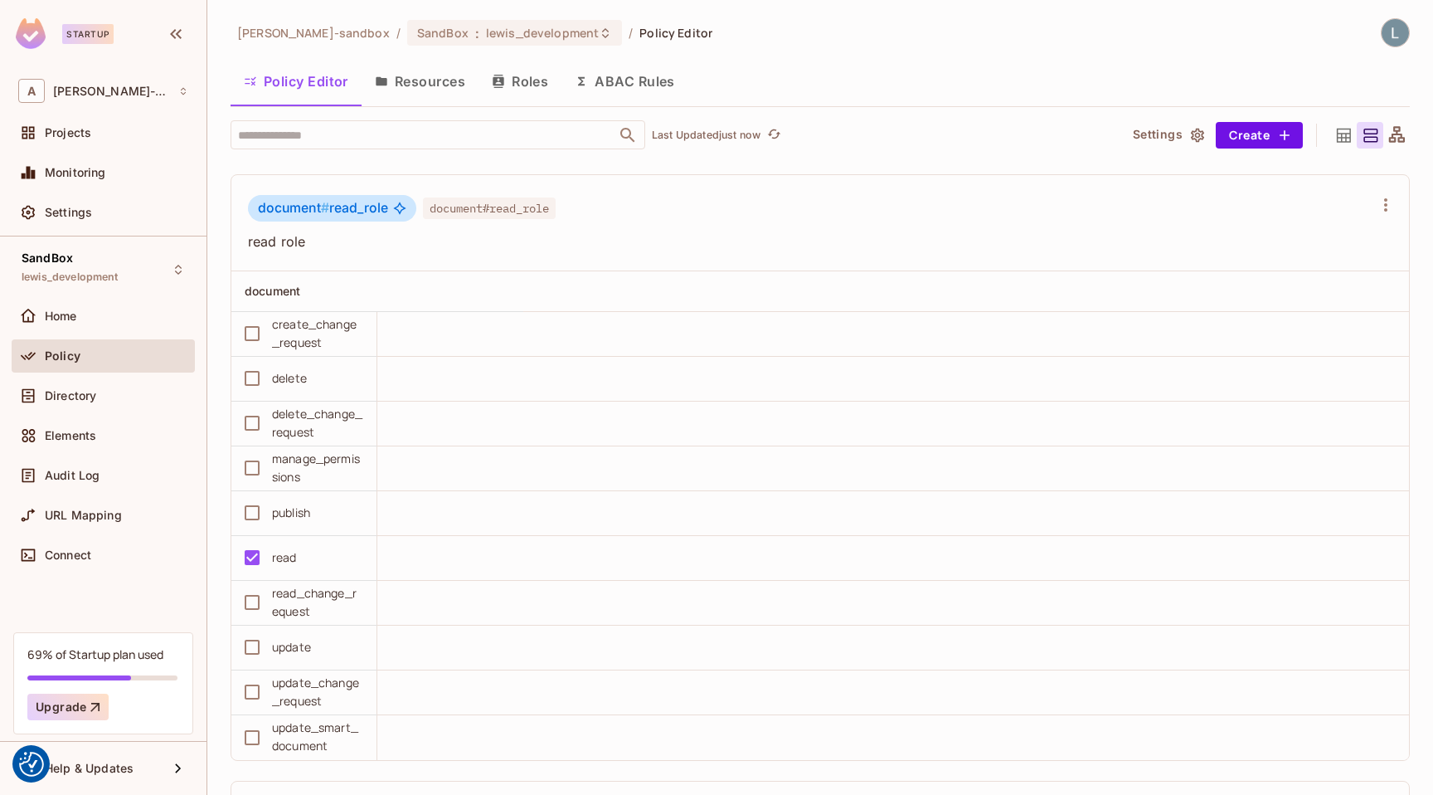
scroll to position [3501, 0]
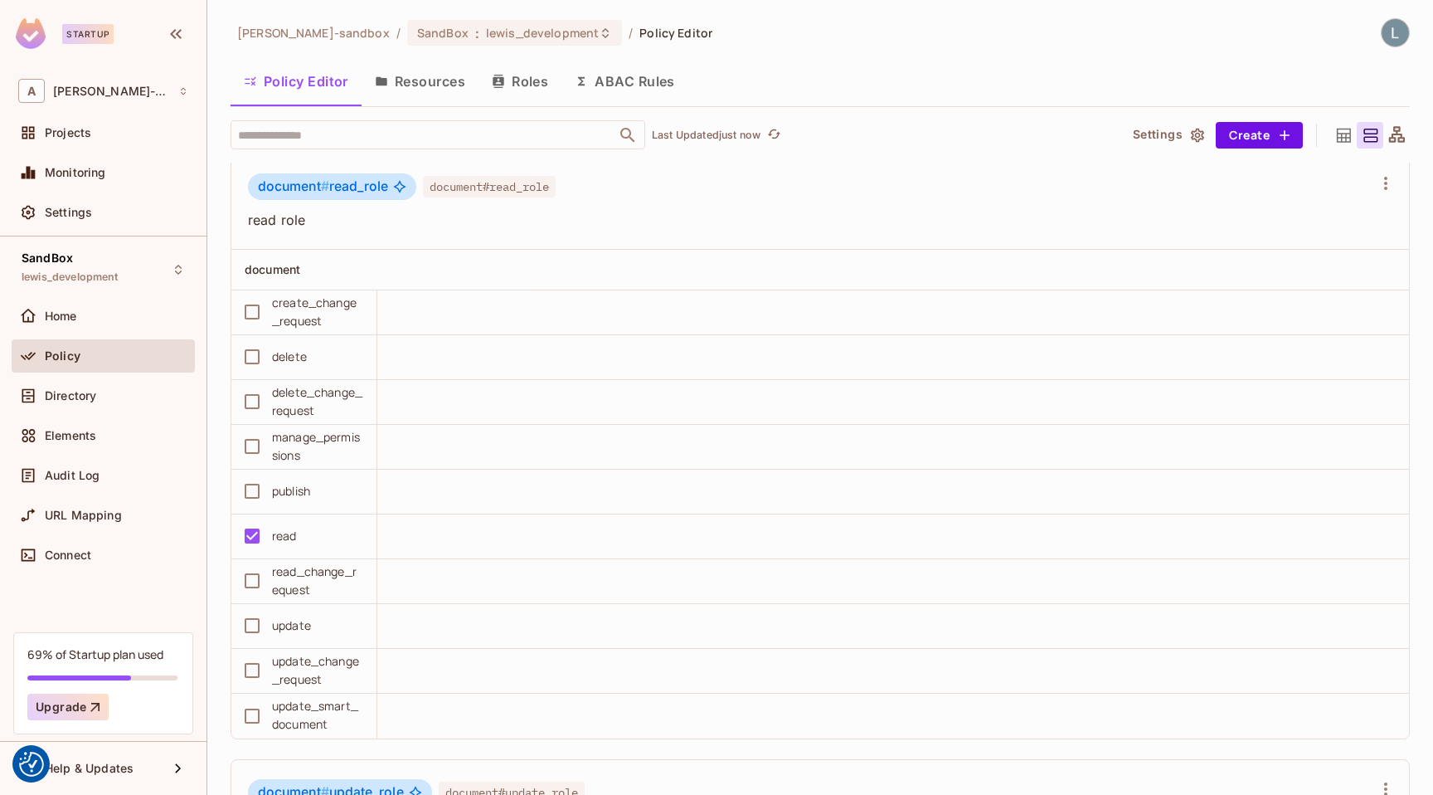
click at [542, 230] on div "document # read_role document#read_role read role" at bounding box center [820, 201] width 1178 height 96
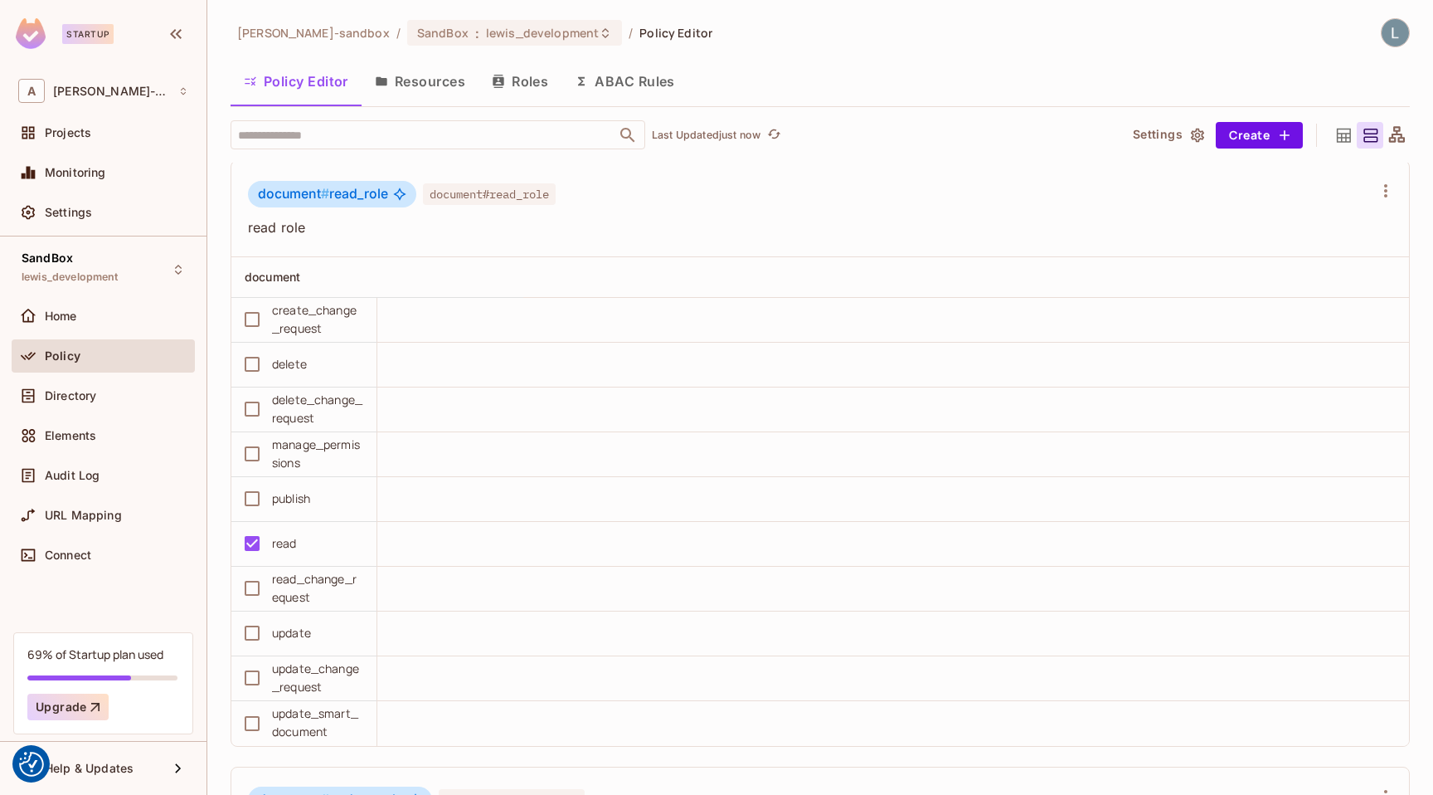
scroll to position [3477, 0]
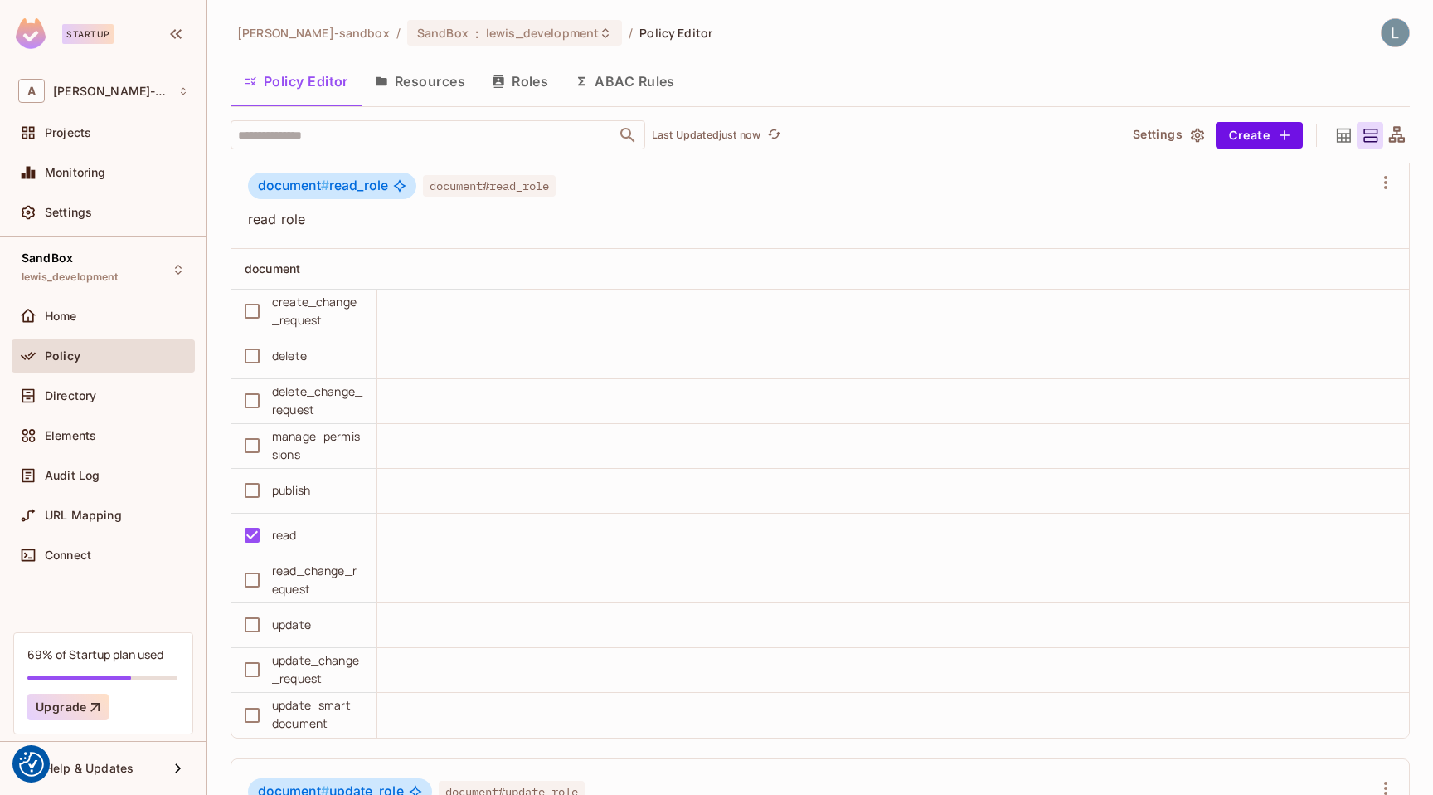
scroll to position [3497, 0]
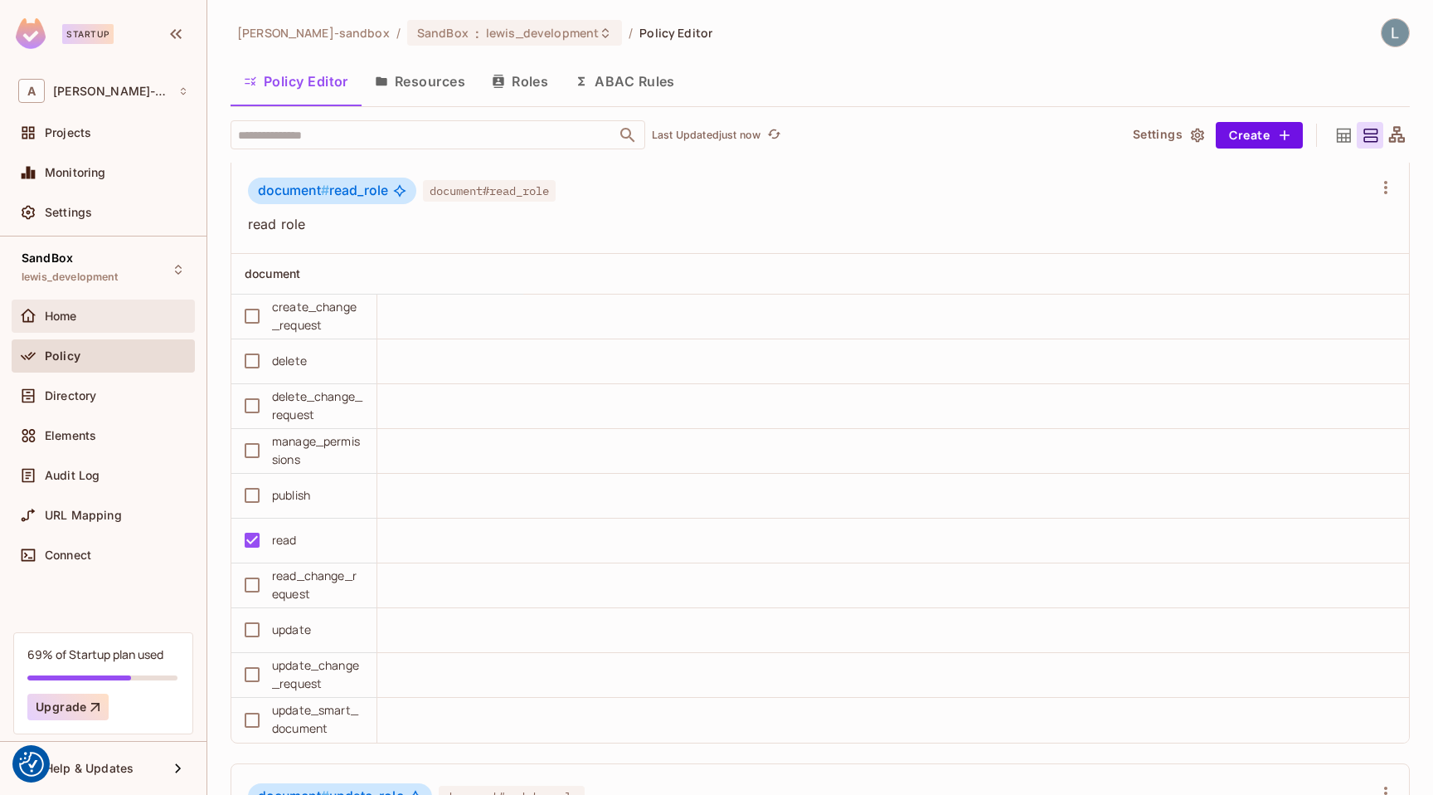
click at [80, 304] on div "Home" at bounding box center [103, 315] width 183 height 33
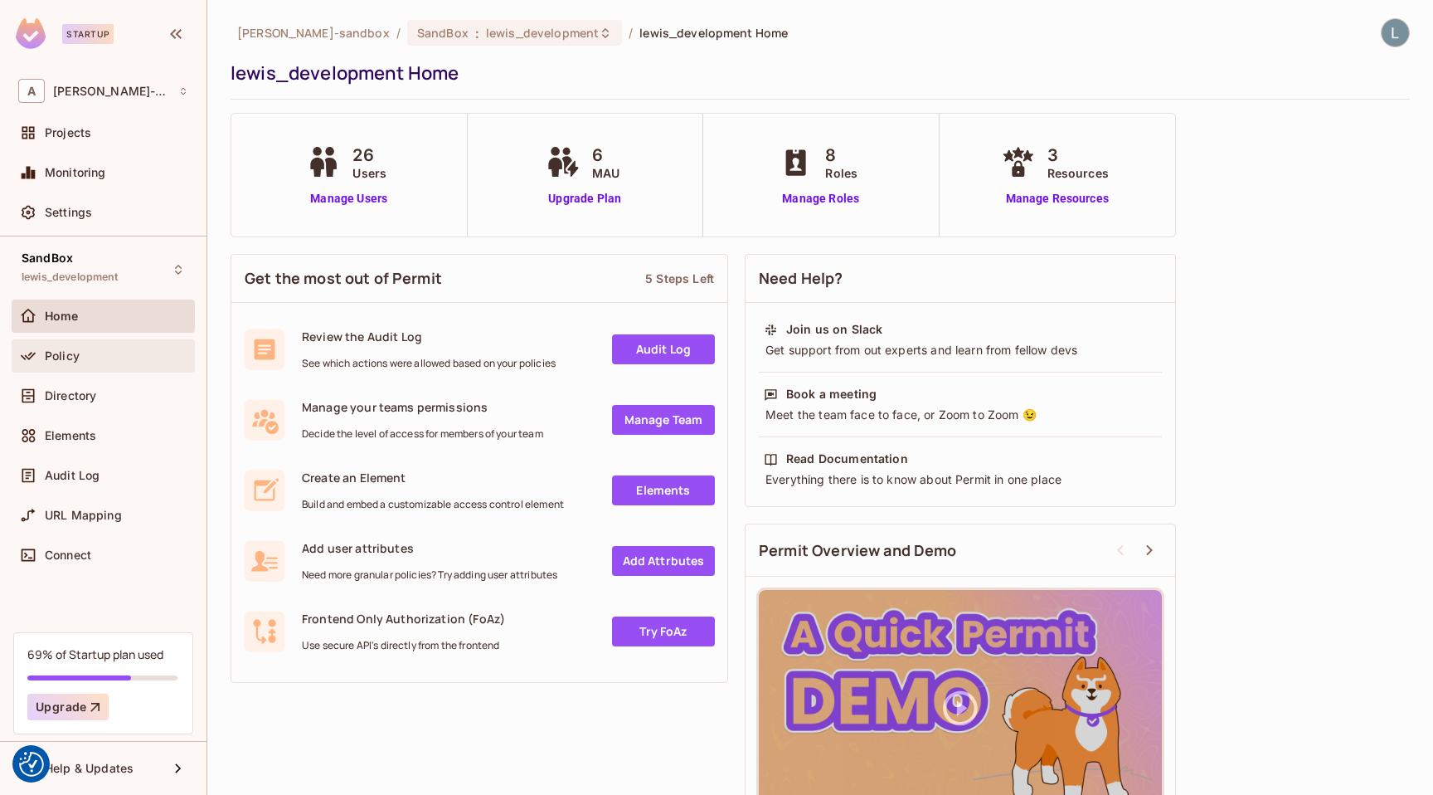
click at [105, 352] on div "Policy" at bounding box center [116, 355] width 143 height 13
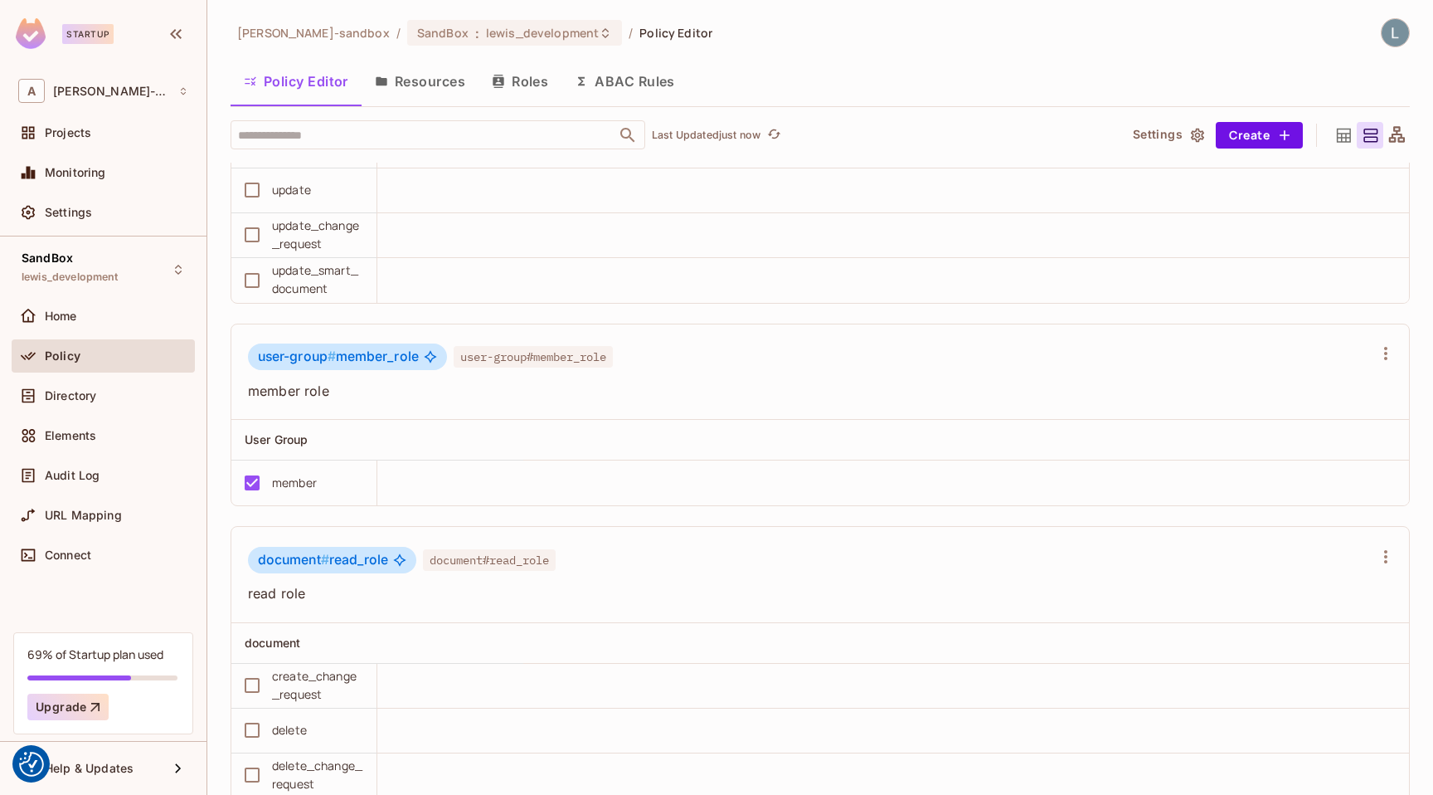
scroll to position [3499, 0]
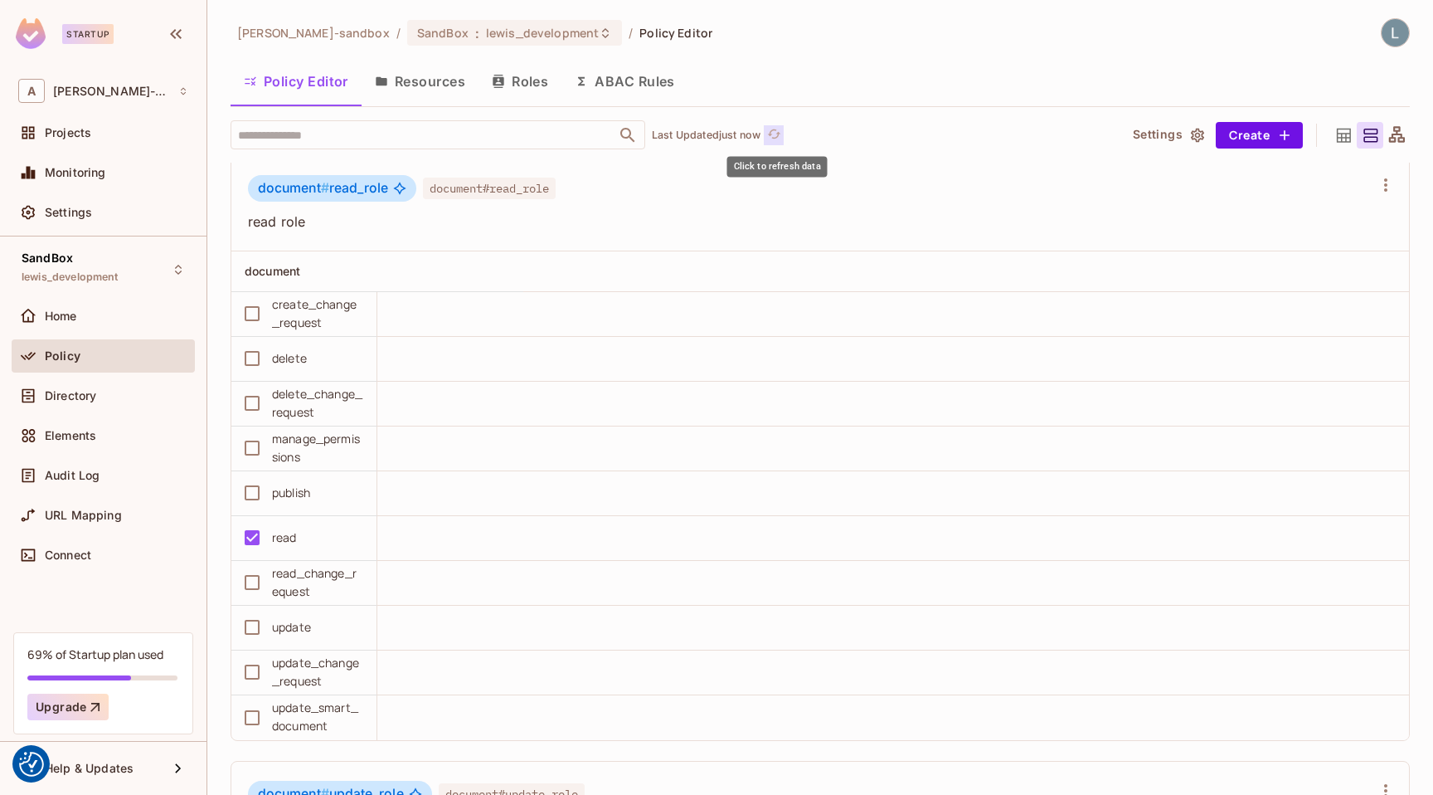
click at [775, 125] on button "Click to refresh data" at bounding box center [774, 135] width 20 height 20
click at [781, 139] on icon "refresh" at bounding box center [774, 134] width 14 height 14
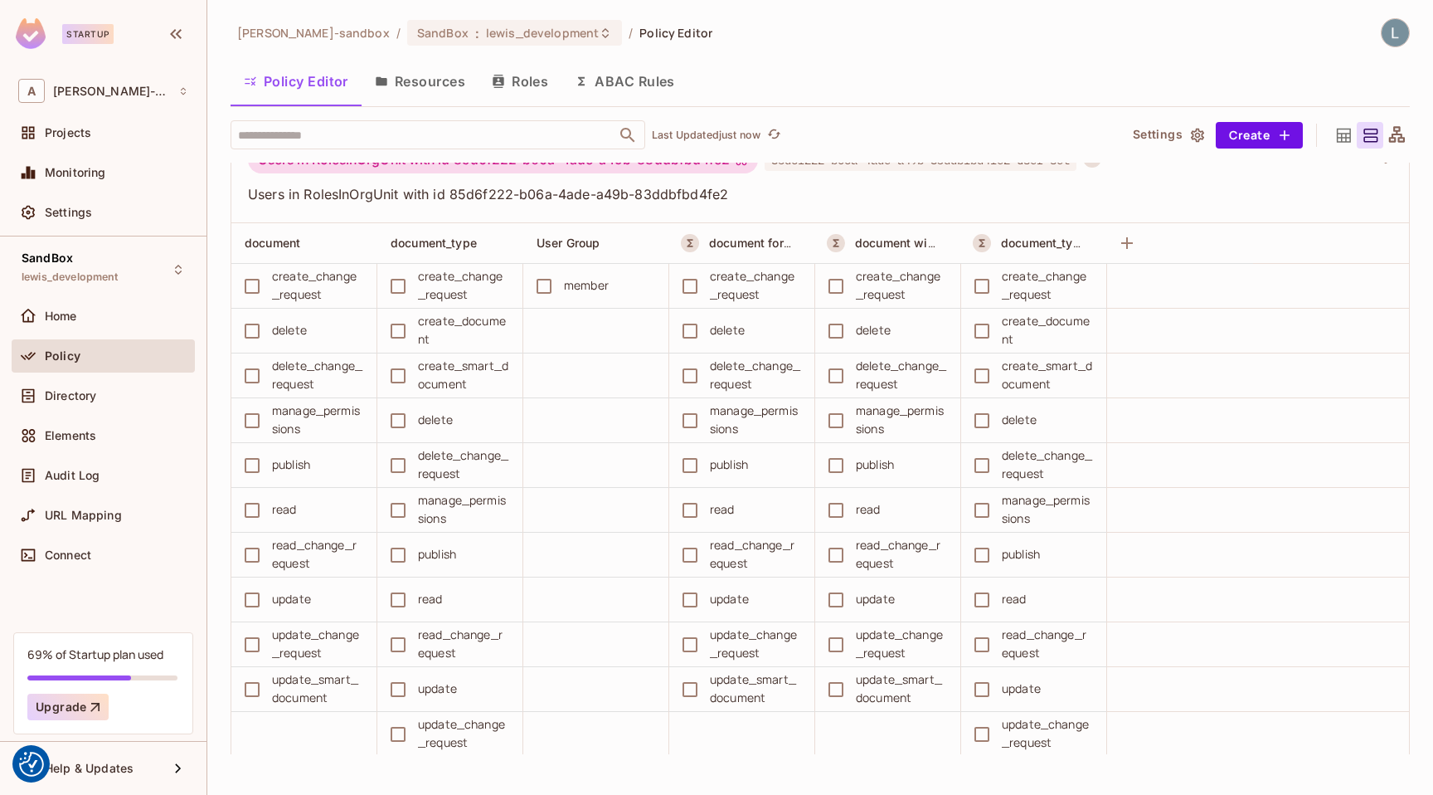
scroll to position [5062, 0]
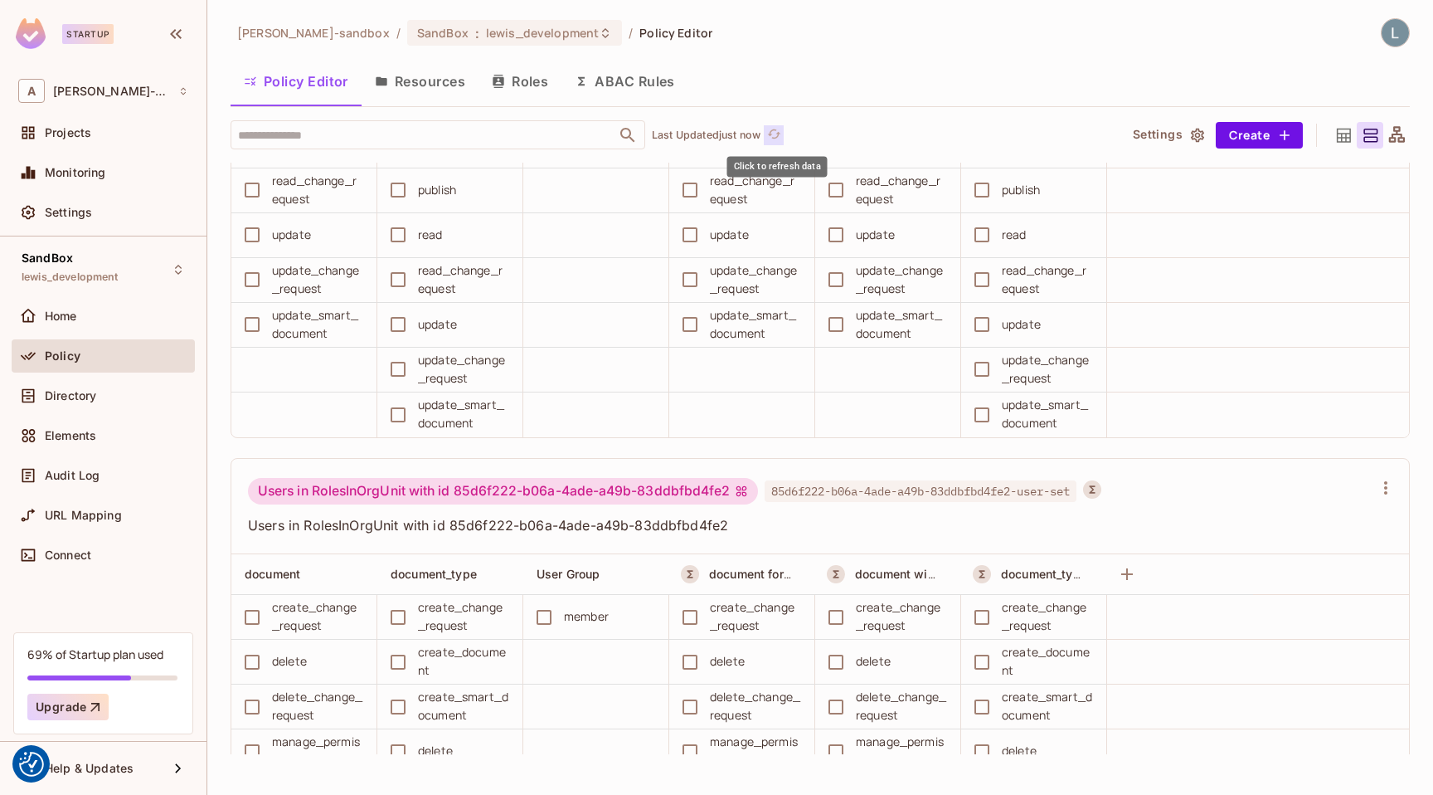
click at [775, 141] on span "refresh" at bounding box center [774, 135] width 14 height 17
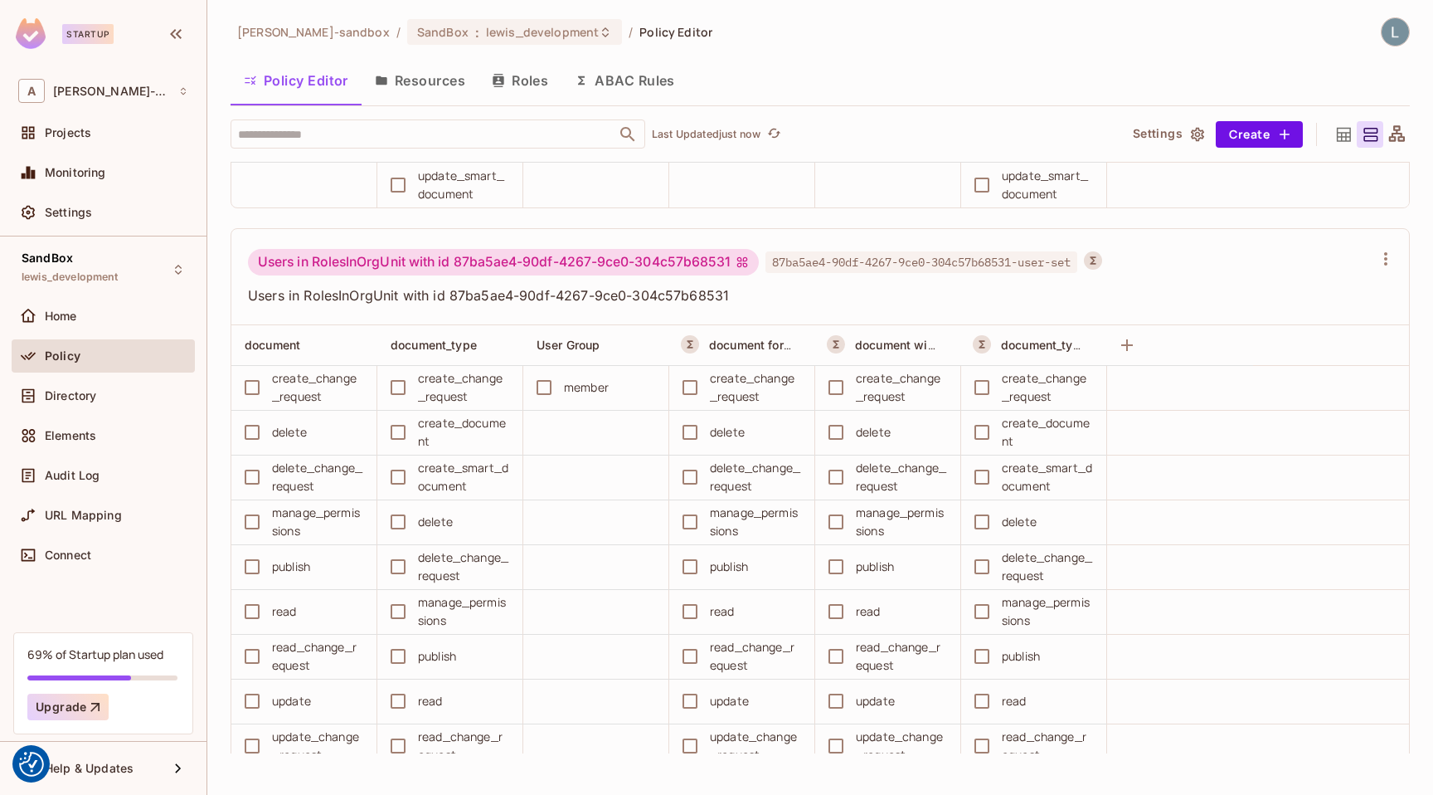
scroll to position [6136, 0]
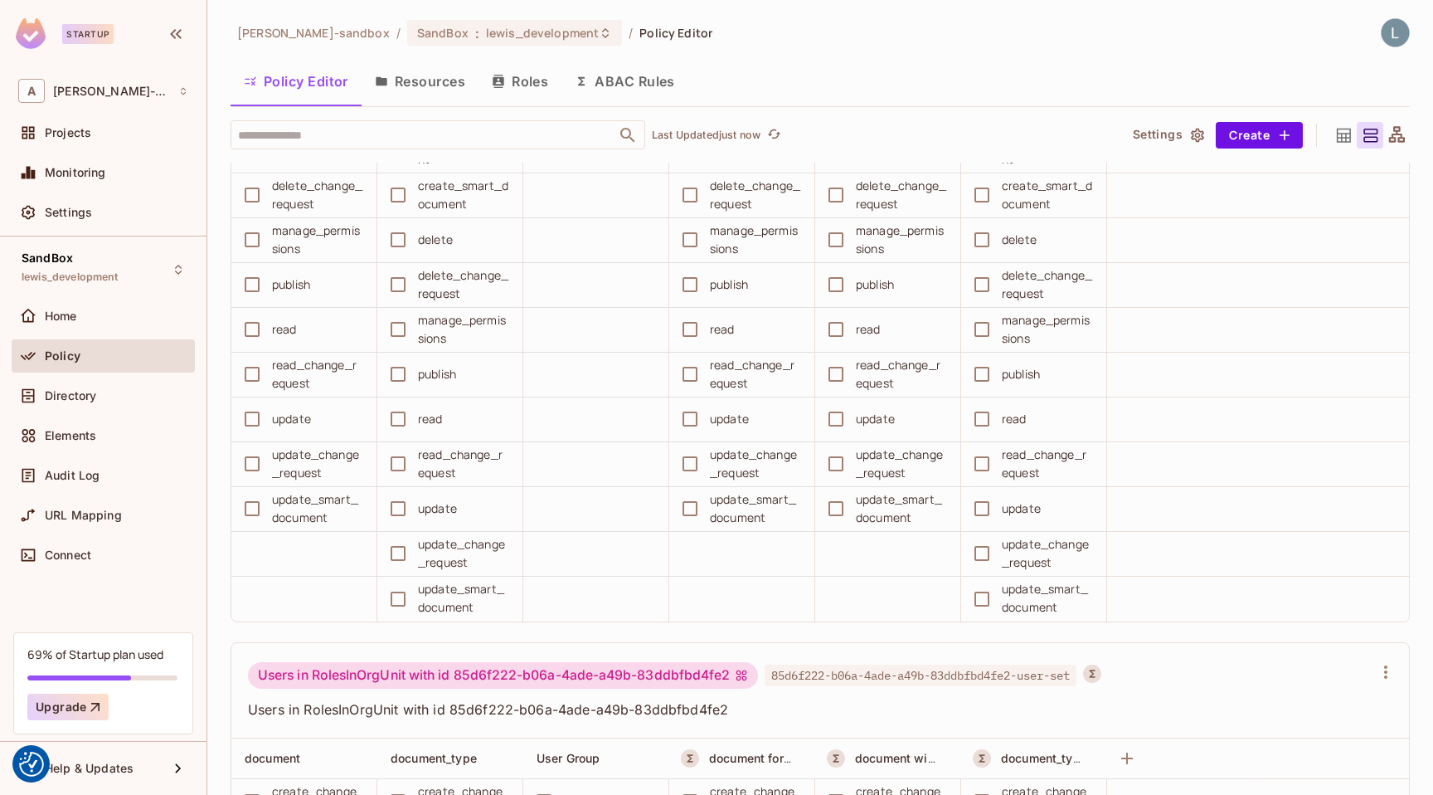
scroll to position [4421, 0]
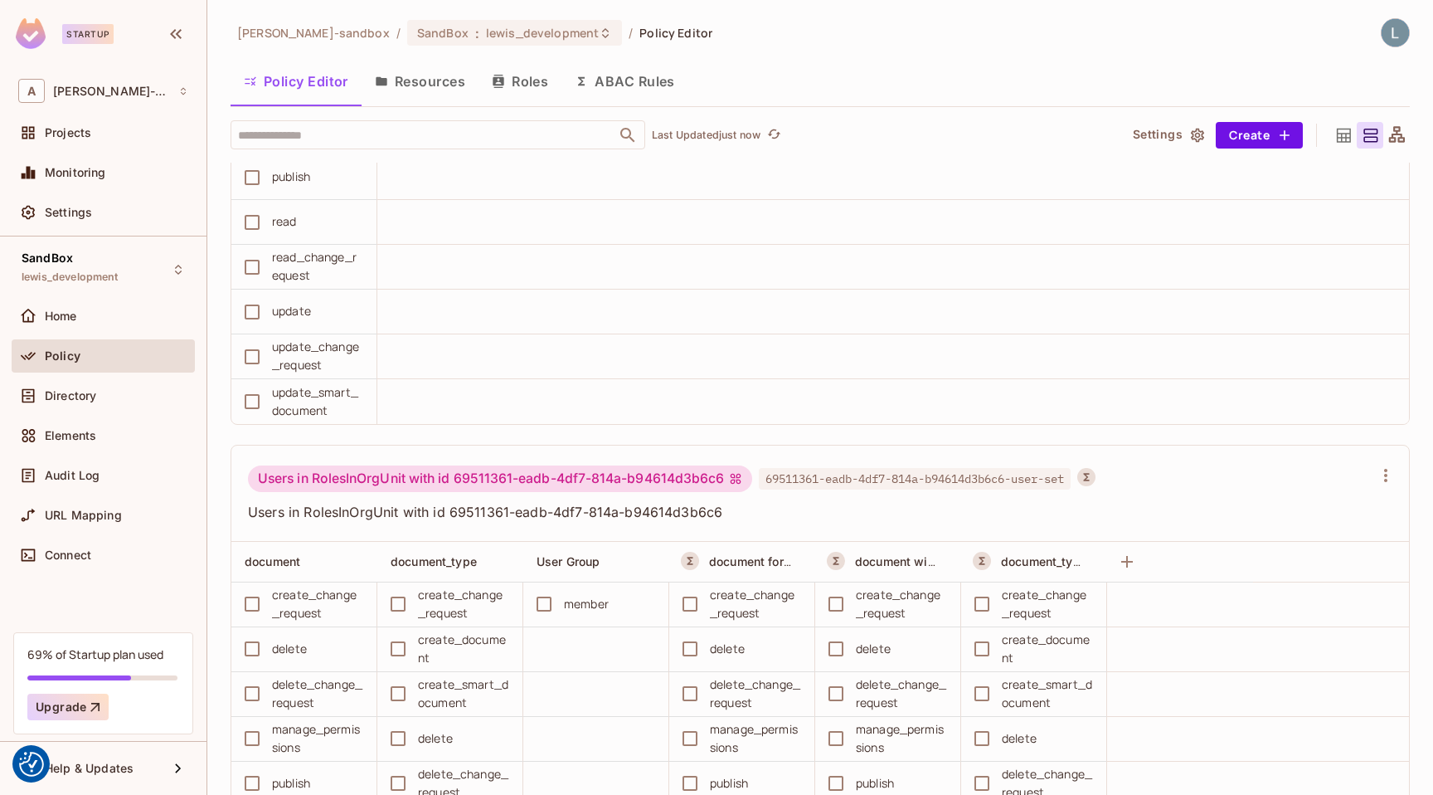
click at [415, 90] on button "Resources" at bounding box center [420, 81] width 117 height 41
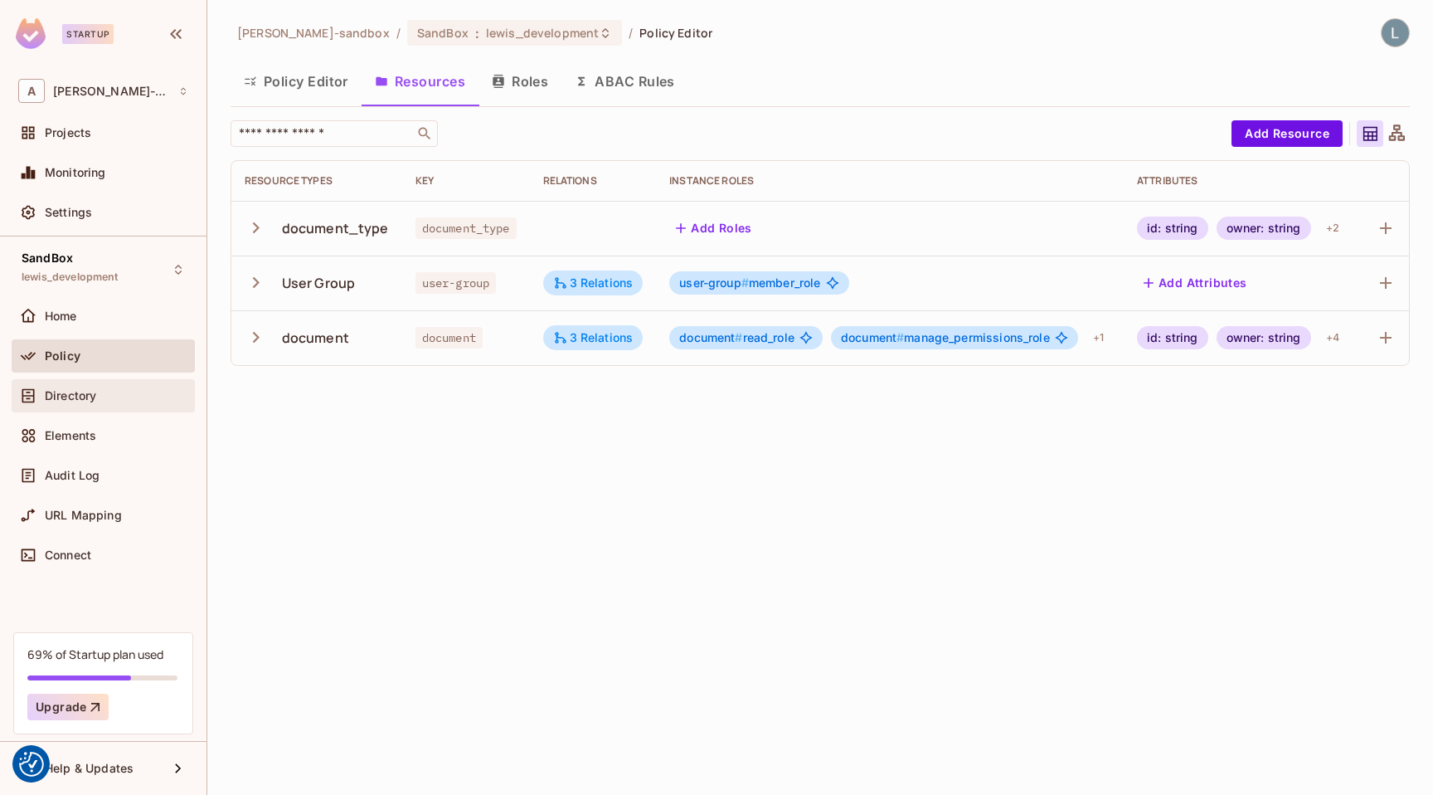
click at [118, 389] on div "Directory" at bounding box center [116, 395] width 143 height 13
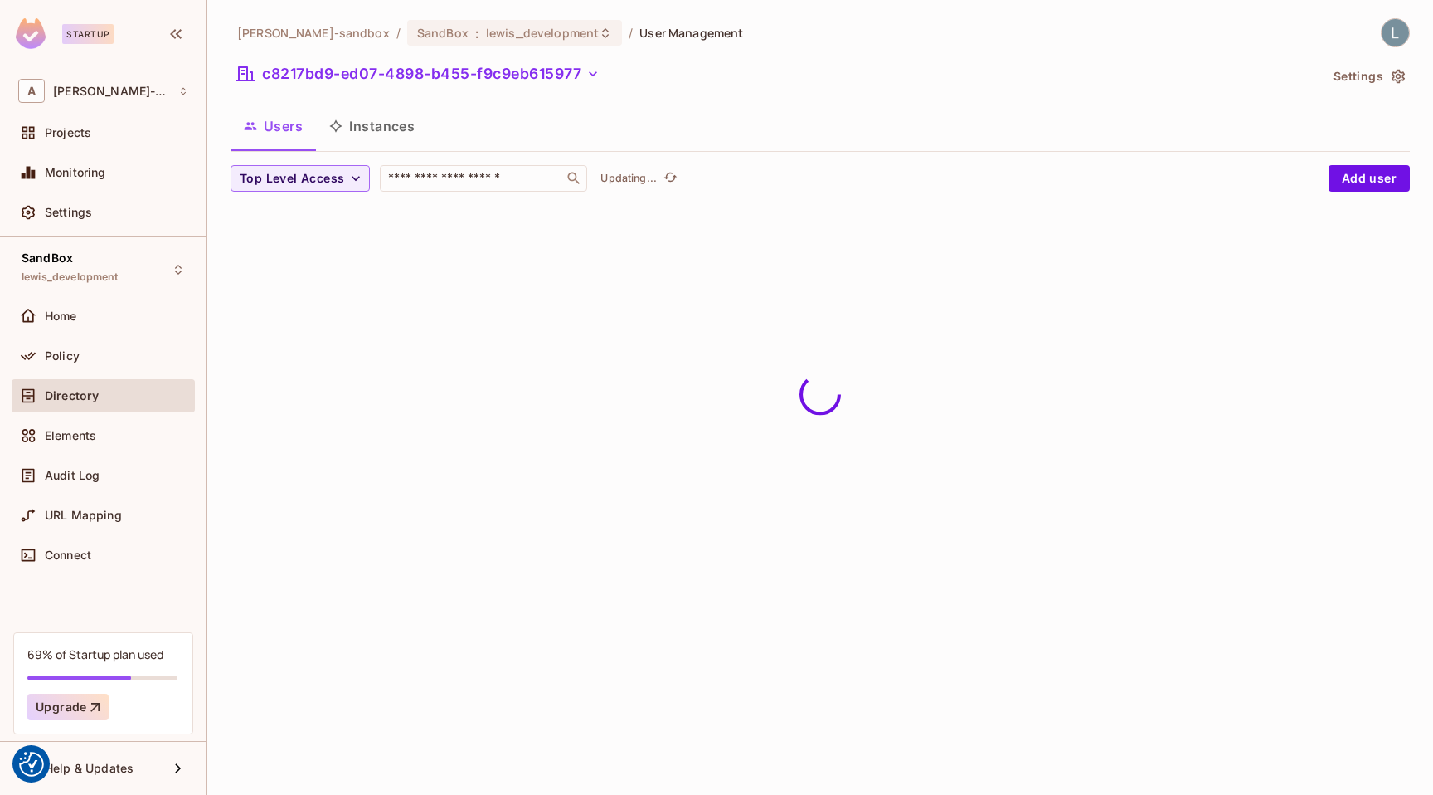
click at [388, 134] on button "Instances" at bounding box center [372, 125] width 112 height 41
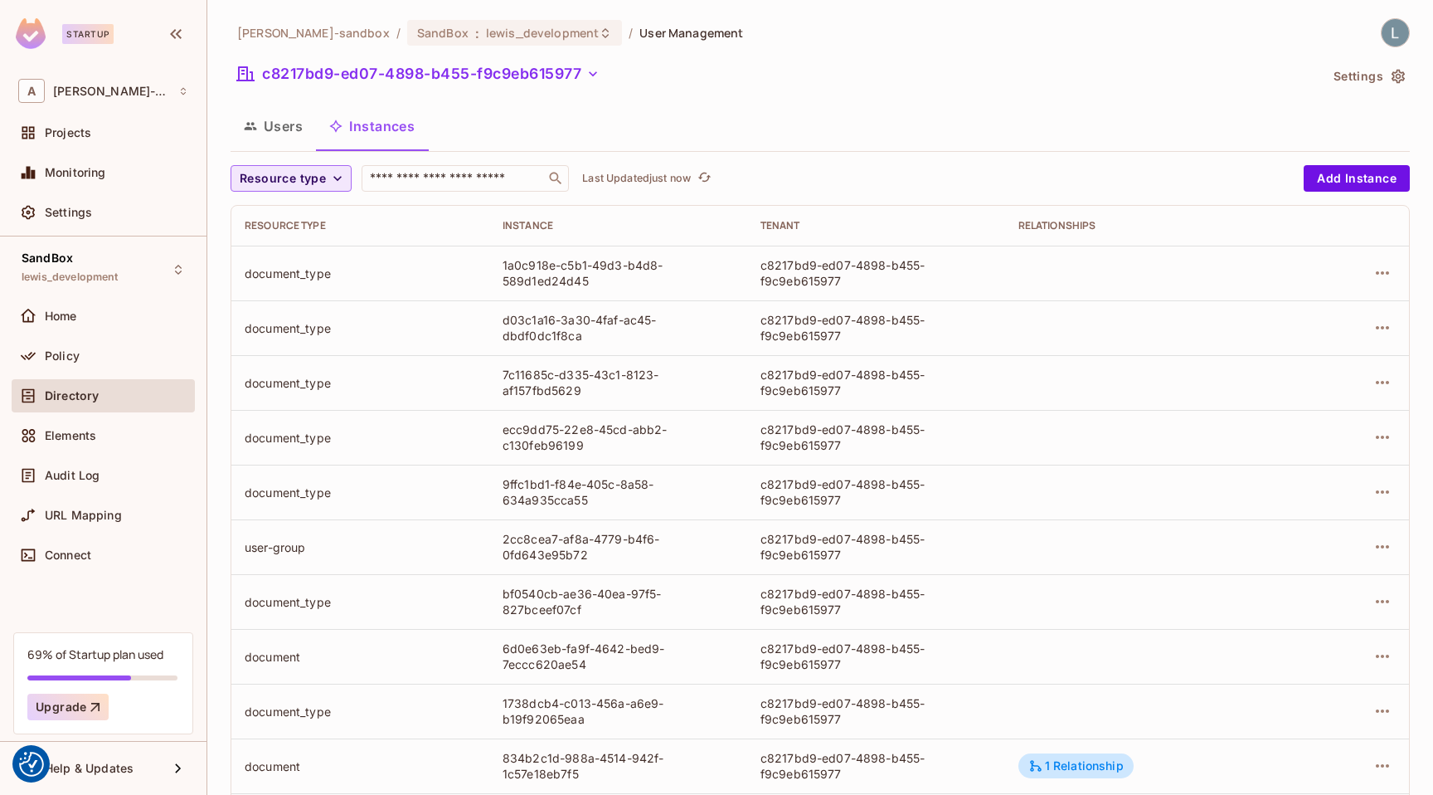
click at [324, 185] on span "Resource type" at bounding box center [283, 178] width 86 height 21
click at [315, 253] on span "User Group" at bounding box center [287, 252] width 86 height 16
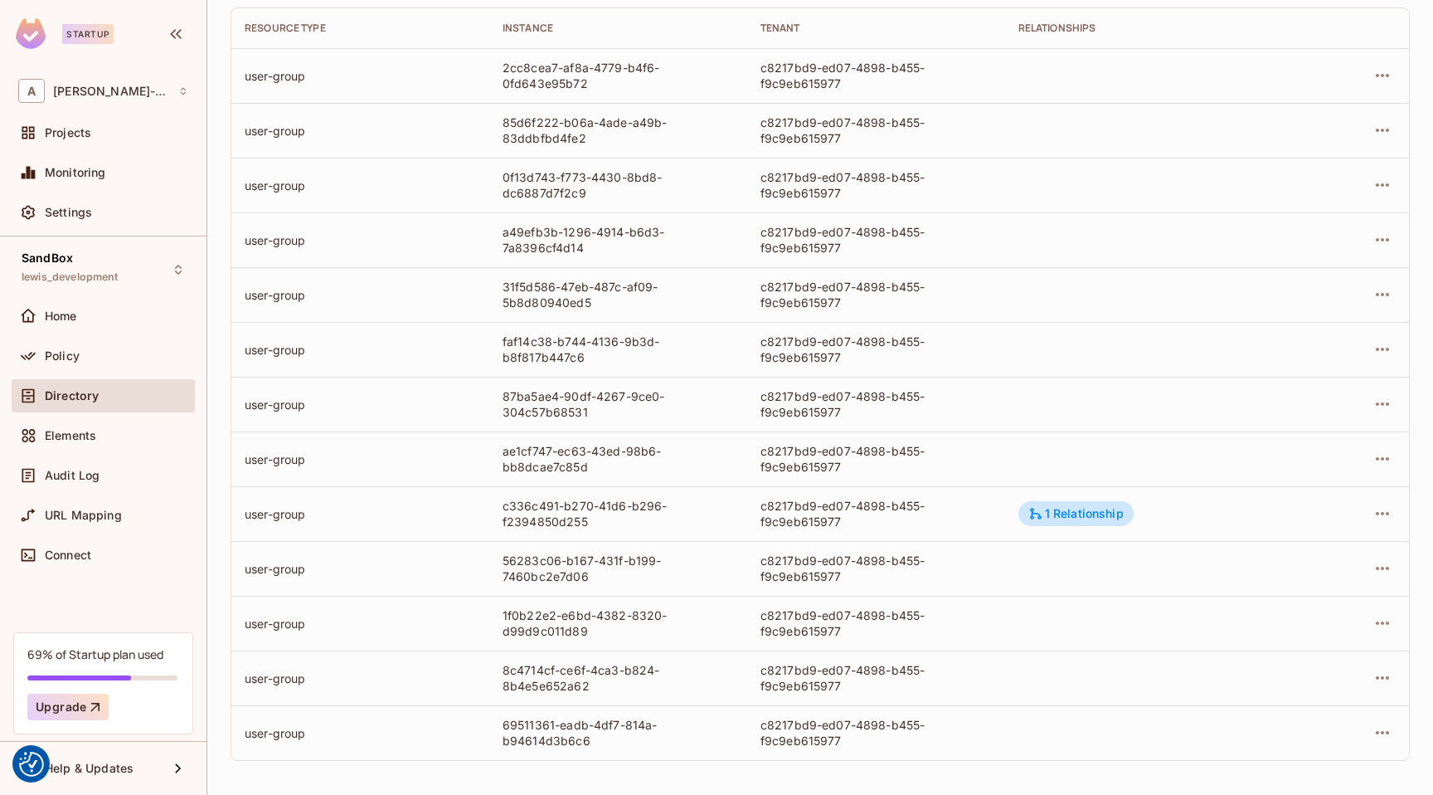
scroll to position [200, 0]
click at [1050, 511] on div "1 Relationship" at bounding box center [1075, 510] width 95 height 15
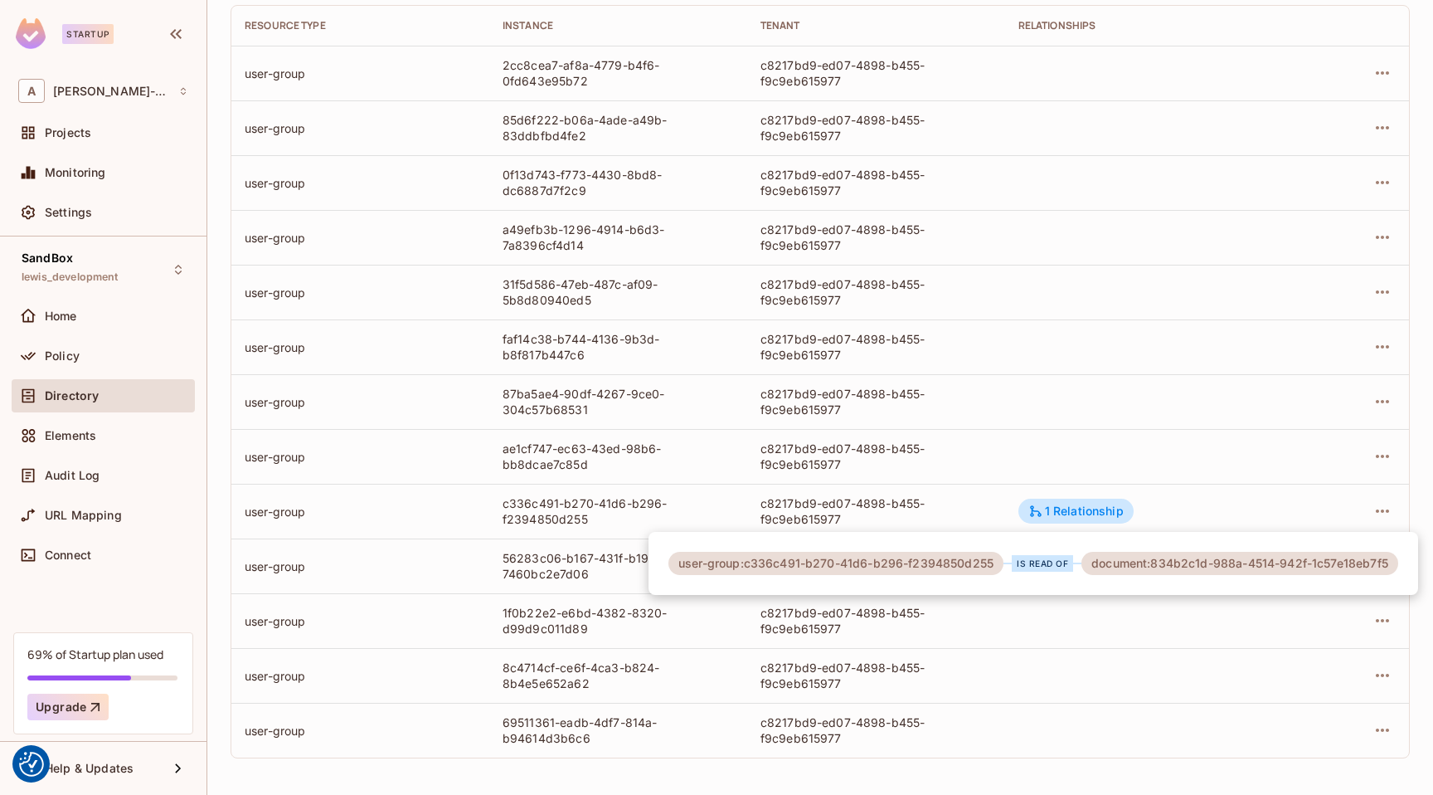
click at [1273, 513] on div at bounding box center [716, 397] width 1433 height 795
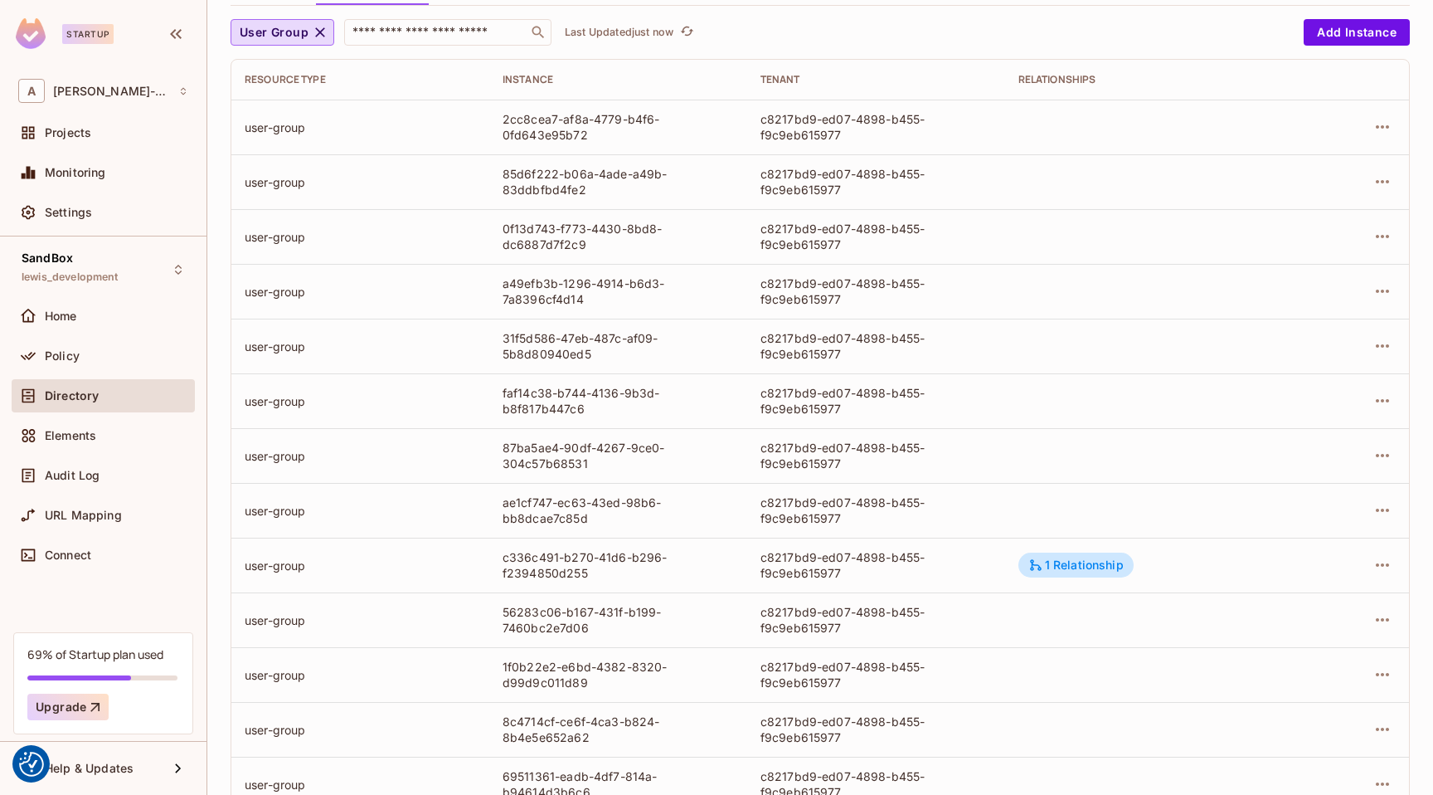
scroll to position [0, 0]
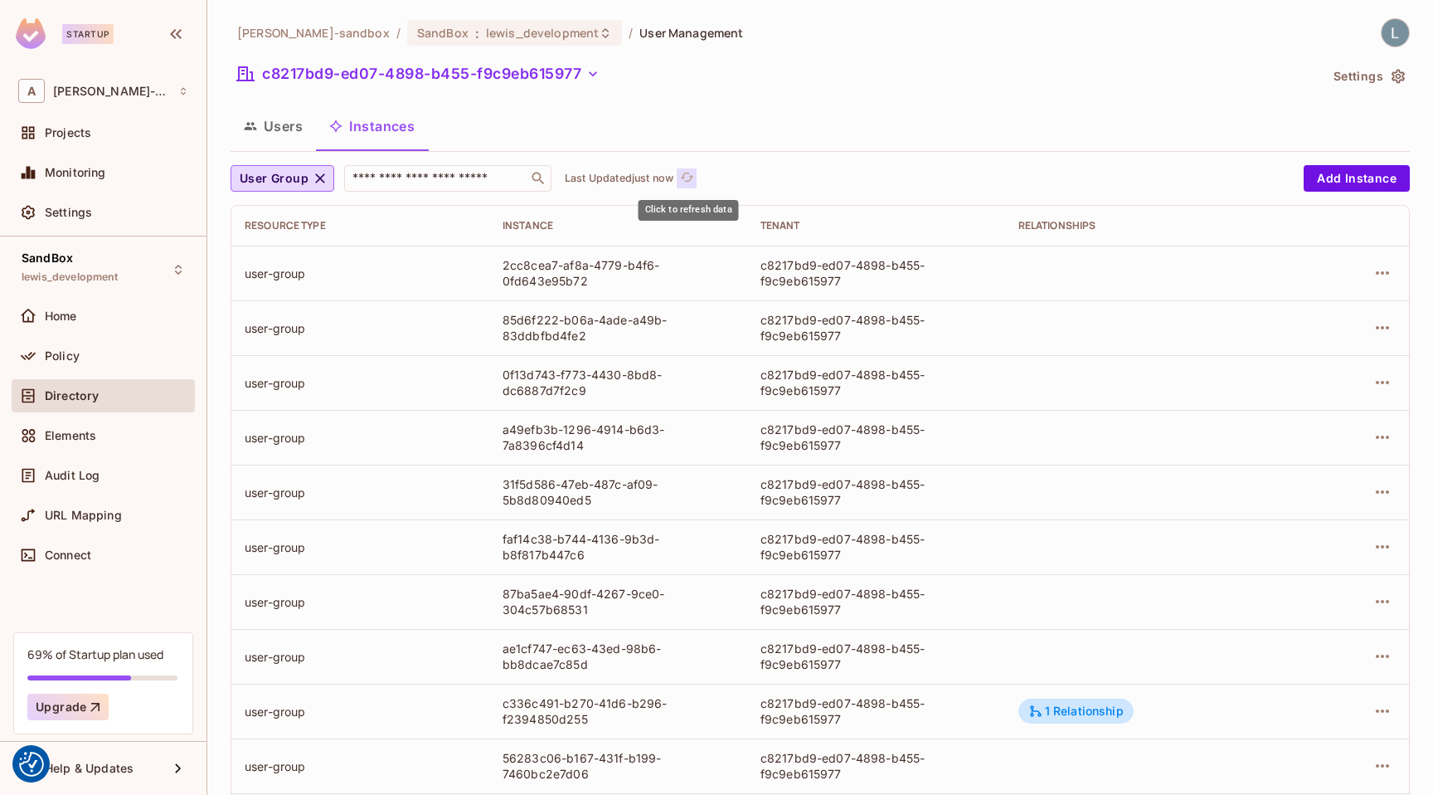
click at [688, 173] on icon "refresh" at bounding box center [686, 177] width 13 height 9
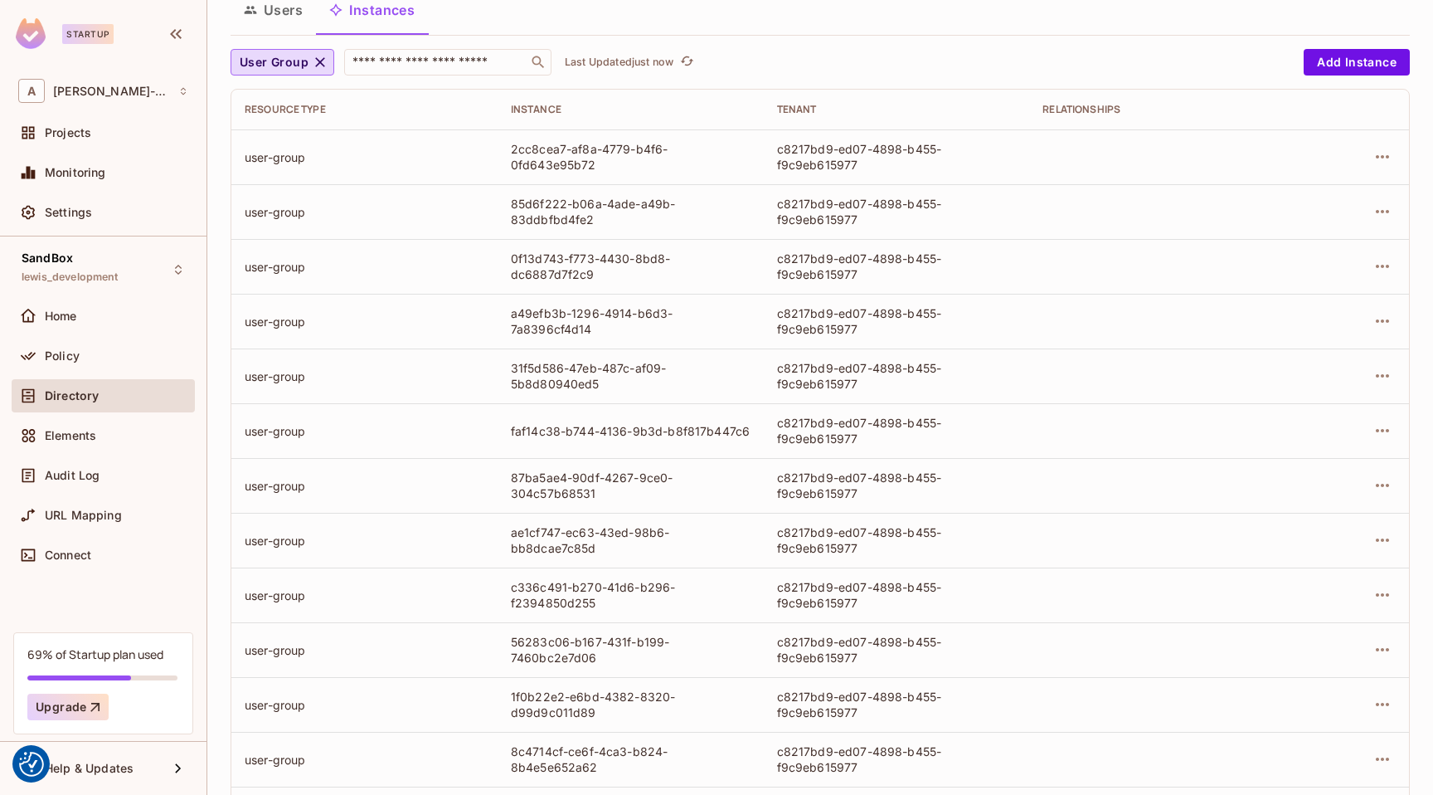
scroll to position [153, 0]
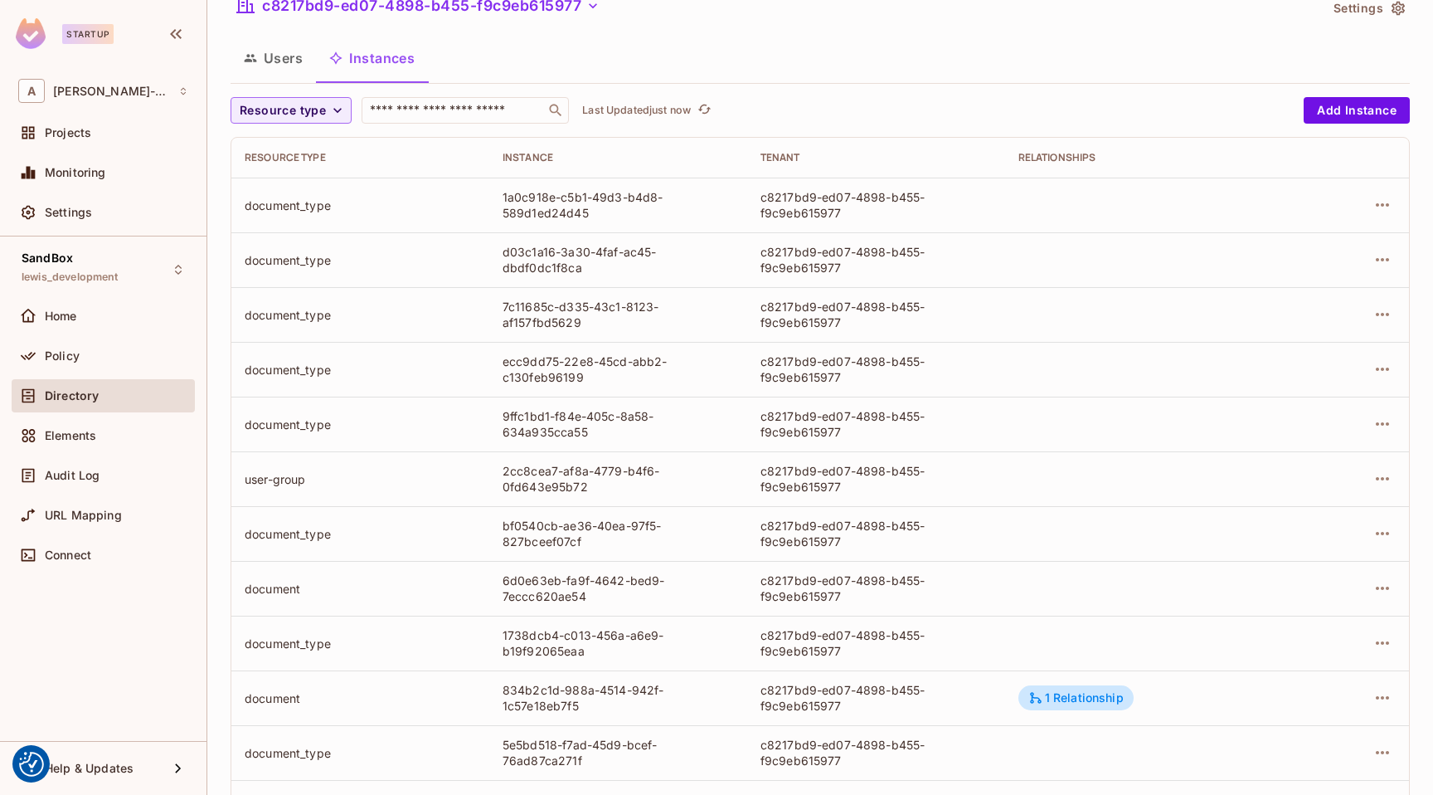
scroll to position [163, 0]
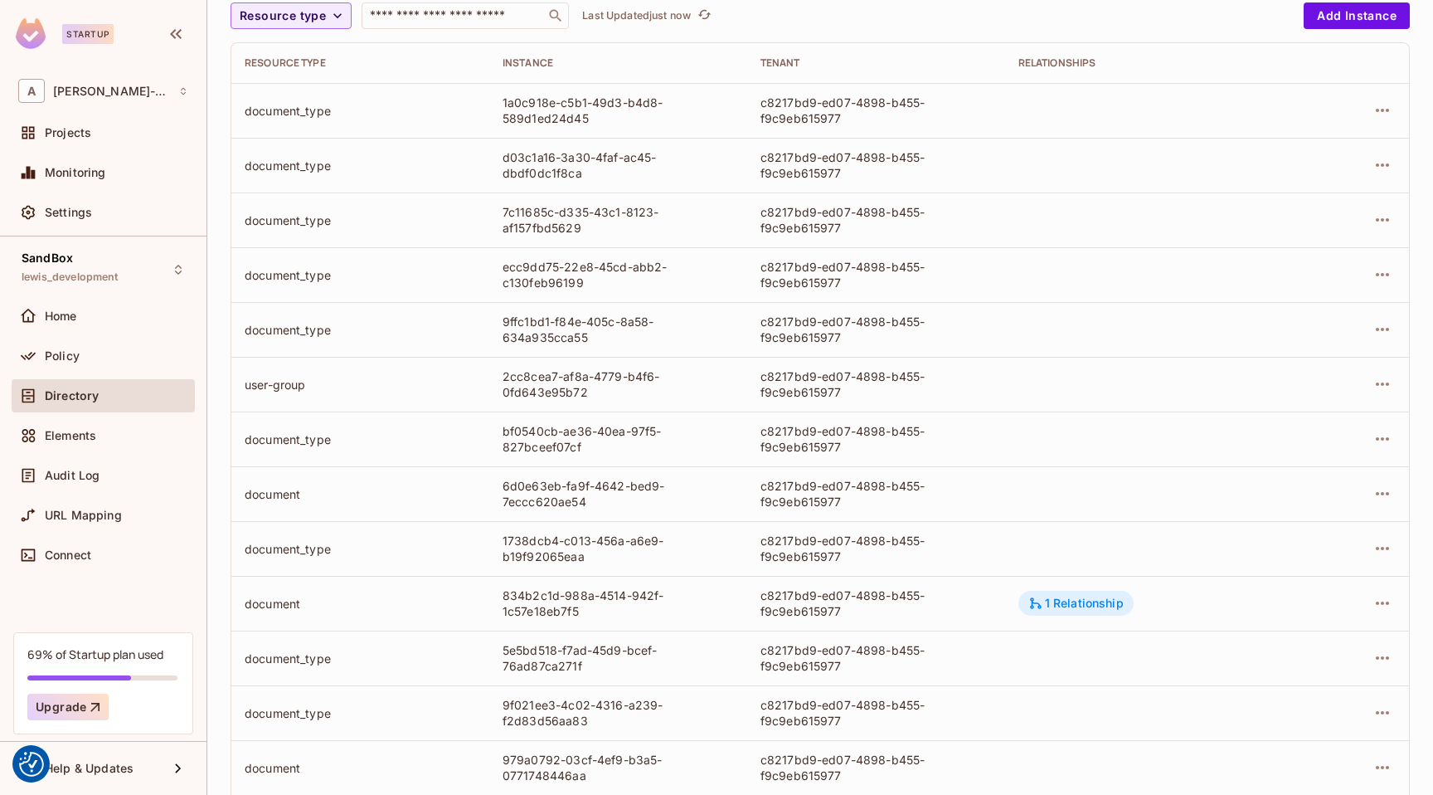
click at [1038, 602] on icon at bounding box center [1036, 603] width 12 height 12
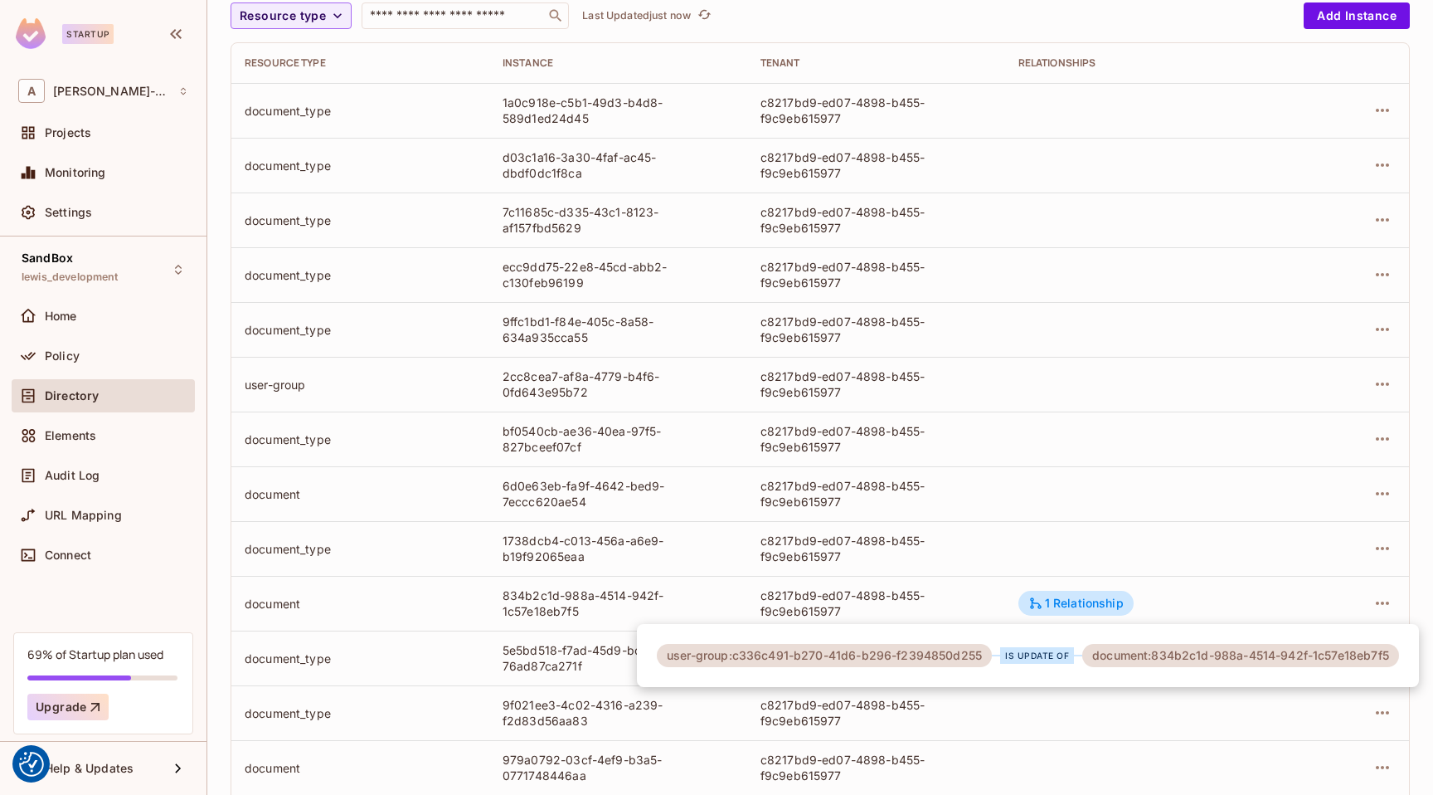
click at [1121, 274] on div at bounding box center [716, 397] width 1433 height 795
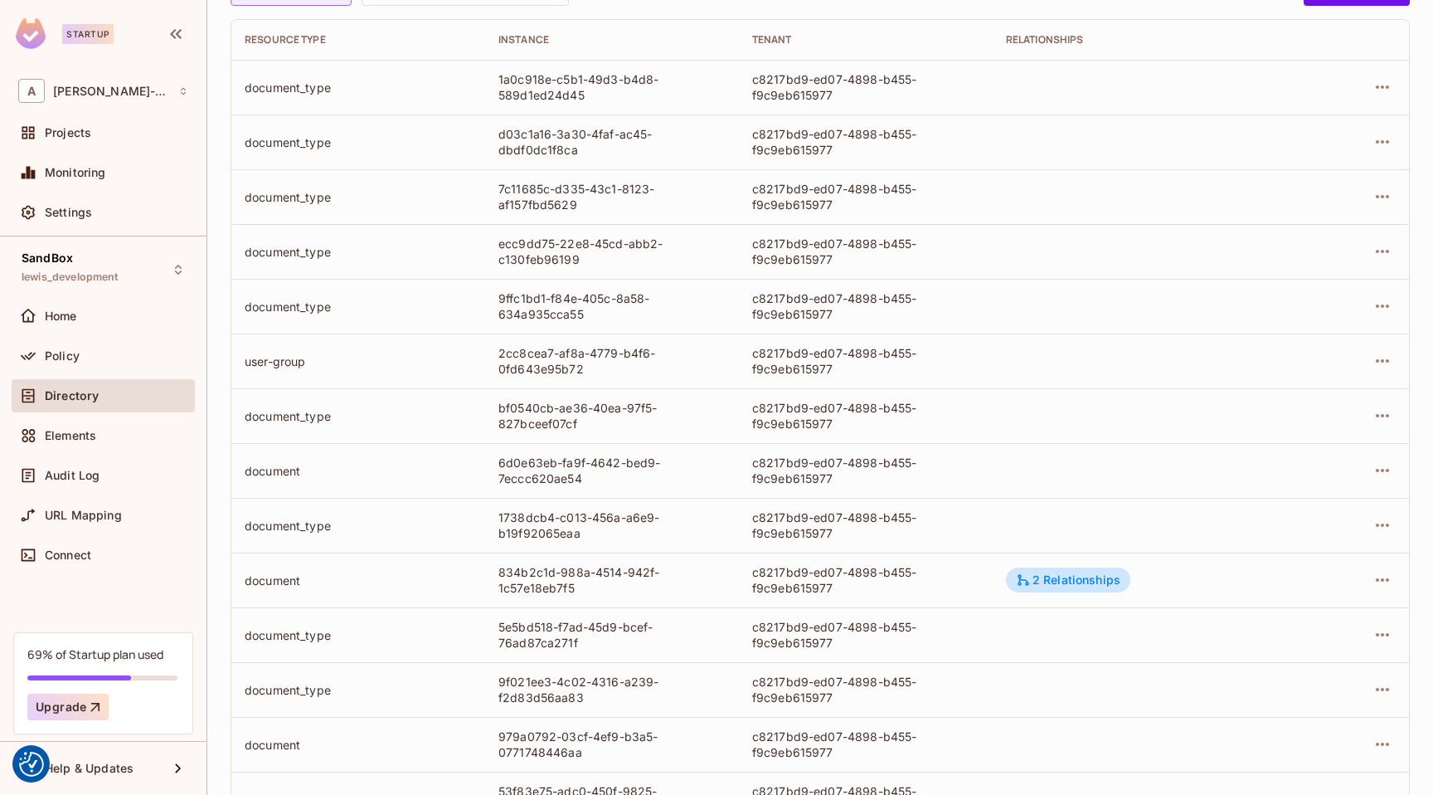
scroll to position [211, 0]
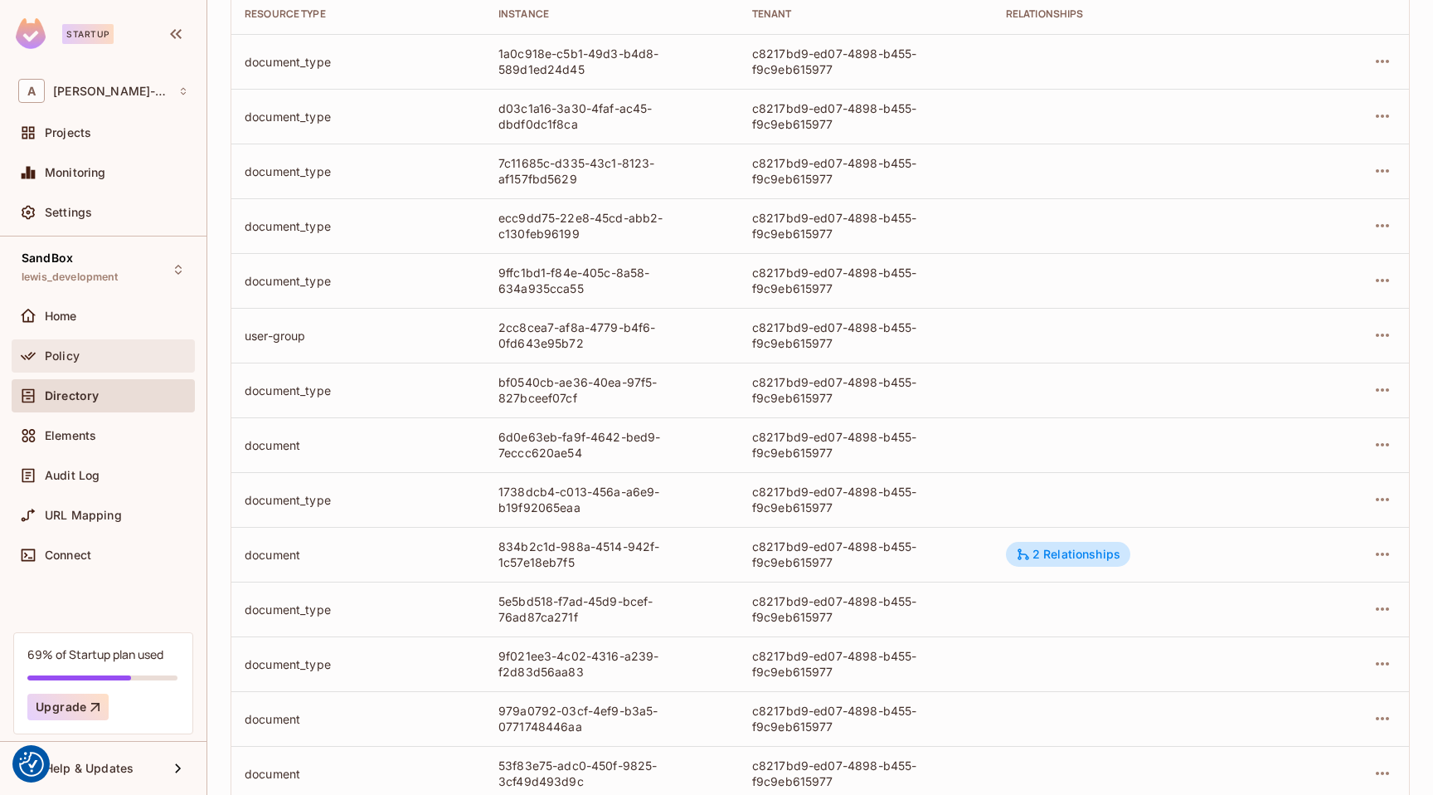
click at [90, 363] on div "Policy" at bounding box center [103, 356] width 170 height 20
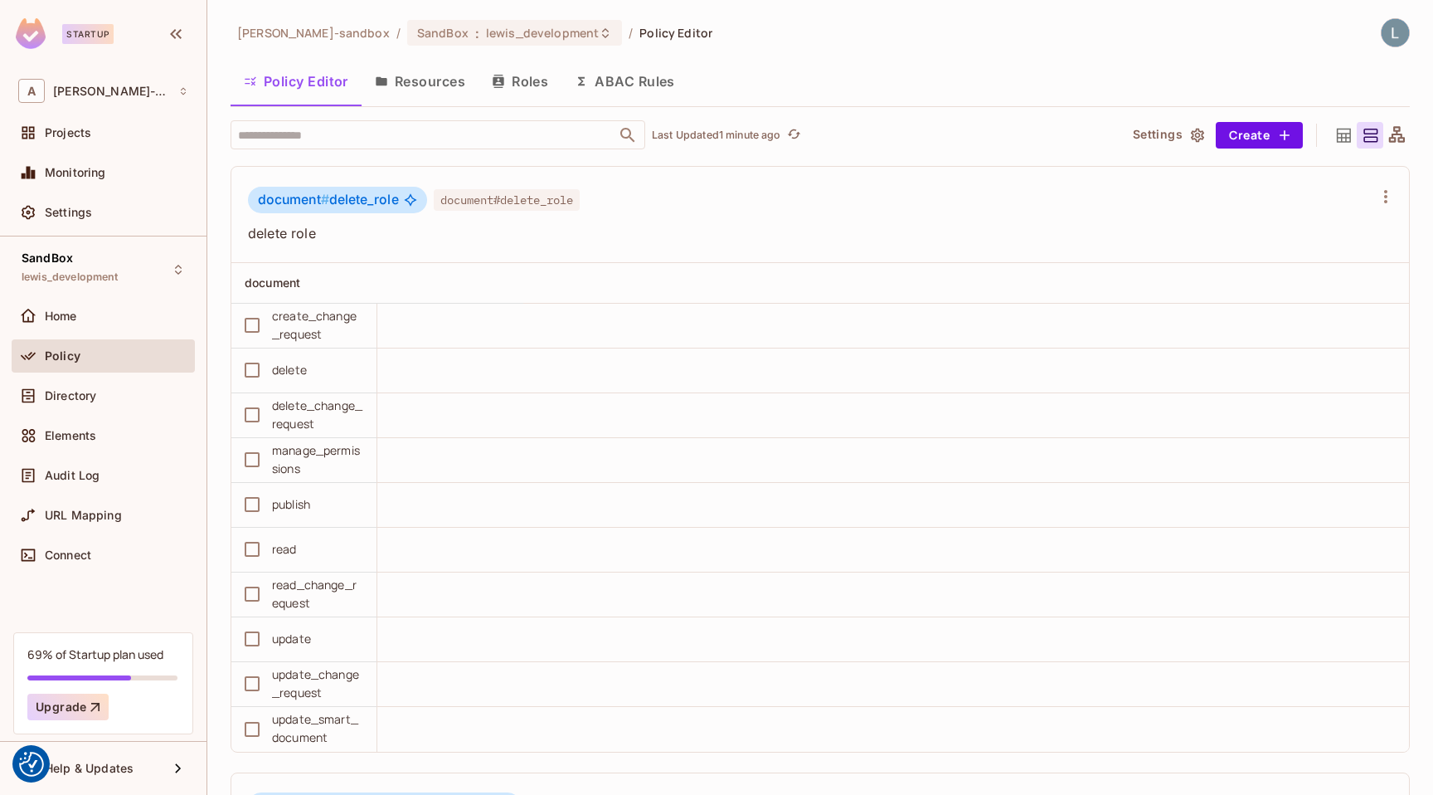
scroll to position [2661, 0]
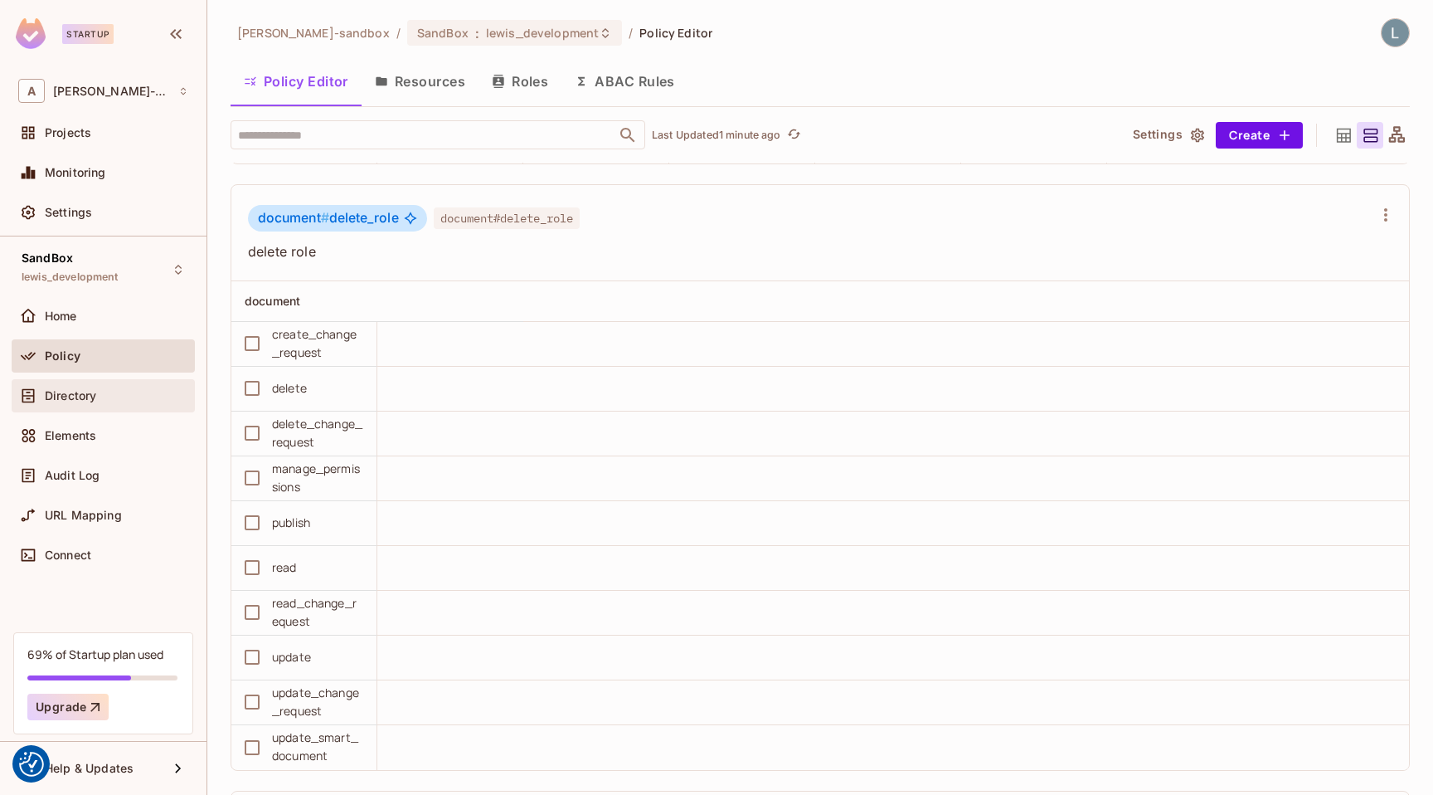
click at [103, 402] on div "Directory" at bounding box center [103, 396] width 170 height 20
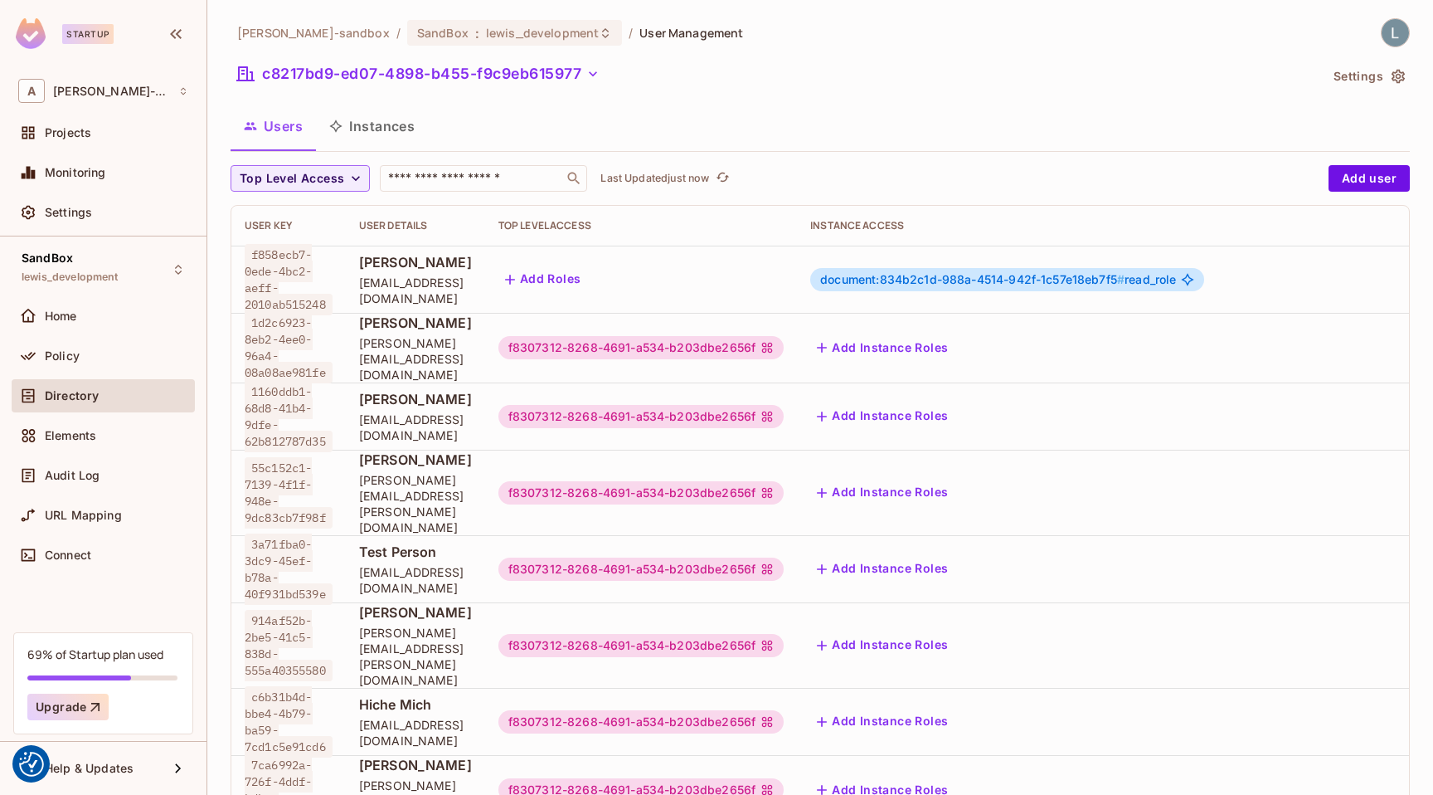
click at [369, 153] on div "alex-trustflight-sandbox / SandBox : lewis_development / User Management c8217b…" at bounding box center [820, 525] width 1179 height 1014
click at [369, 139] on button "Instances" at bounding box center [372, 125] width 112 height 41
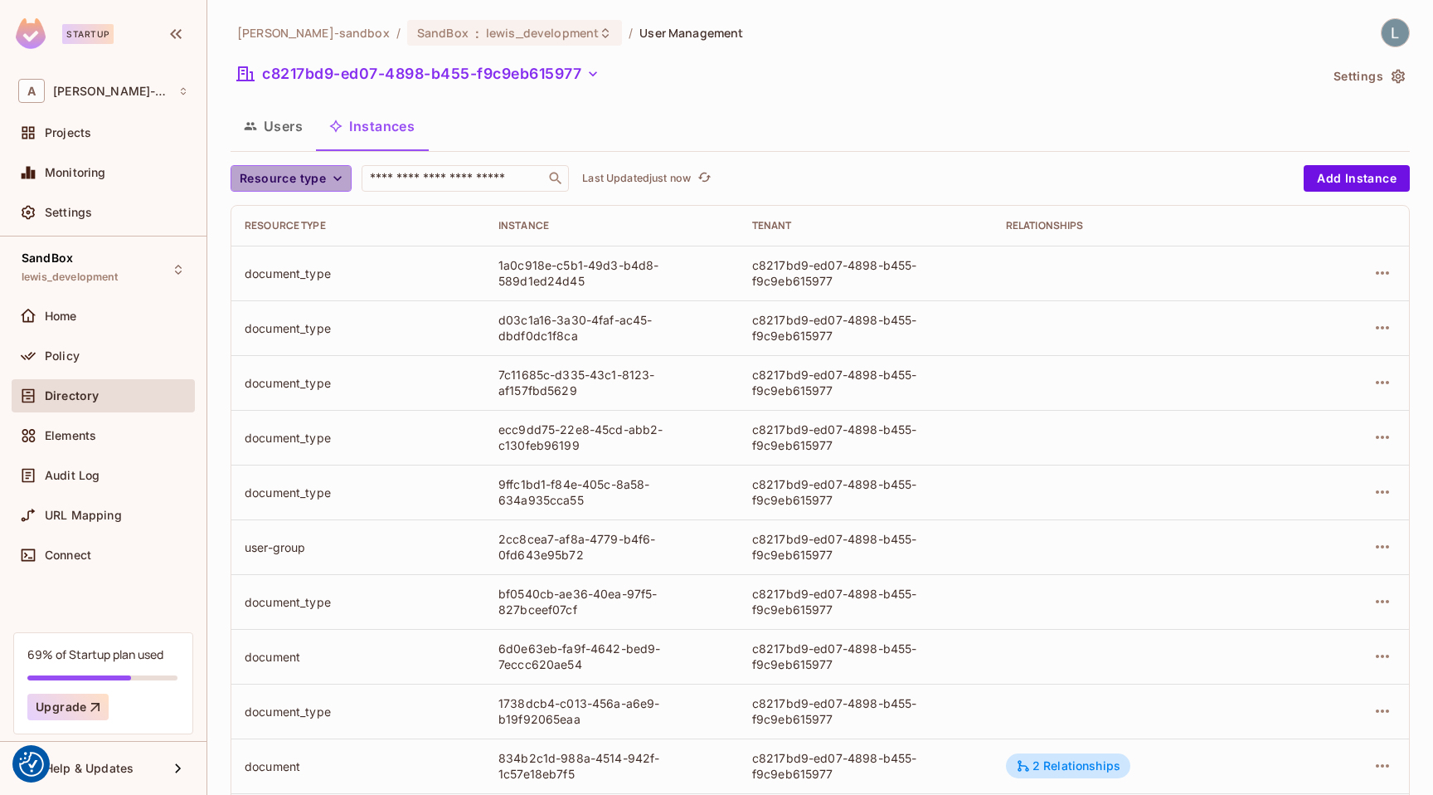
click at [322, 175] on span "Resource type" at bounding box center [283, 178] width 86 height 21
click at [309, 248] on span "User Group" at bounding box center [287, 252] width 86 height 16
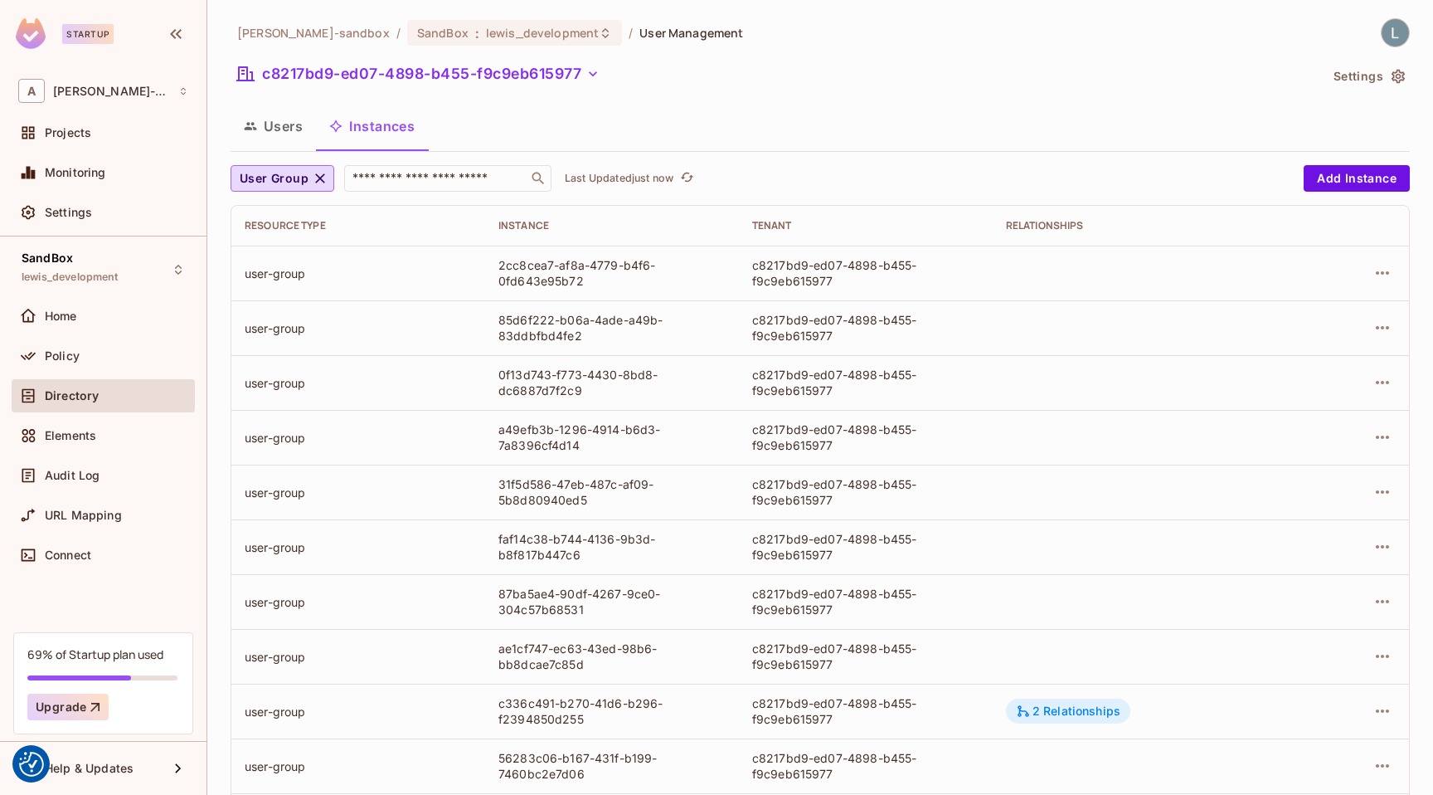
click at [1066, 709] on div "2 Relationships" at bounding box center [1068, 710] width 105 height 15
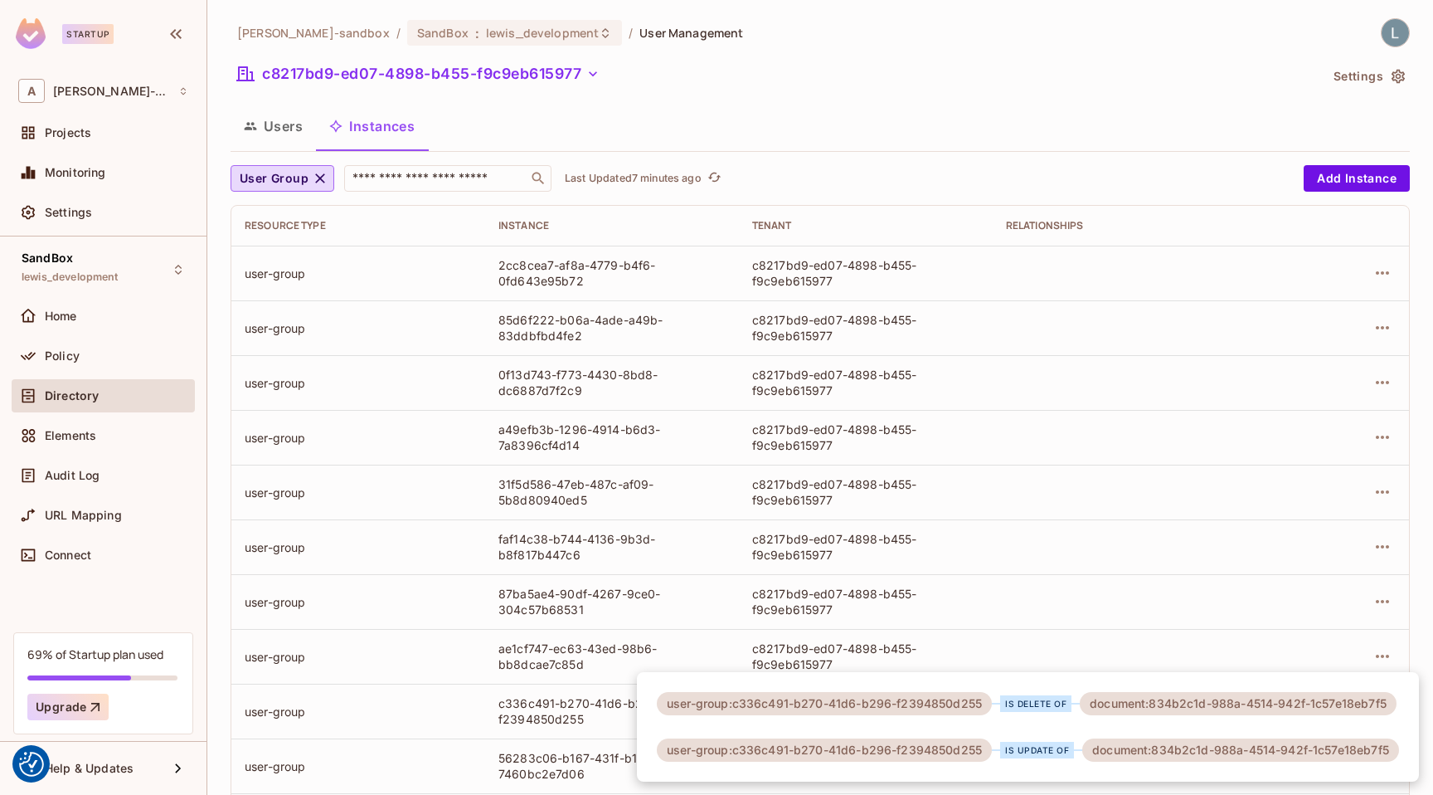
click at [710, 97] on div at bounding box center [716, 397] width 1433 height 795
